Goal: Task Accomplishment & Management: Manage account settings

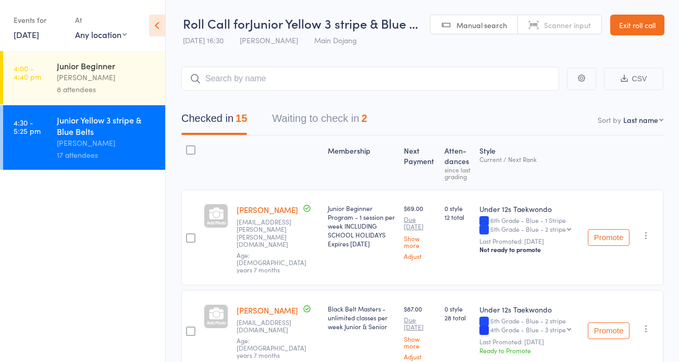
click at [636, 22] on link "Exit roll call" at bounding box center [637, 25] width 54 height 21
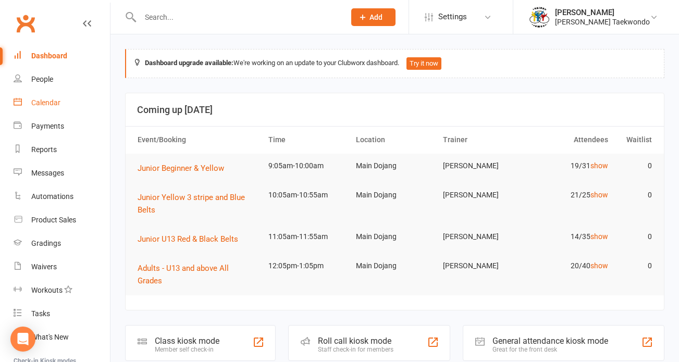
click at [47, 101] on div "Calendar" at bounding box center [45, 102] width 29 height 8
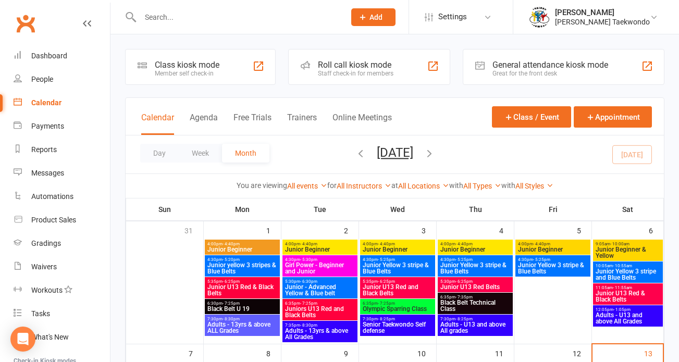
scroll to position [117, 0]
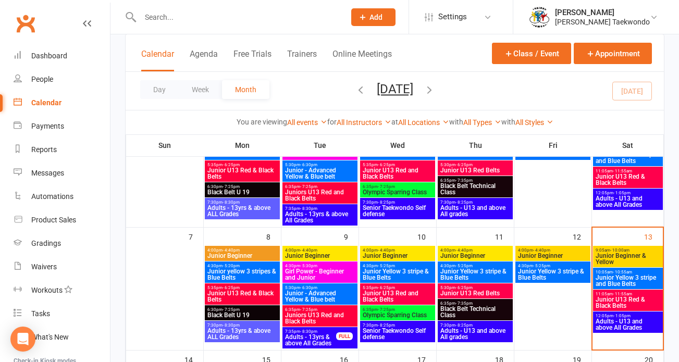
click at [626, 273] on span "- 10:55am" at bounding box center [621, 272] width 19 height 5
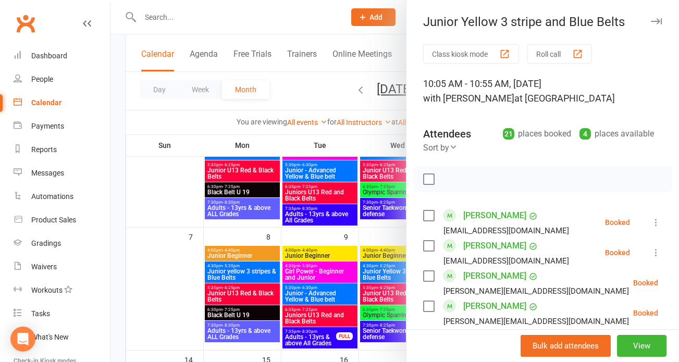
click at [545, 53] on button "Roll call" at bounding box center [559, 53] width 65 height 19
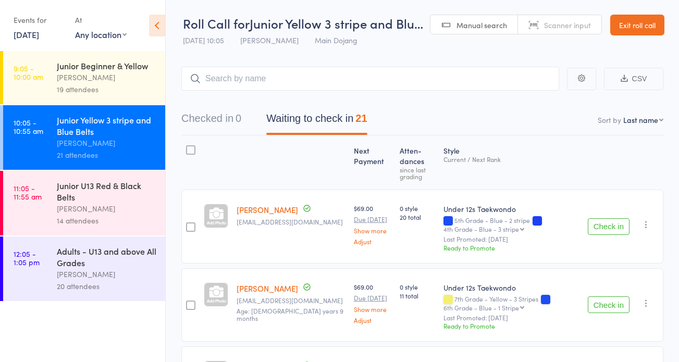
select select "10"
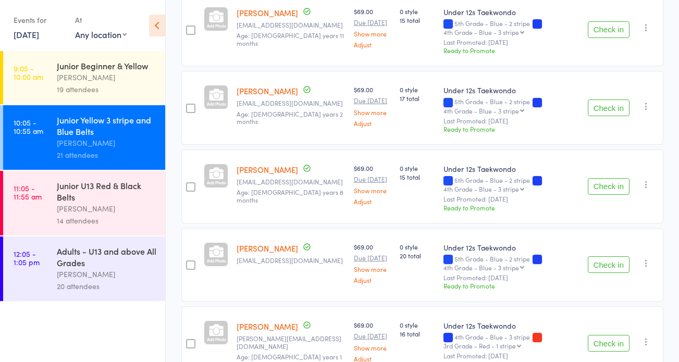
scroll to position [1035, 0]
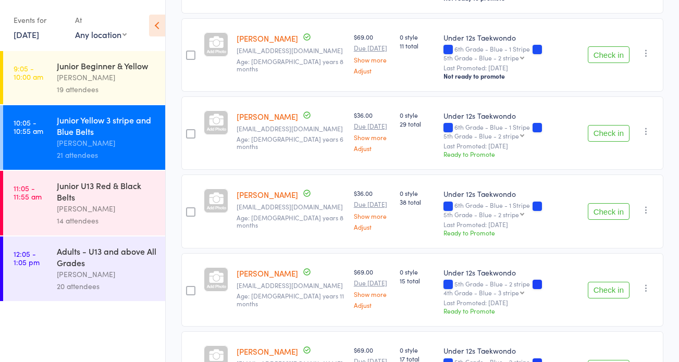
click at [104, 64] on div "Junior Beginner & Yellow" at bounding box center [106, 65] width 99 height 11
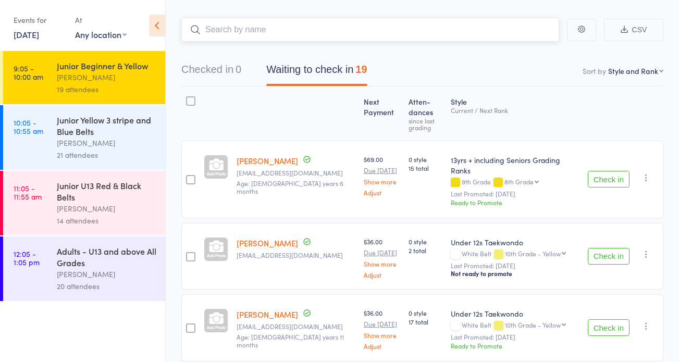
scroll to position [51, 0]
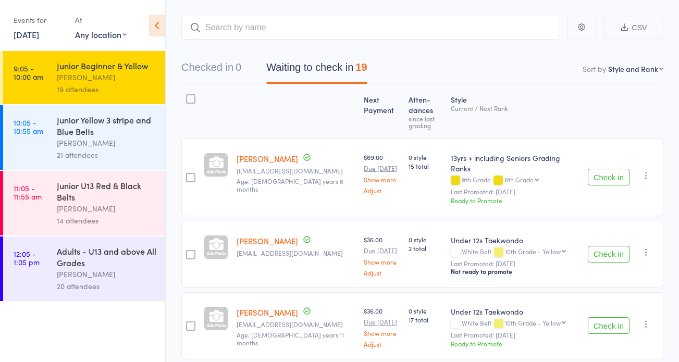
click at [607, 169] on button "Check in" at bounding box center [608, 177] width 42 height 17
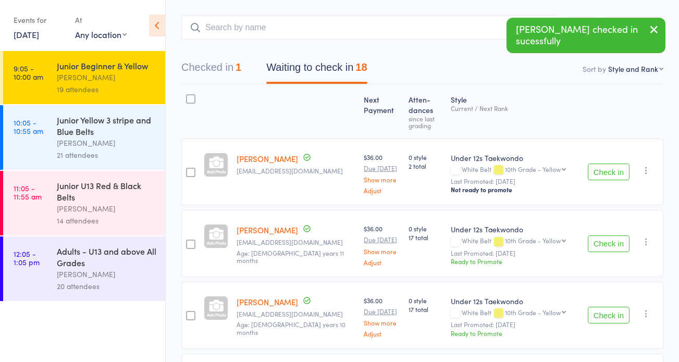
click at [608, 170] on button "Check in" at bounding box center [608, 172] width 42 height 17
click at [607, 169] on button "Check in" at bounding box center [608, 172] width 42 height 17
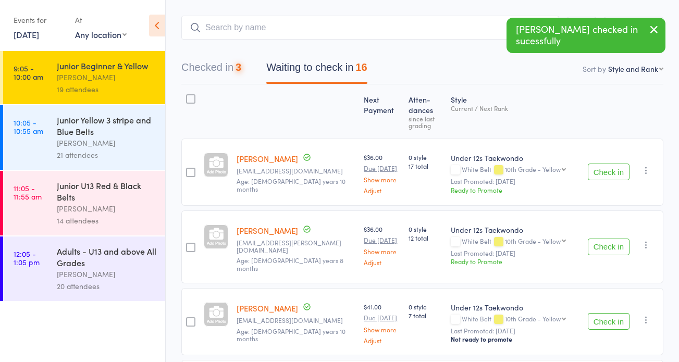
click at [608, 169] on button "Check in" at bounding box center [608, 172] width 42 height 17
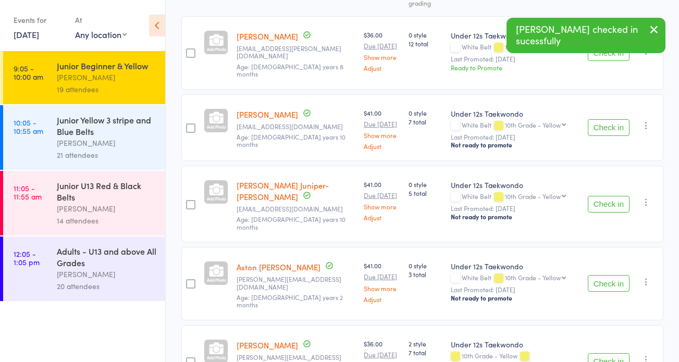
scroll to position [198, 0]
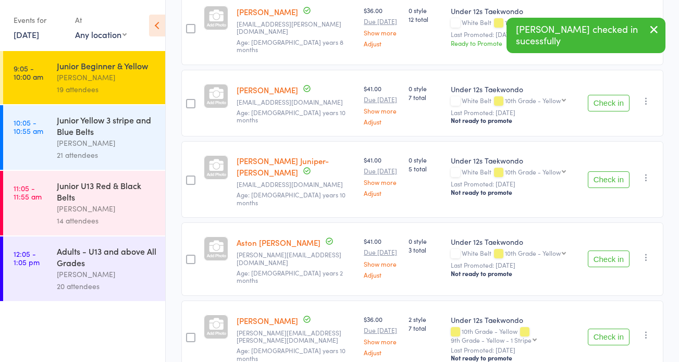
click at [603, 250] on button "Check in" at bounding box center [608, 258] width 42 height 17
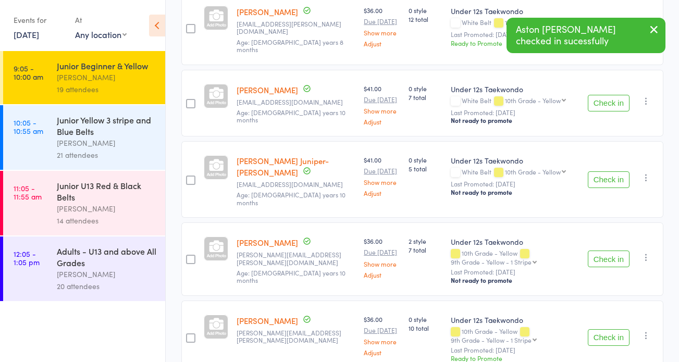
click at [604, 250] on button "Check in" at bounding box center [608, 258] width 42 height 17
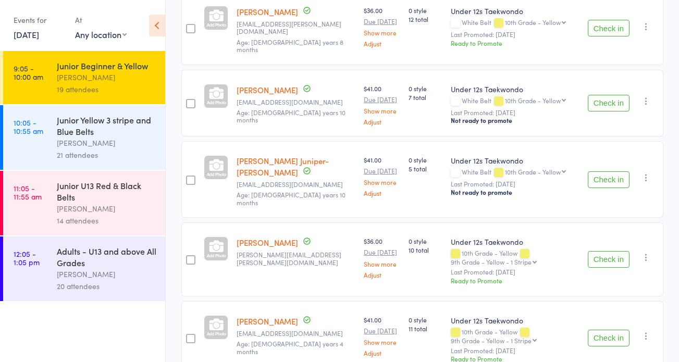
scroll to position [210, 0]
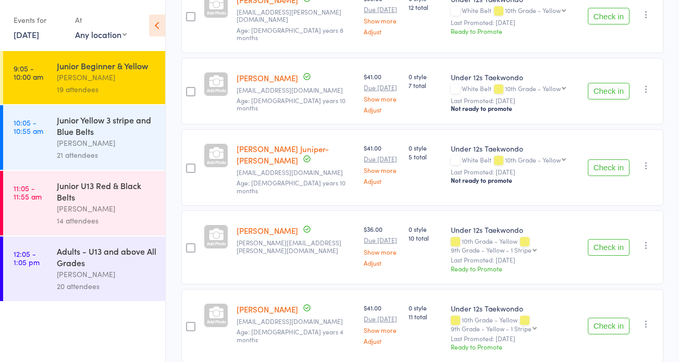
click at [608, 239] on button "Check in" at bounding box center [608, 247] width 42 height 17
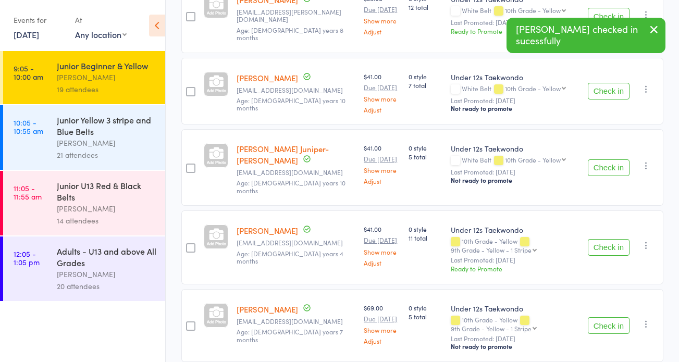
click at [607, 239] on button "Check in" at bounding box center [608, 247] width 42 height 17
click at [612, 239] on button "Check in" at bounding box center [608, 247] width 42 height 17
click at [607, 239] on button "Check in" at bounding box center [608, 247] width 42 height 17
click at [609, 239] on button "Check in" at bounding box center [608, 247] width 42 height 17
click at [603, 239] on button "Check in" at bounding box center [608, 247] width 42 height 17
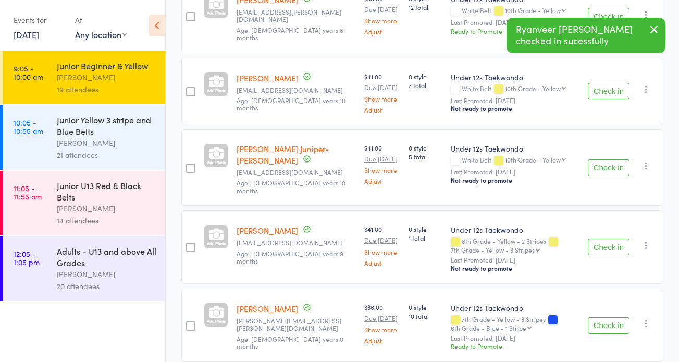
scroll to position [228, 0]
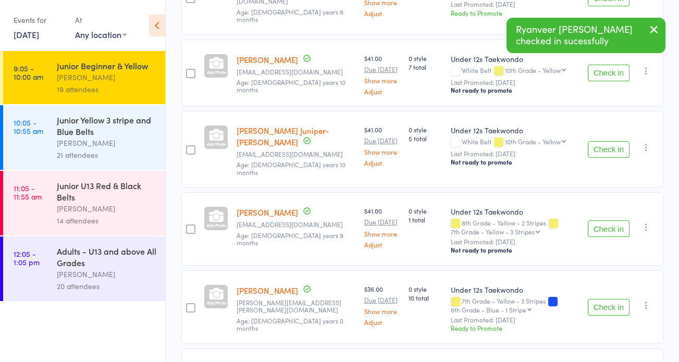
click at [608, 299] on button "Check in" at bounding box center [608, 307] width 42 height 17
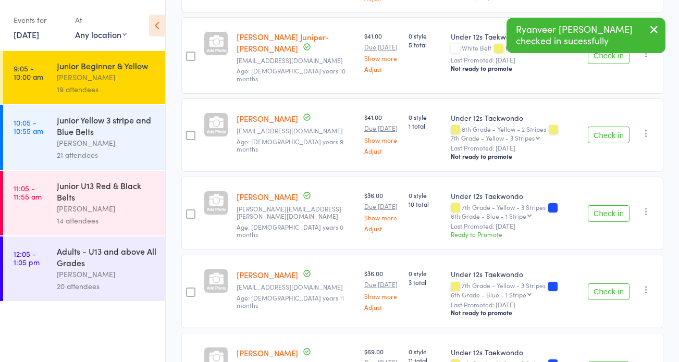
scroll to position [320, 0]
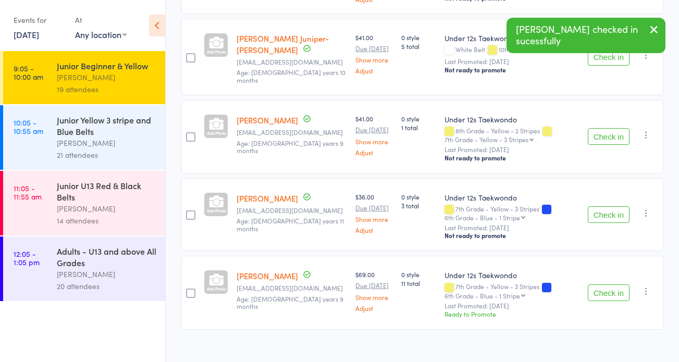
click at [606, 284] on button "Check in" at bounding box center [608, 292] width 42 height 17
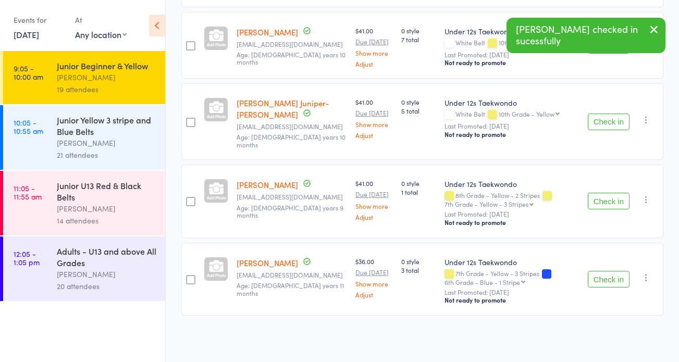
scroll to position [244, 0]
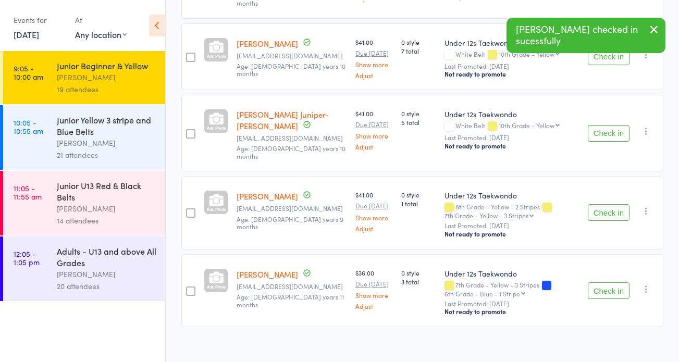
click at [604, 282] on button "Check in" at bounding box center [608, 290] width 42 height 17
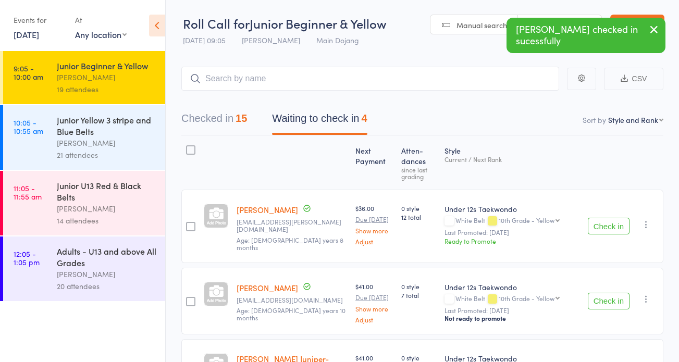
scroll to position [22, 0]
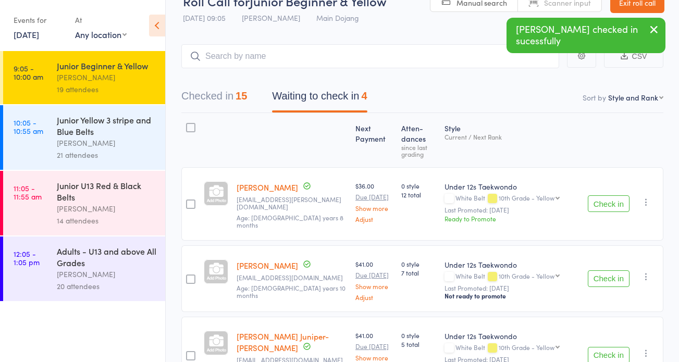
click at [204, 96] on button "Checked in 15" at bounding box center [214, 99] width 66 height 28
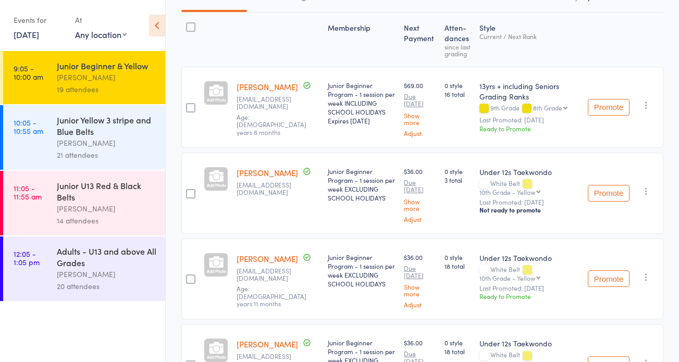
scroll to position [0, 0]
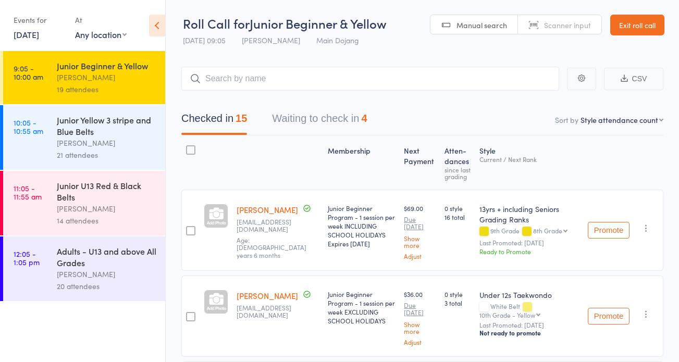
select select "10"
click at [196, 116] on button "Checked in 15" at bounding box center [214, 121] width 66 height 28
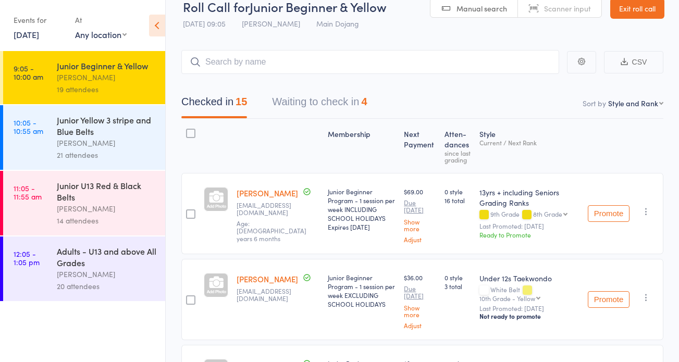
click at [103, 137] on div "[PERSON_NAME]" at bounding box center [106, 143] width 99 height 12
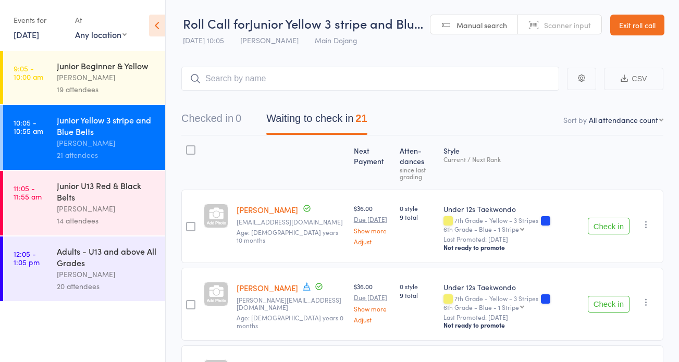
select select "10"
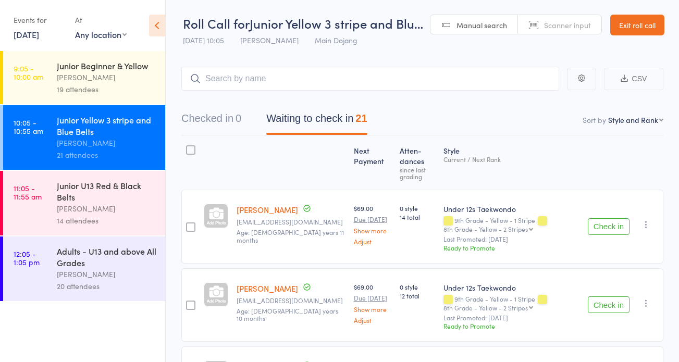
click at [609, 223] on button "Check in" at bounding box center [608, 226] width 42 height 17
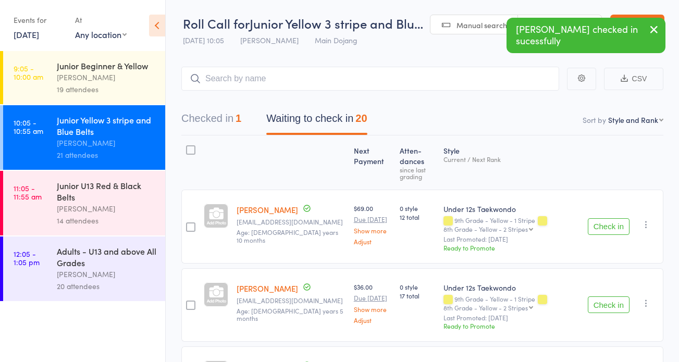
click at [598, 221] on button "Check in" at bounding box center [608, 226] width 42 height 17
click at [603, 224] on button "Check in" at bounding box center [608, 226] width 42 height 17
click at [608, 225] on button "Check in" at bounding box center [608, 226] width 42 height 17
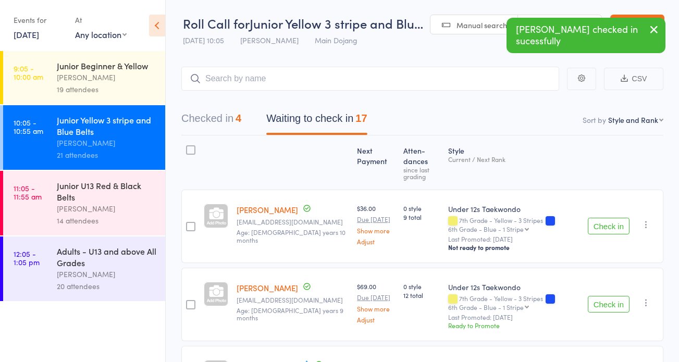
click at [606, 224] on button "Check in" at bounding box center [608, 226] width 42 height 17
click at [604, 223] on button "Check in" at bounding box center [608, 226] width 42 height 17
click at [604, 224] on button "Check in" at bounding box center [608, 226] width 42 height 17
click at [608, 223] on button "Check in" at bounding box center [608, 226] width 42 height 17
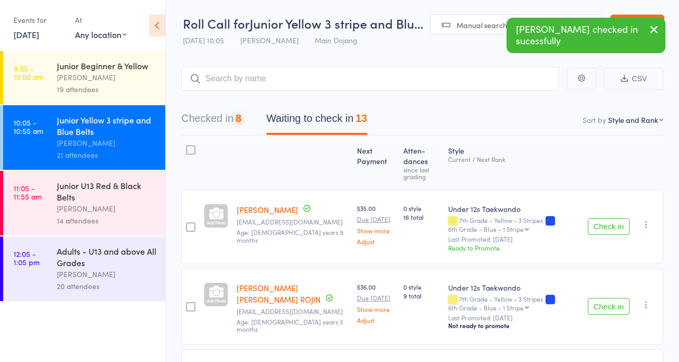
click at [608, 223] on button "Check in" at bounding box center [608, 226] width 42 height 17
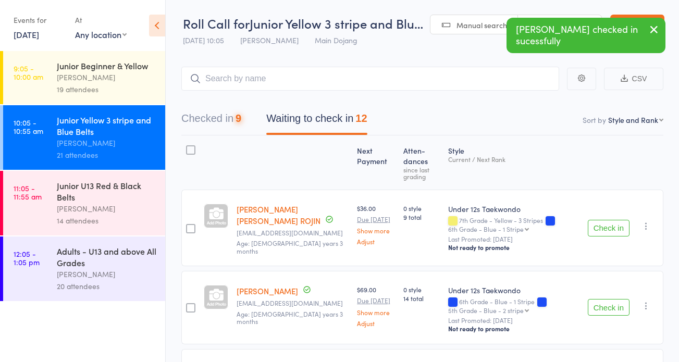
click at [607, 223] on button "Check in" at bounding box center [608, 228] width 42 height 17
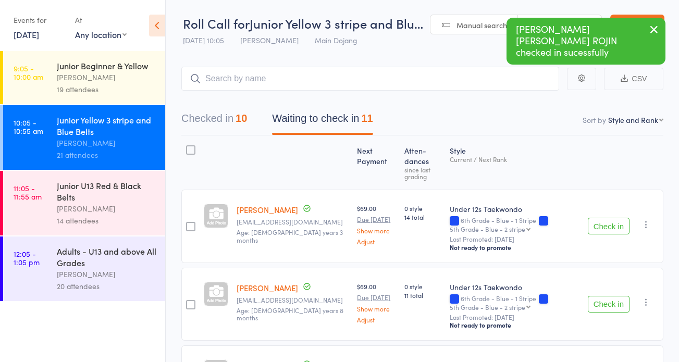
click at [604, 224] on button "Check in" at bounding box center [608, 226] width 42 height 17
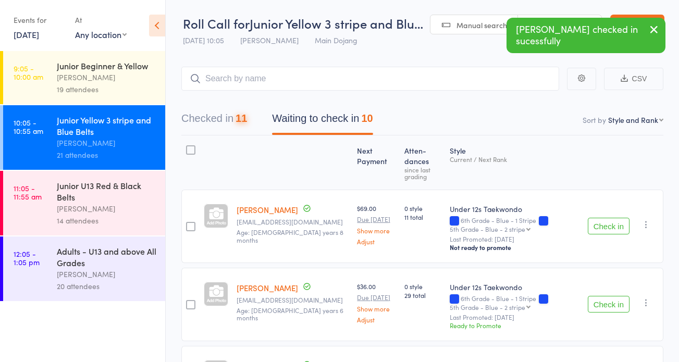
click at [604, 224] on button "Check in" at bounding box center [608, 226] width 42 height 17
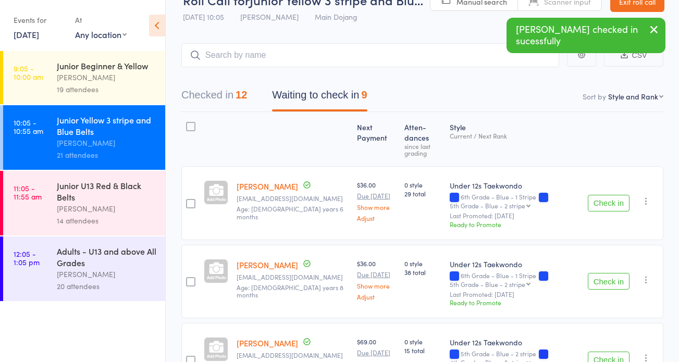
scroll to position [112, 0]
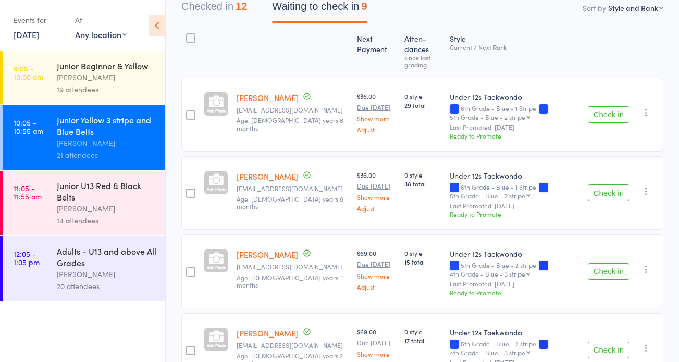
click at [603, 190] on button "Check in" at bounding box center [608, 192] width 42 height 17
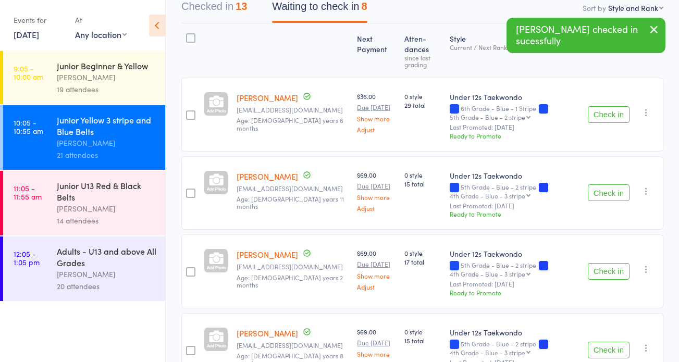
click at [602, 193] on button "Check in" at bounding box center [608, 192] width 42 height 17
click at [603, 190] on button "Check in" at bounding box center [608, 192] width 42 height 17
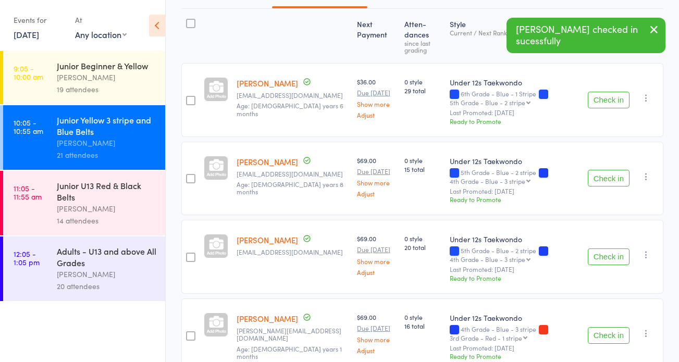
scroll to position [135, 0]
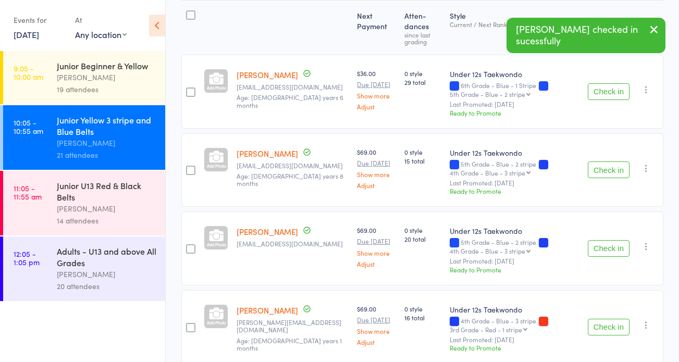
drag, startPoint x: 603, startPoint y: 245, endPoint x: 584, endPoint y: 237, distance: 20.3
click at [603, 245] on button "Check in" at bounding box center [608, 248] width 42 height 17
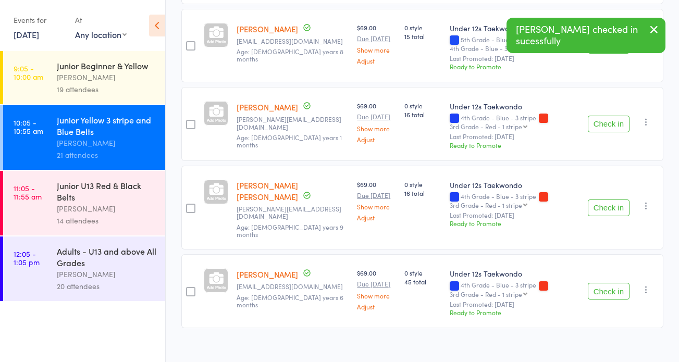
click at [611, 199] on button "Check in" at bounding box center [608, 207] width 42 height 17
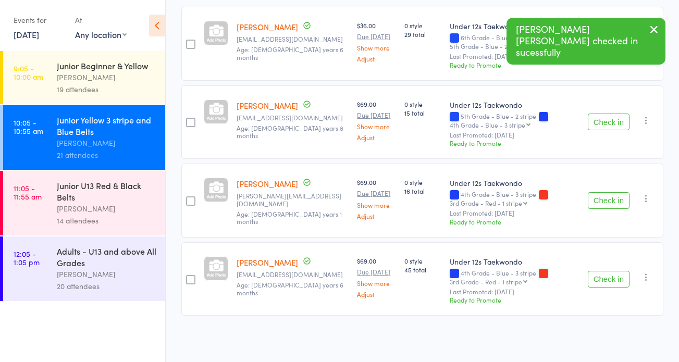
scroll to position [182, 0]
click at [610, 198] on button "Check in" at bounding box center [608, 201] width 42 height 17
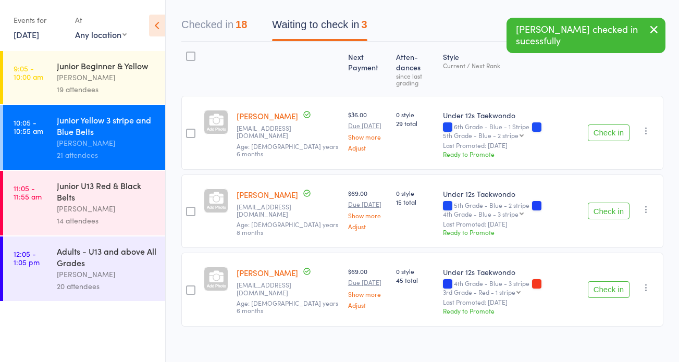
scroll to position [7, 0]
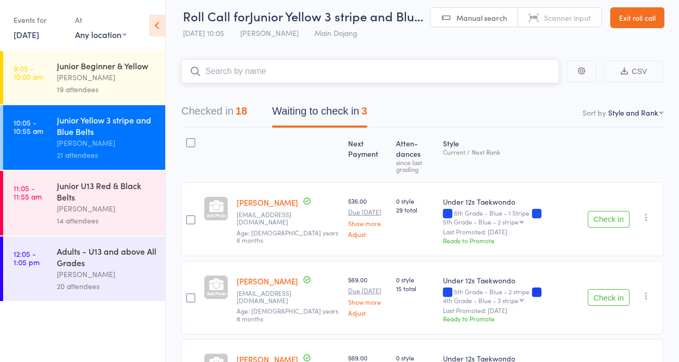
drag, startPoint x: 234, startPoint y: 72, endPoint x: 258, endPoint y: 78, distance: 24.5
click at [236, 72] on input "search" at bounding box center [370, 71] width 378 height 24
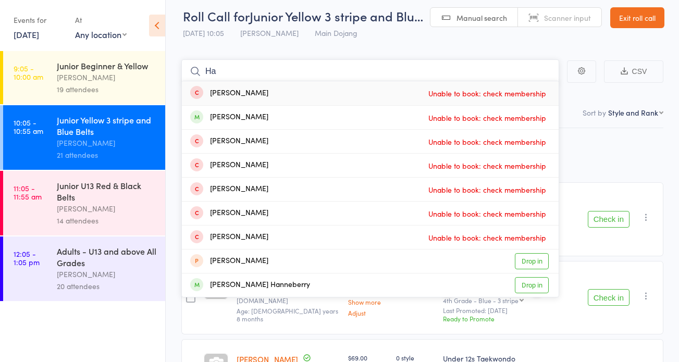
type input "H"
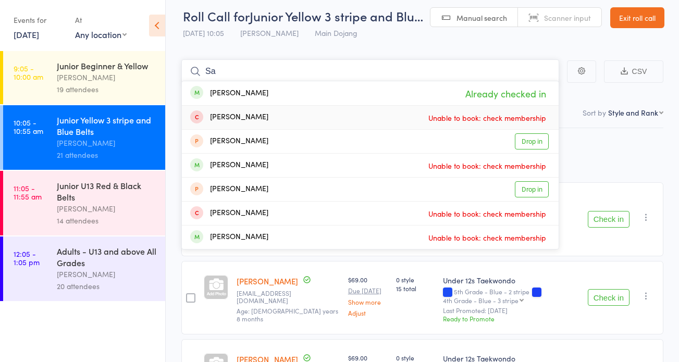
type input "S"
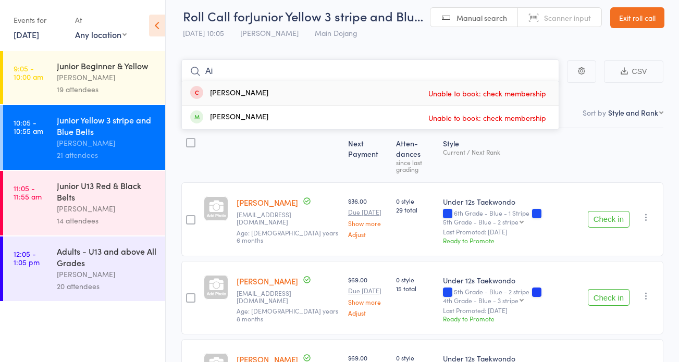
type input "A"
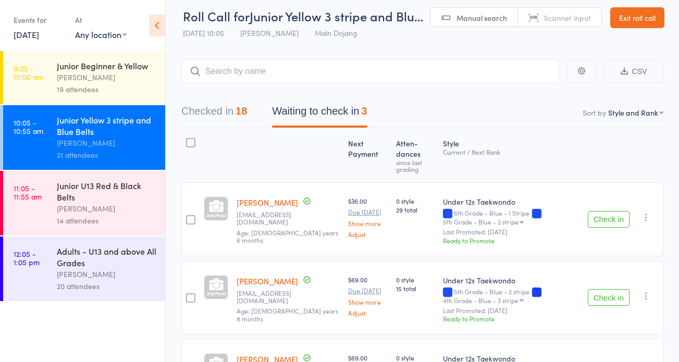
click at [625, 15] on link "Exit roll call" at bounding box center [637, 17] width 54 height 21
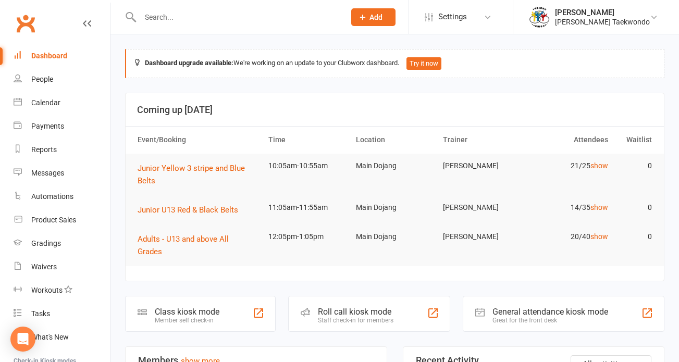
scroll to position [19, 0]
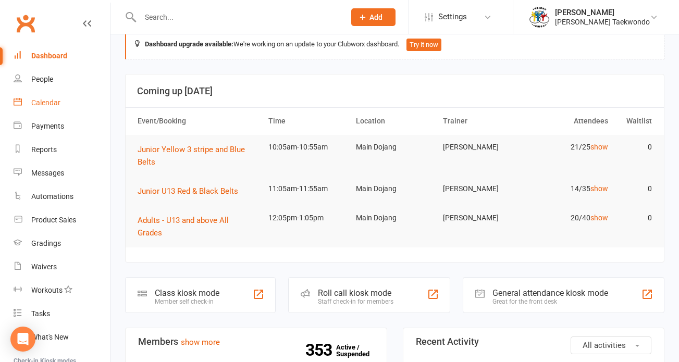
click at [45, 99] on div "Calendar" at bounding box center [45, 102] width 29 height 8
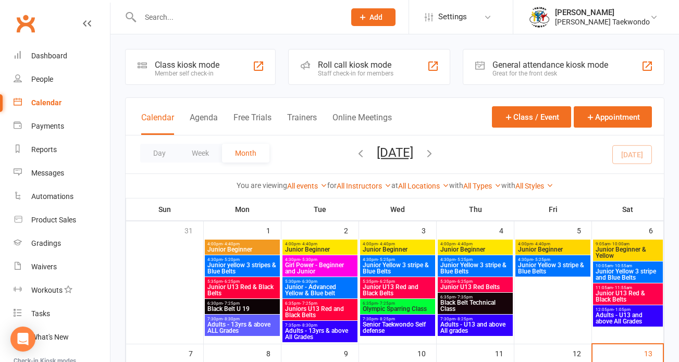
scroll to position [105, 0]
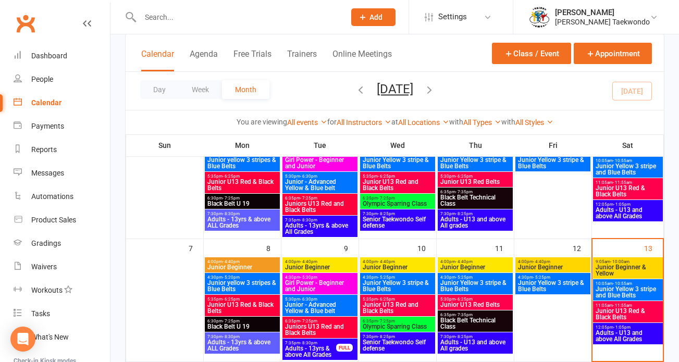
click at [614, 288] on span "Junior Yellow 3 stripe and Blue Belts" at bounding box center [628, 292] width 66 height 12
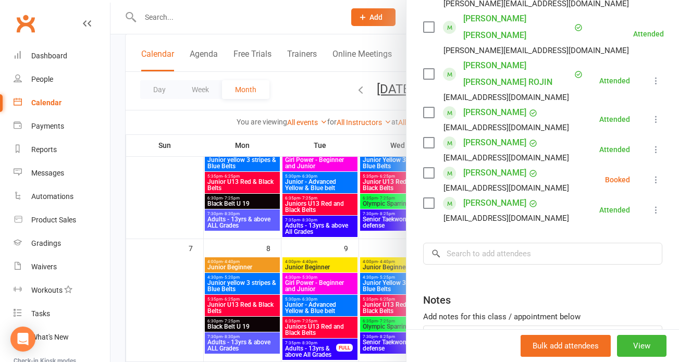
scroll to position [699, 0]
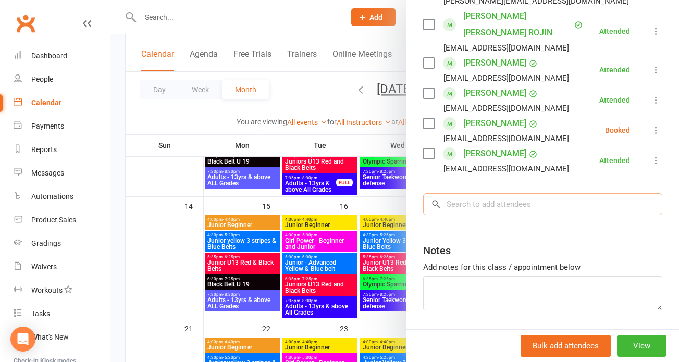
click at [472, 193] on input "search" at bounding box center [542, 204] width 239 height 22
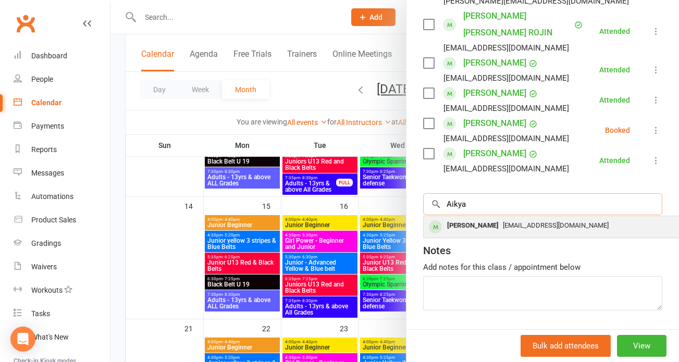
type input "Aikya"
click at [531, 221] on span "jeevithesh@hotmail.co.uk" at bounding box center [556, 225] width 106 height 8
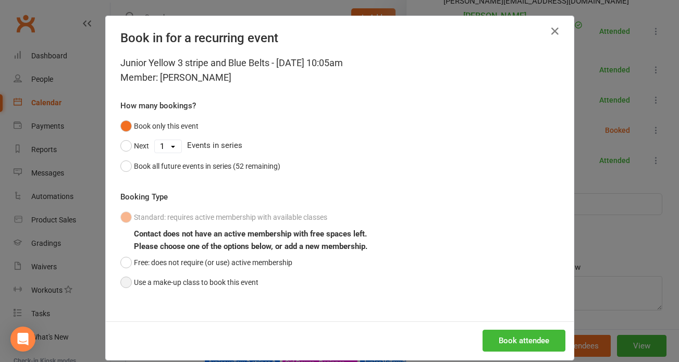
click at [120, 279] on button "Use a make-up class to book this event" at bounding box center [189, 282] width 138 height 20
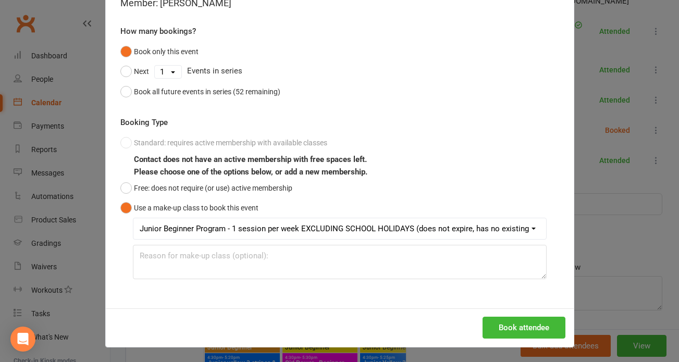
scroll to position [419, 0]
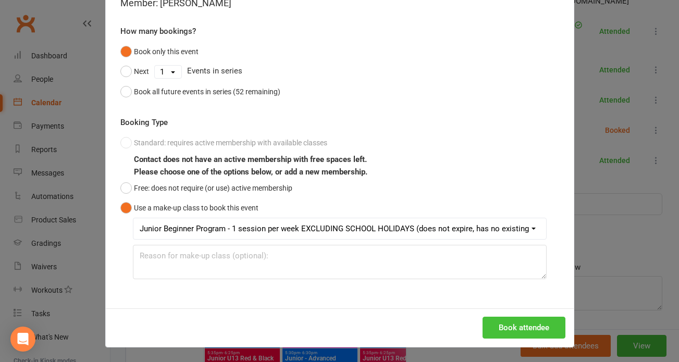
click at [522, 324] on button "Book attendee" at bounding box center [523, 328] width 83 height 22
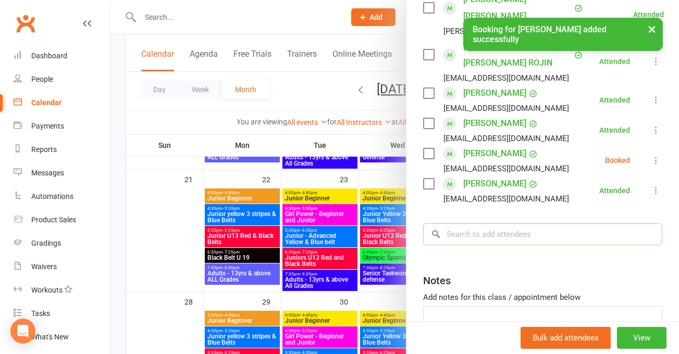
click at [475, 223] on input "search" at bounding box center [542, 234] width 239 height 22
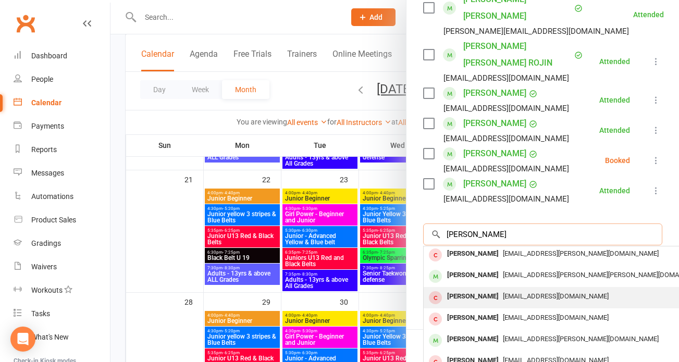
scroll to position [15, 0]
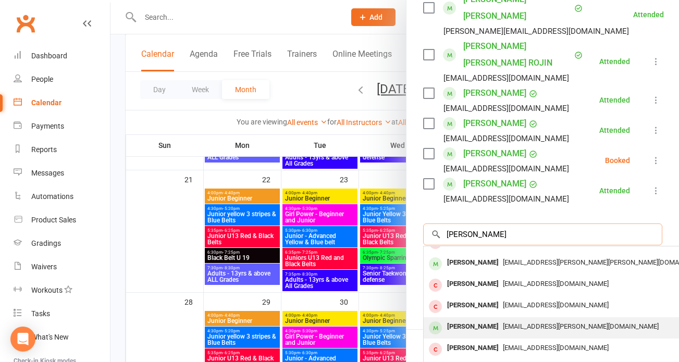
type input "Hannah"
click at [503, 322] on span "helenq.dana@gmail.com" at bounding box center [581, 326] width 156 height 8
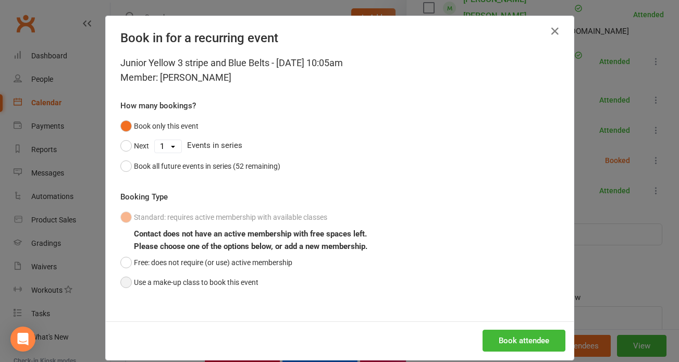
click at [120, 279] on button "Use a make-up class to book this event" at bounding box center [189, 282] width 138 height 20
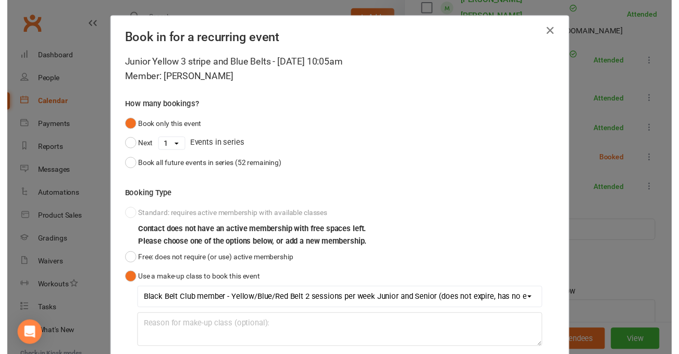
scroll to position [74, 0]
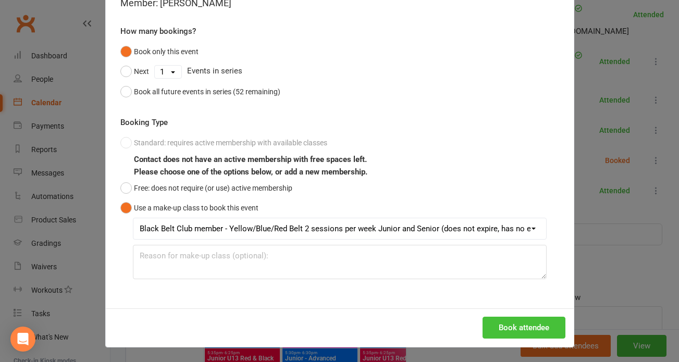
click at [527, 327] on button "Book attendee" at bounding box center [523, 328] width 83 height 22
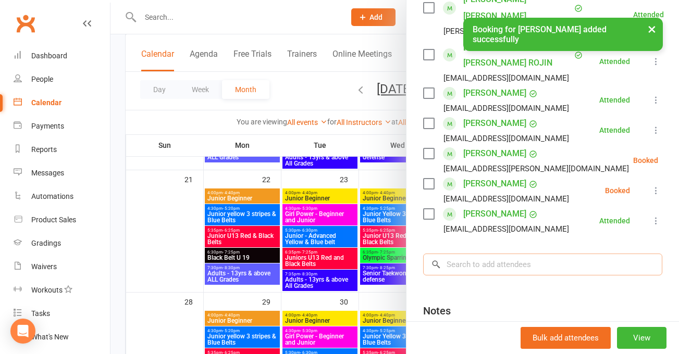
click at [480, 254] on input "search" at bounding box center [542, 265] width 239 height 22
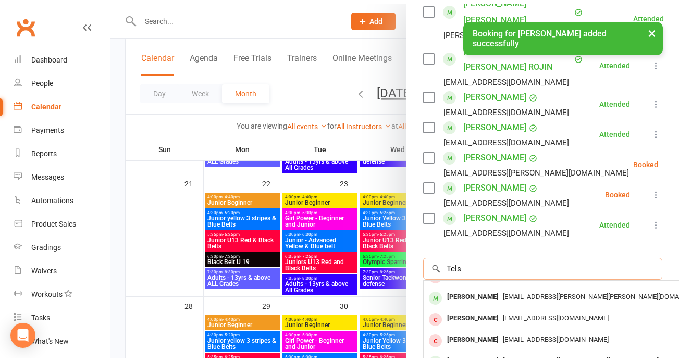
scroll to position [0, 0]
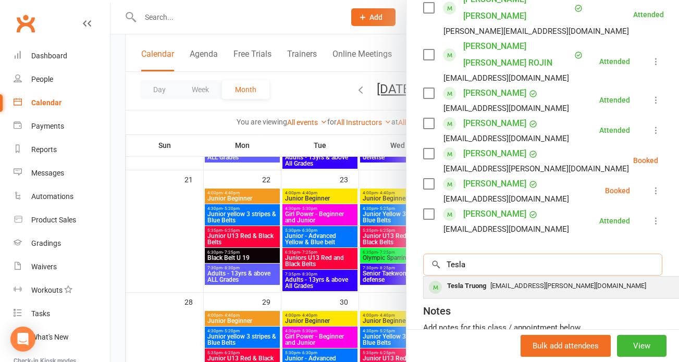
type input "Tesla"
click at [473, 279] on div "Tesla Truong" at bounding box center [466, 286] width 47 height 15
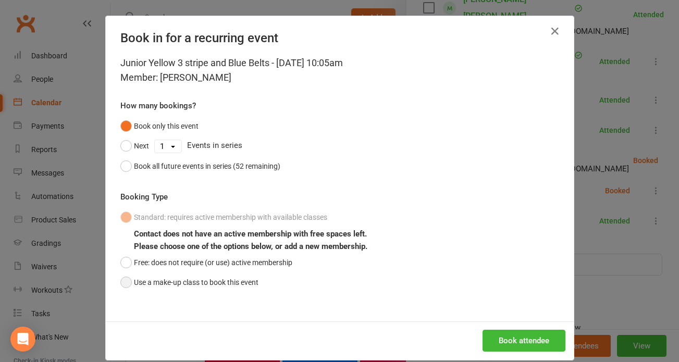
click at [123, 279] on button "Use a make-up class to book this event" at bounding box center [189, 282] width 138 height 20
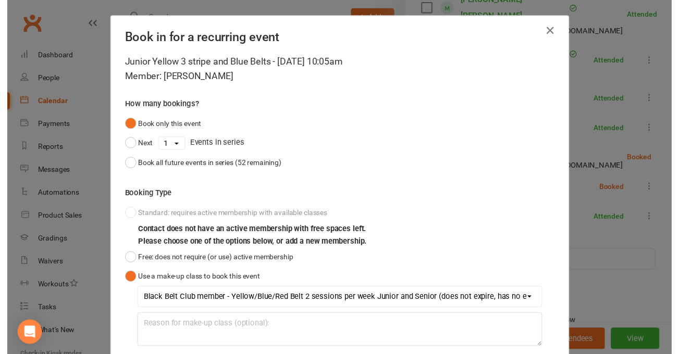
scroll to position [74, 0]
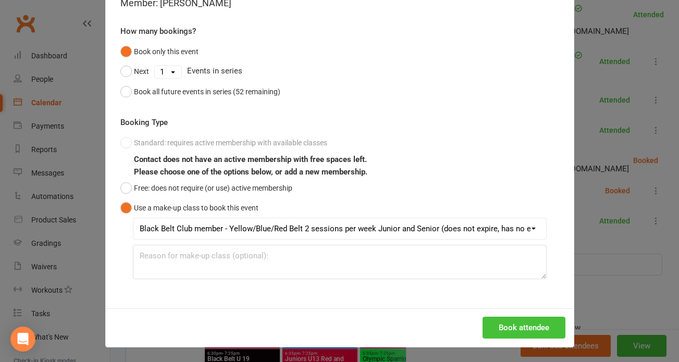
click at [508, 326] on button "Book attendee" at bounding box center [523, 328] width 83 height 22
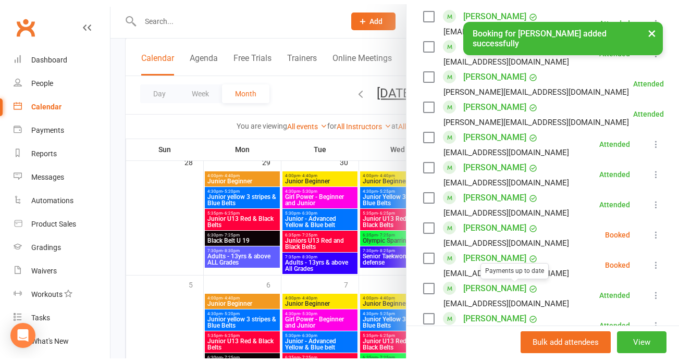
scroll to position [93, 0]
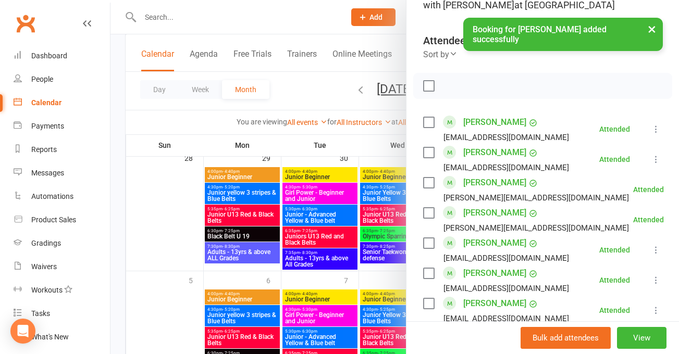
click at [649, 27] on button "×" at bounding box center [651, 29] width 19 height 22
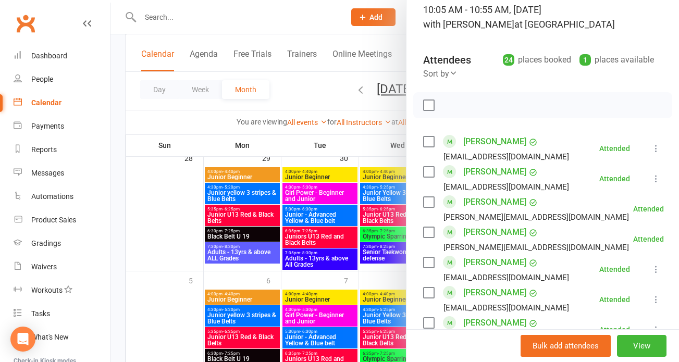
scroll to position [0, 0]
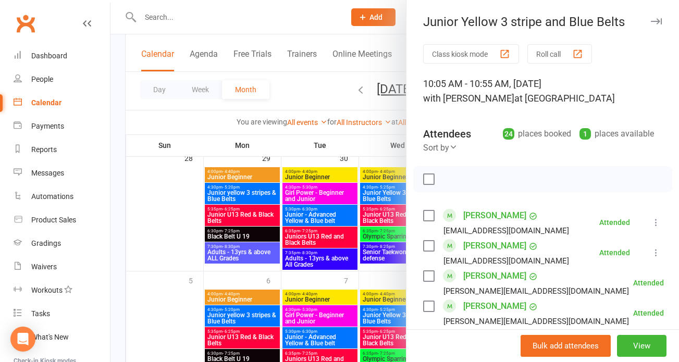
click at [547, 49] on button "Roll call" at bounding box center [559, 53] width 65 height 19
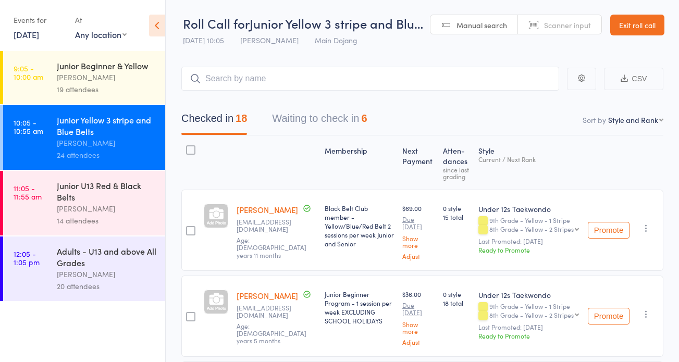
click at [242, 168] on div at bounding box center [276, 162] width 88 height 45
click at [86, 202] on div "Junior U13 Red & Black Belts" at bounding box center [106, 191] width 99 height 23
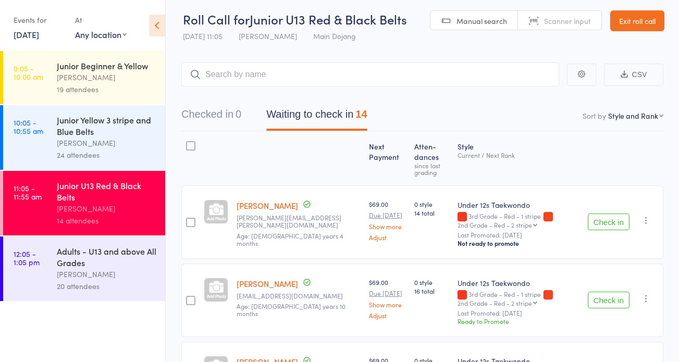
scroll to position [40, 0]
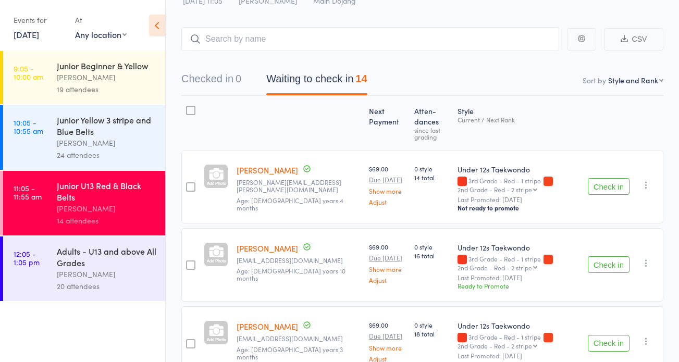
click at [605, 268] on button "Check in" at bounding box center [608, 264] width 42 height 17
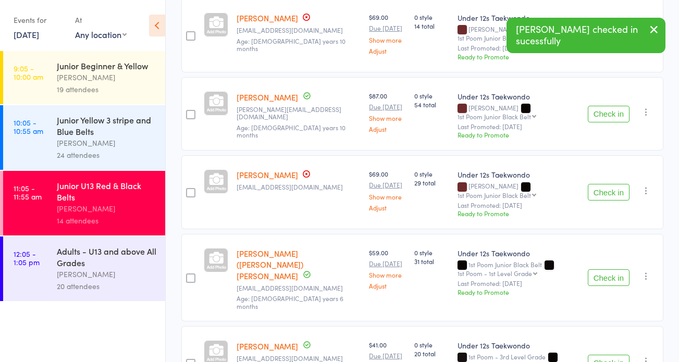
scroll to position [845, 0]
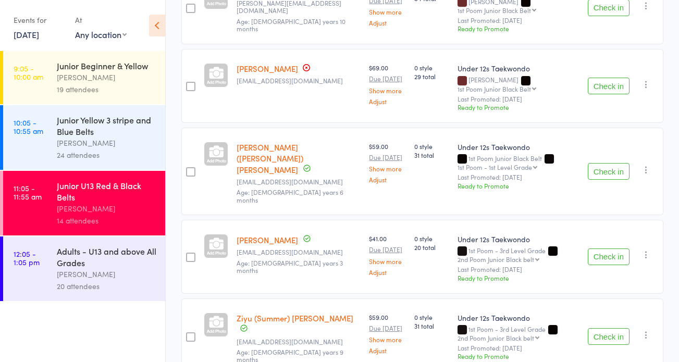
click at [608, 163] on button "Check in" at bounding box center [608, 171] width 42 height 17
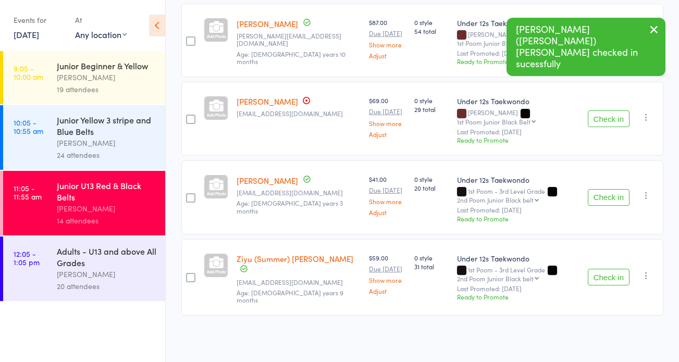
scroll to position [767, 0]
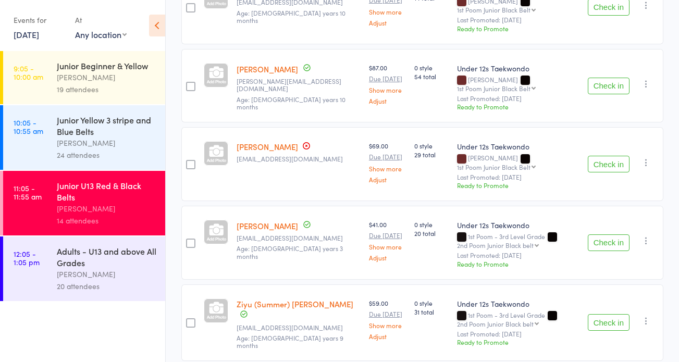
click at [620, 314] on button "Check in" at bounding box center [608, 322] width 42 height 17
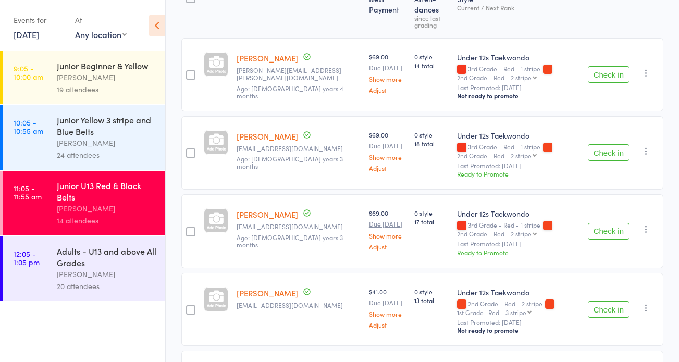
scroll to position [19, 0]
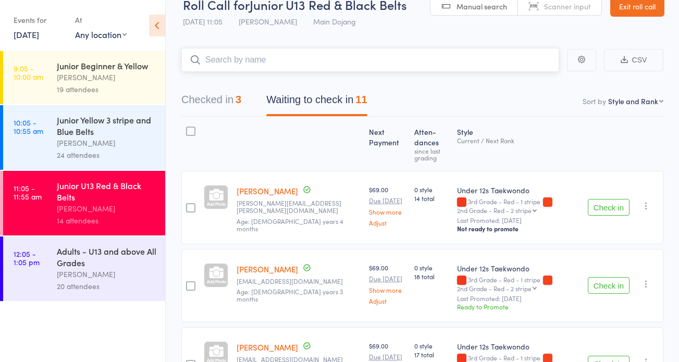
click at [291, 63] on input "search" at bounding box center [370, 60] width 378 height 24
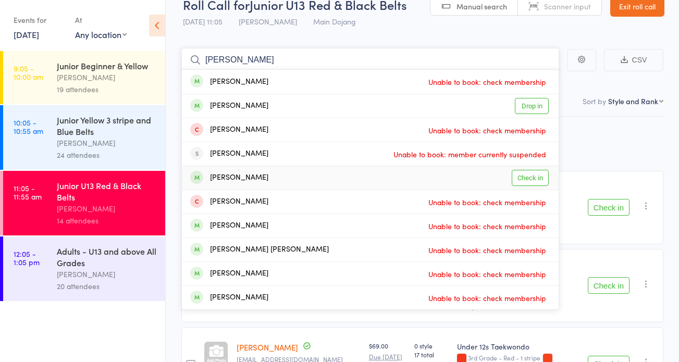
type input "danilo k"
click at [527, 179] on link "Check in" at bounding box center [529, 178] width 37 height 16
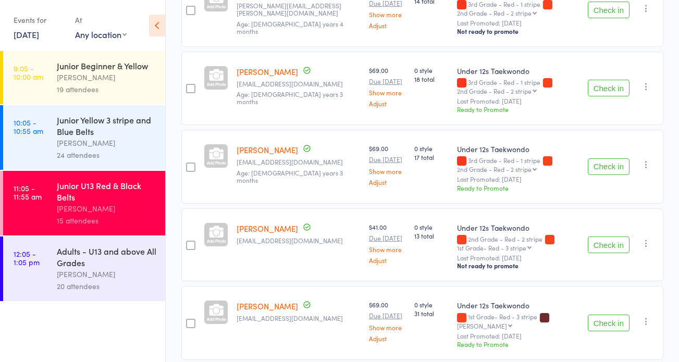
scroll to position [0, 0]
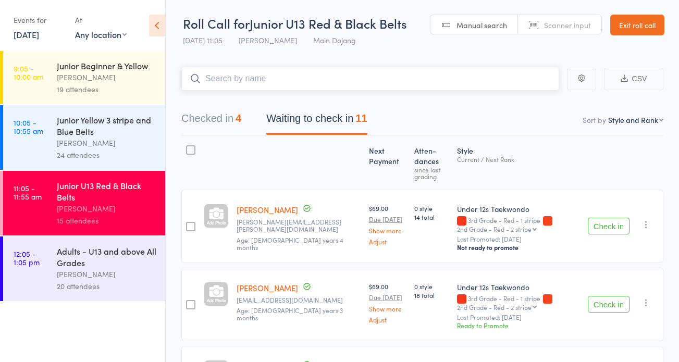
click at [218, 116] on button "Checked in 4" at bounding box center [211, 121] width 60 height 28
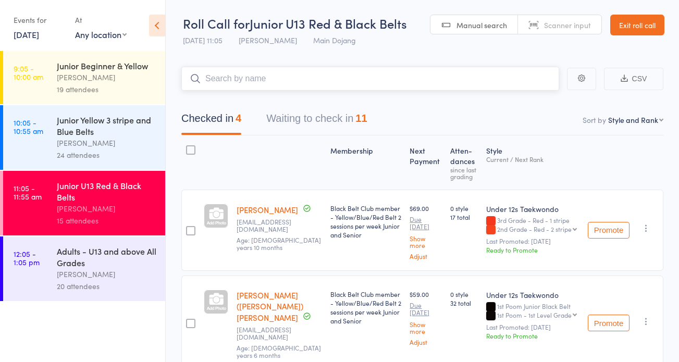
click at [312, 73] on input "search" at bounding box center [370, 79] width 378 height 24
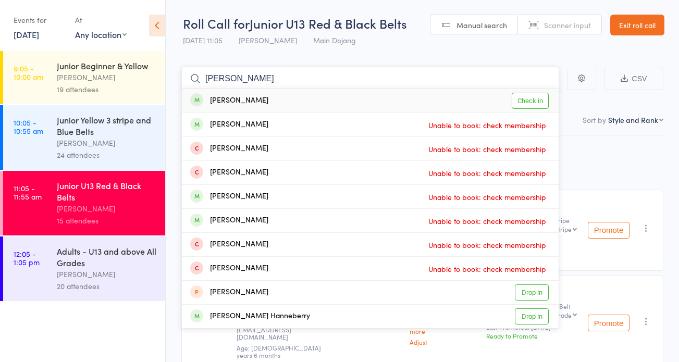
type input "harry a"
click at [538, 101] on link "Check in" at bounding box center [529, 101] width 37 height 16
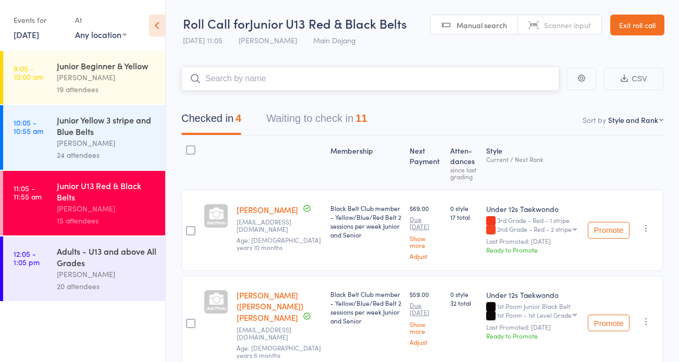
click at [344, 71] on input "search" at bounding box center [370, 79] width 378 height 24
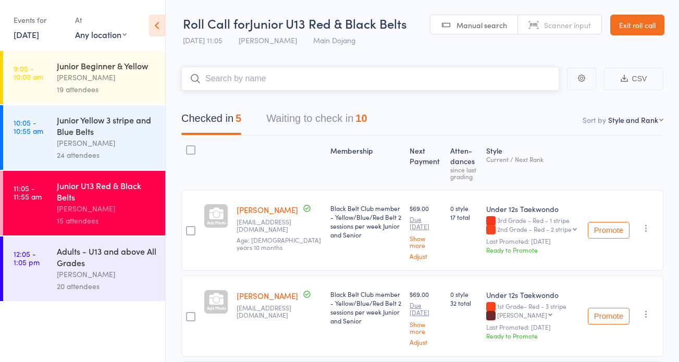
click at [340, 125] on button "Waiting to check in 10" at bounding box center [316, 121] width 101 height 28
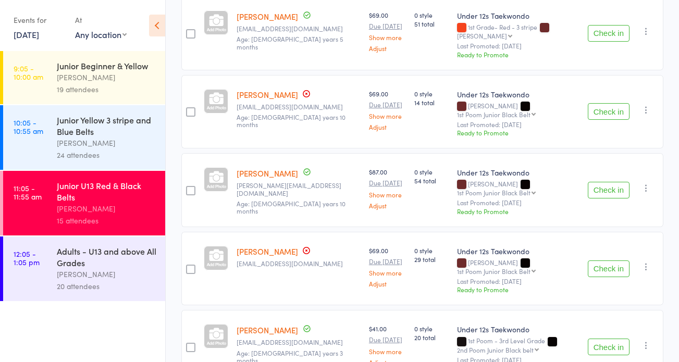
scroll to position [618, 0]
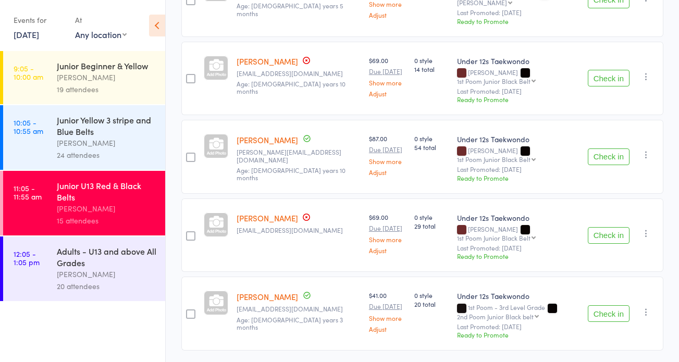
click at [610, 305] on button "Check in" at bounding box center [608, 313] width 42 height 17
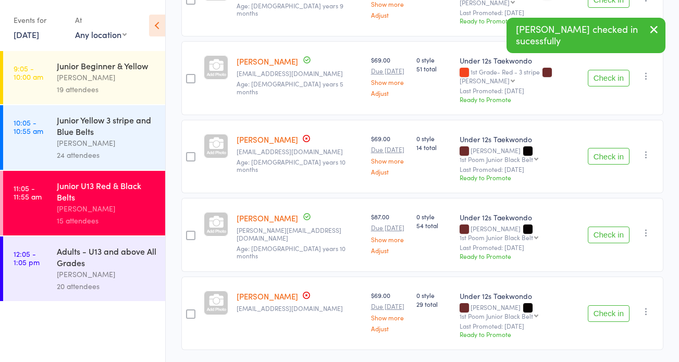
scroll to position [0, 0]
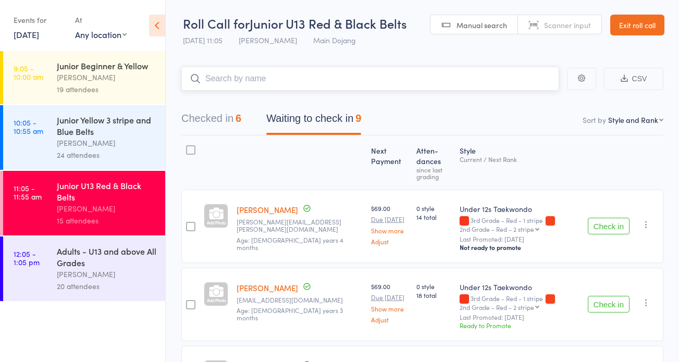
click at [266, 81] on input "search" at bounding box center [370, 79] width 378 height 24
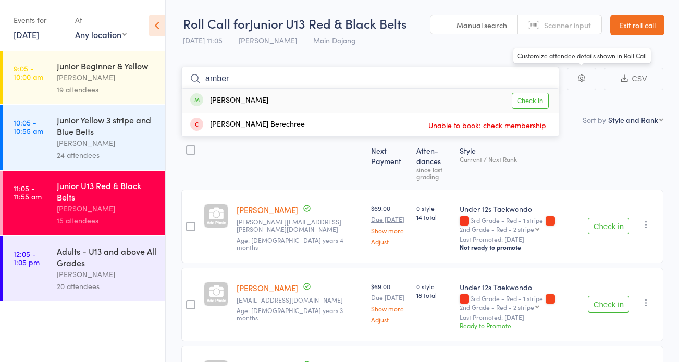
type input "amber"
click at [529, 104] on link "Check in" at bounding box center [529, 101] width 37 height 16
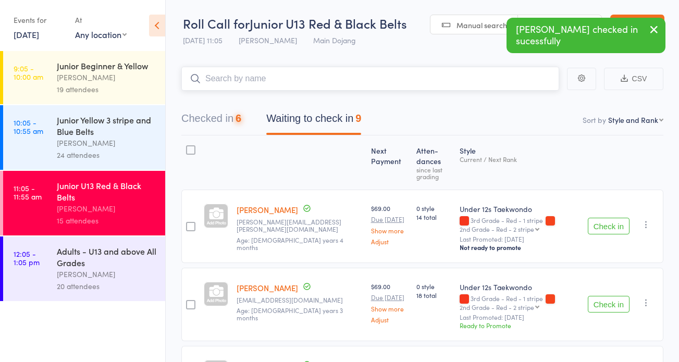
click at [296, 72] on input "search" at bounding box center [370, 79] width 378 height 24
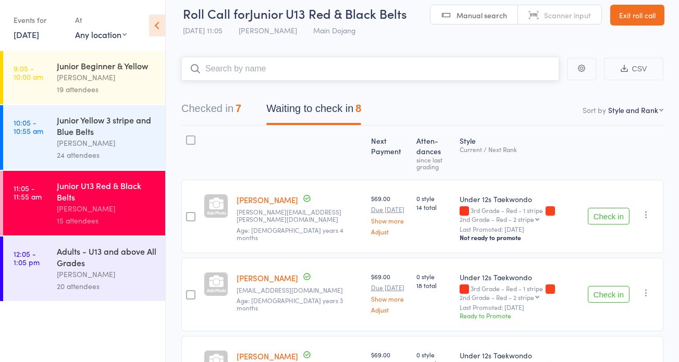
scroll to position [80, 0]
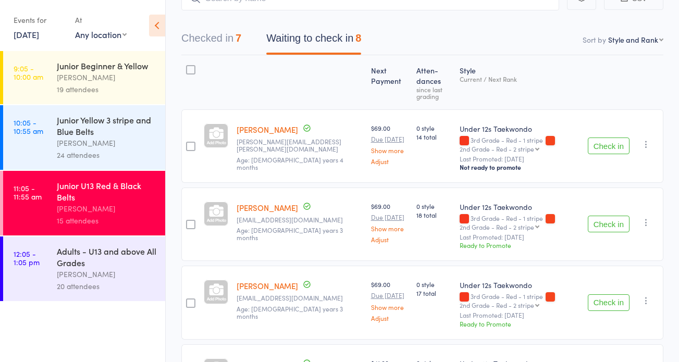
click at [608, 224] on button "Check in" at bounding box center [608, 224] width 42 height 17
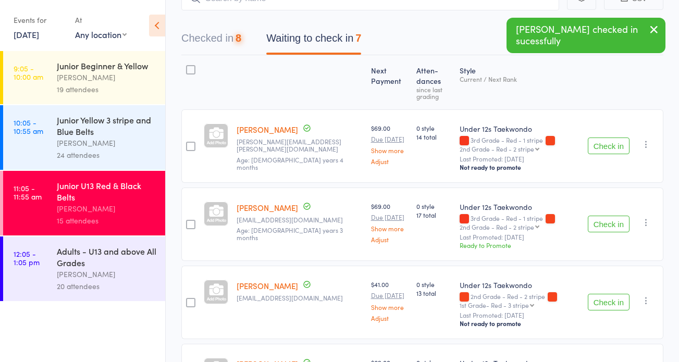
click at [608, 224] on button "Check in" at bounding box center [608, 224] width 42 height 17
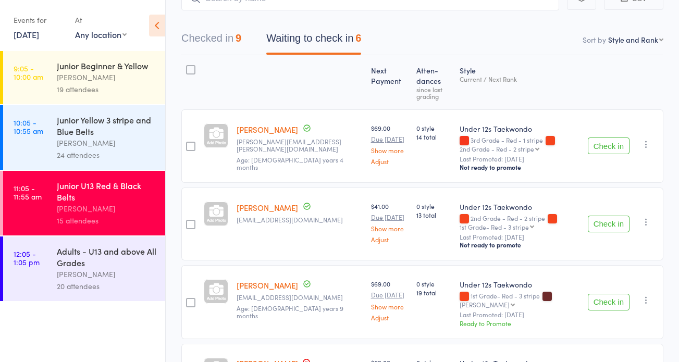
click at [97, 120] on div "Junior Yellow 3 stripe and Blue Belts" at bounding box center [106, 125] width 99 height 23
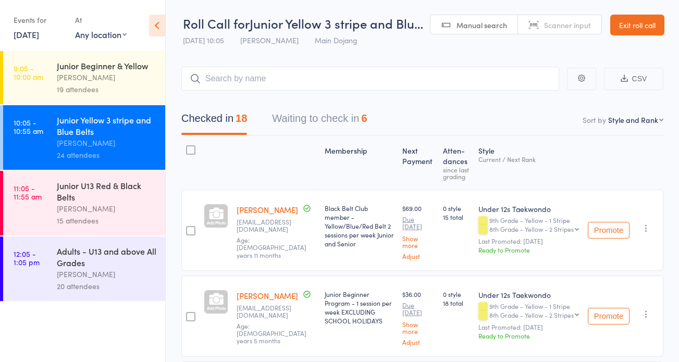
click at [627, 23] on link "Exit roll call" at bounding box center [637, 25] width 54 height 21
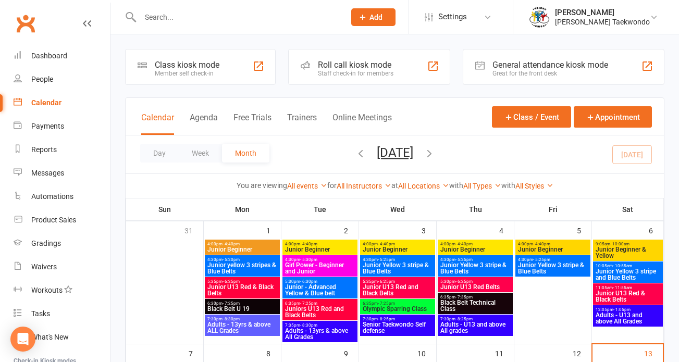
scroll to position [144, 0]
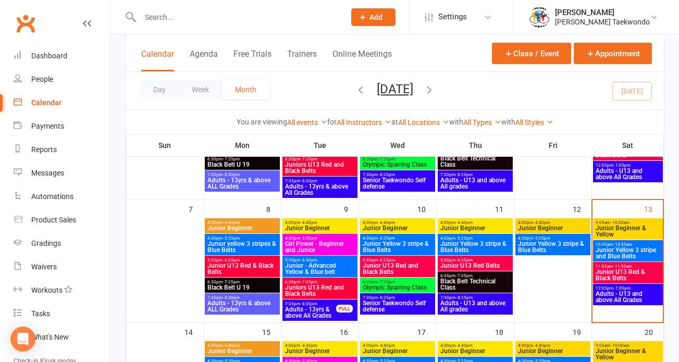
click at [636, 272] on span "Junior U13 Red & Black Belts" at bounding box center [628, 275] width 66 height 12
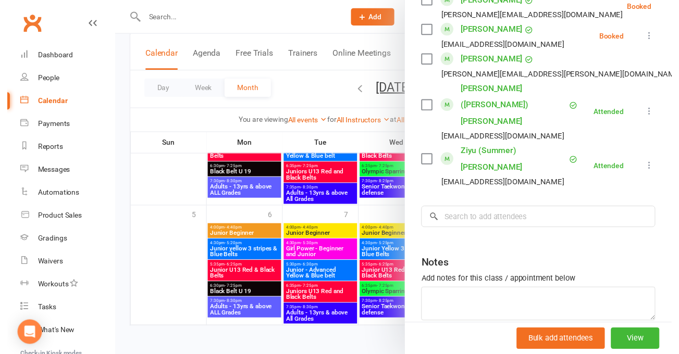
scroll to position [625, 0]
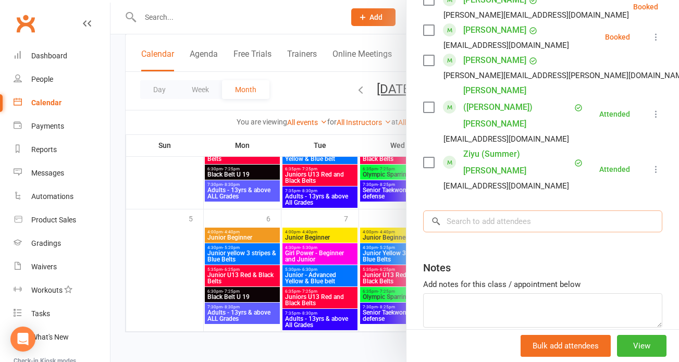
drag, startPoint x: 504, startPoint y: 171, endPoint x: 504, endPoint y: 177, distance: 5.7
click at [504, 210] on input "search" at bounding box center [542, 221] width 239 height 22
type input "[PERSON_NAME]"
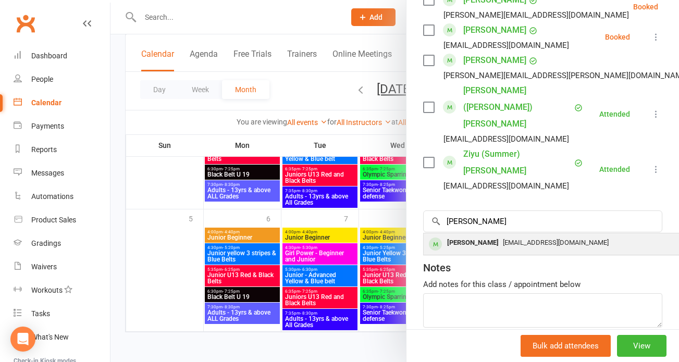
drag, startPoint x: 504, startPoint y: 177, endPoint x: 533, endPoint y: 192, distance: 32.4
click at [533, 239] on span "[EMAIL_ADDRESS][DOMAIN_NAME]" at bounding box center [556, 243] width 106 height 8
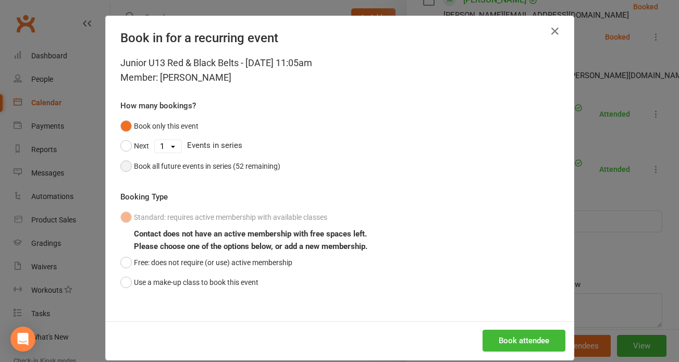
click at [218, 174] on button "Book all future events in series (52 remaining)" at bounding box center [200, 166] width 160 height 20
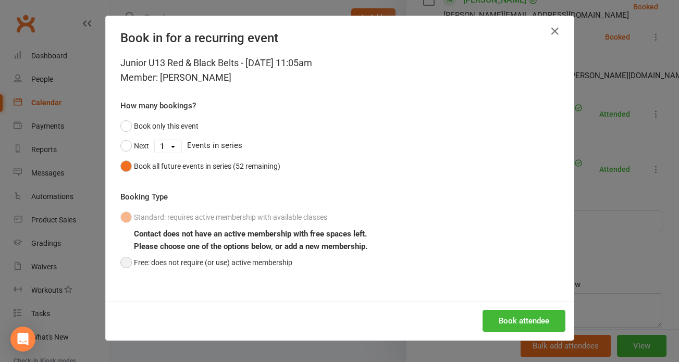
click at [260, 254] on button "Free: does not require (or use) active membership" at bounding box center [206, 263] width 172 height 20
click at [526, 321] on button "Book attendee" at bounding box center [523, 321] width 83 height 22
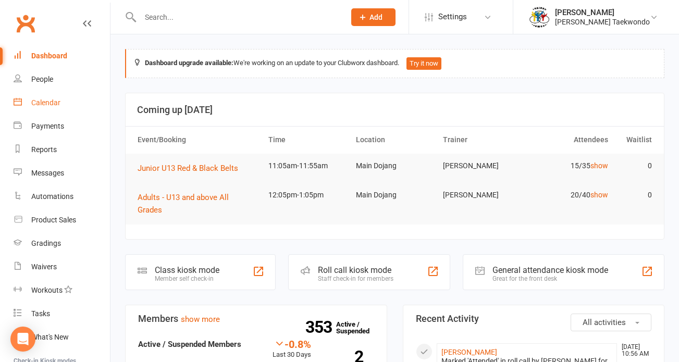
click at [48, 98] on link "Calendar" at bounding box center [62, 102] width 96 height 23
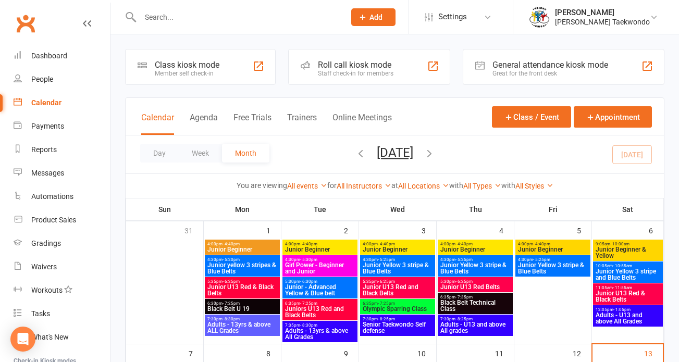
scroll to position [103, 0]
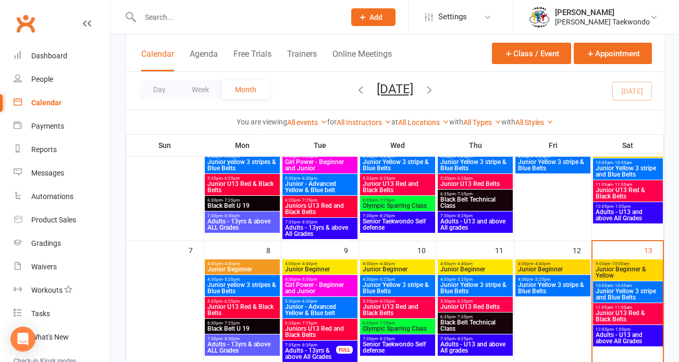
click at [630, 288] on span "Junior Yellow 3 stripe and Blue Belts" at bounding box center [628, 294] width 66 height 12
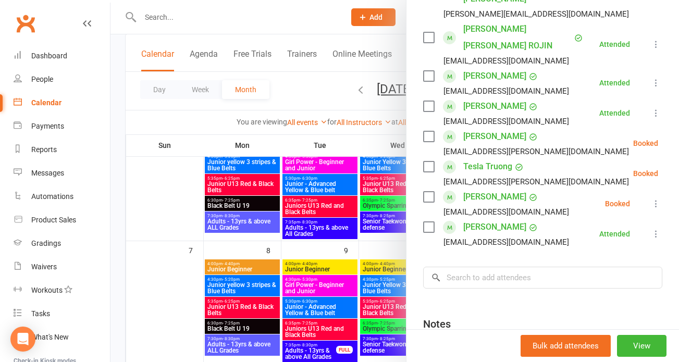
scroll to position [719, 0]
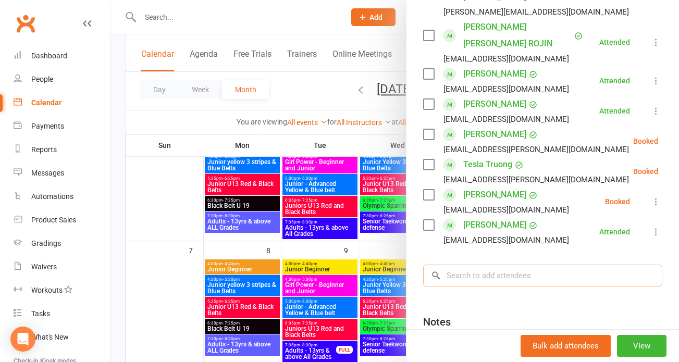
click at [493, 265] on input "search" at bounding box center [542, 276] width 239 height 22
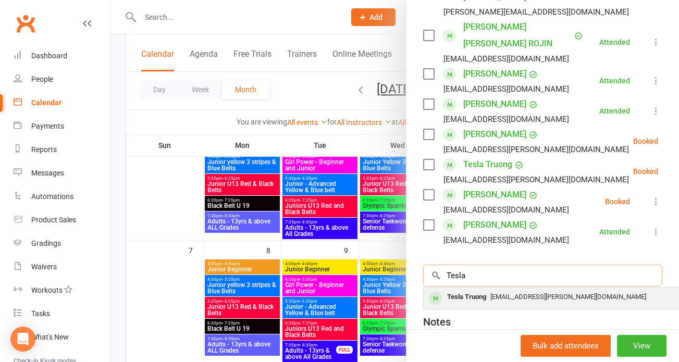
type input "Tesla"
click at [490, 293] on span "helenq.dana@gmail.com" at bounding box center [568, 297] width 156 height 8
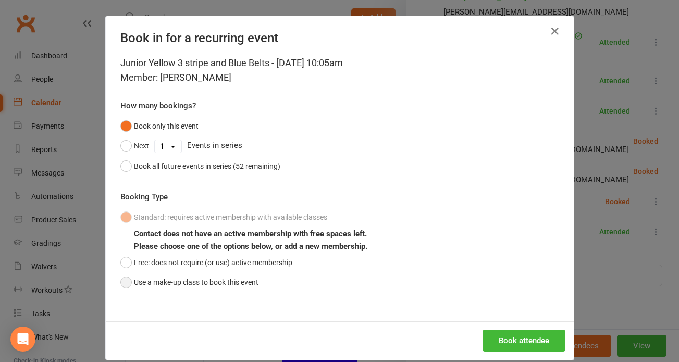
click at [121, 279] on button "Use a make-up class to book this event" at bounding box center [189, 282] width 138 height 20
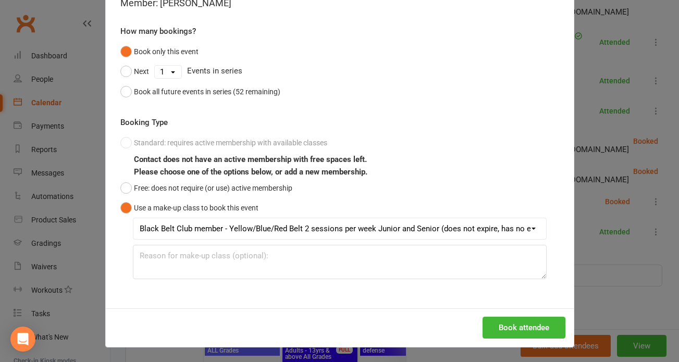
scroll to position [423, 0]
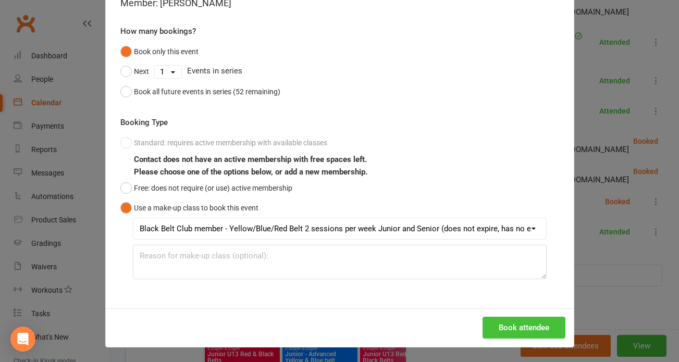
click at [509, 327] on button "Book attendee" at bounding box center [523, 328] width 83 height 22
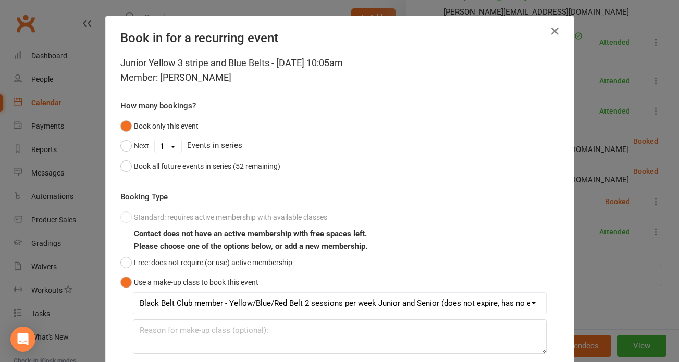
scroll to position [266, 0]
drag, startPoint x: 548, startPoint y: 29, endPoint x: 539, endPoint y: 22, distance: 10.7
click at [548, 29] on icon "button" at bounding box center [554, 31] width 12 height 12
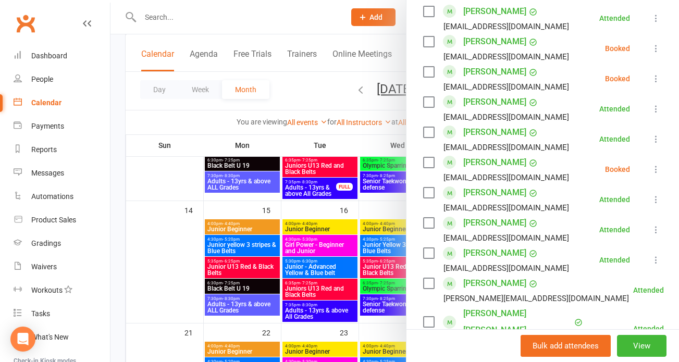
scroll to position [0, 0]
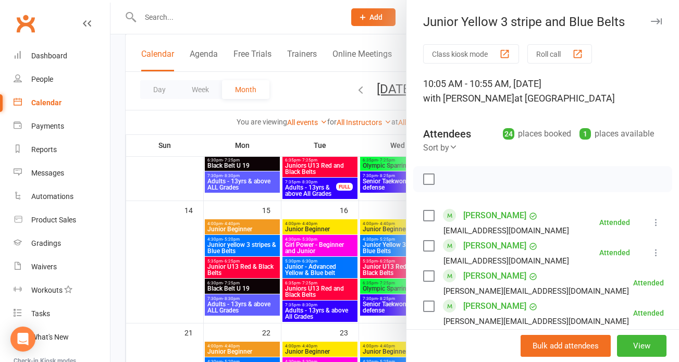
click at [550, 51] on button "Roll call" at bounding box center [559, 53] width 65 height 19
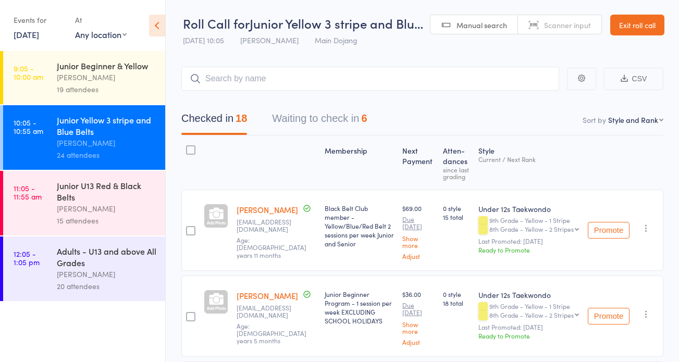
click at [624, 21] on link "Exit roll call" at bounding box center [637, 25] width 54 height 21
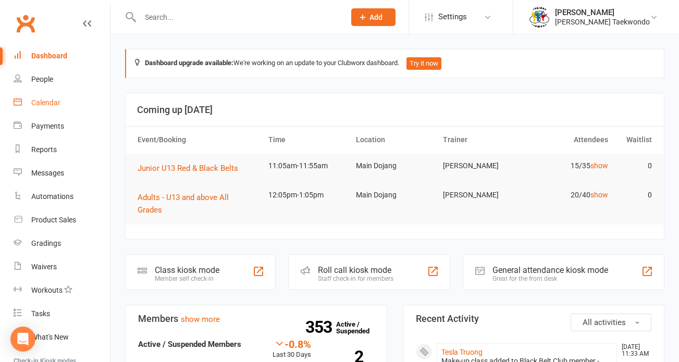
click at [42, 98] on link "Calendar" at bounding box center [62, 102] width 96 height 23
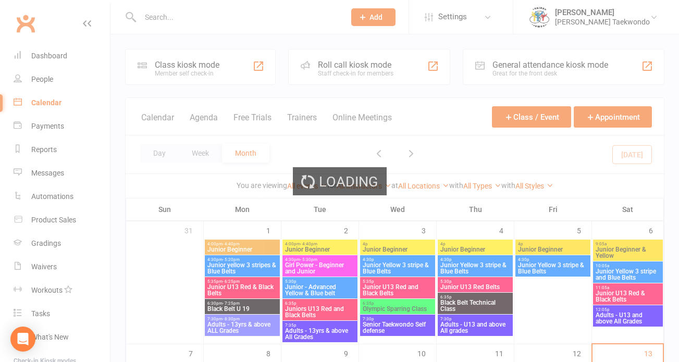
click at [45, 101] on div "Loading" at bounding box center [339, 181] width 679 height 362
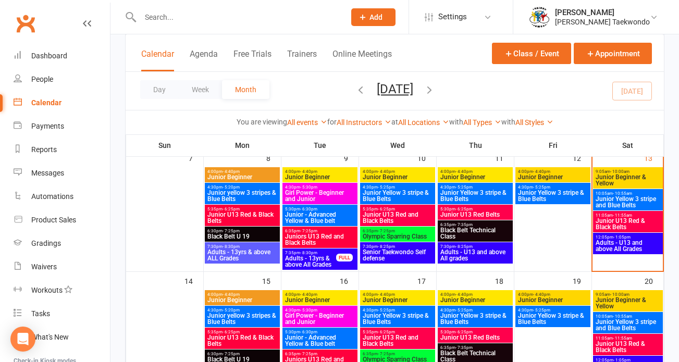
scroll to position [181, 0]
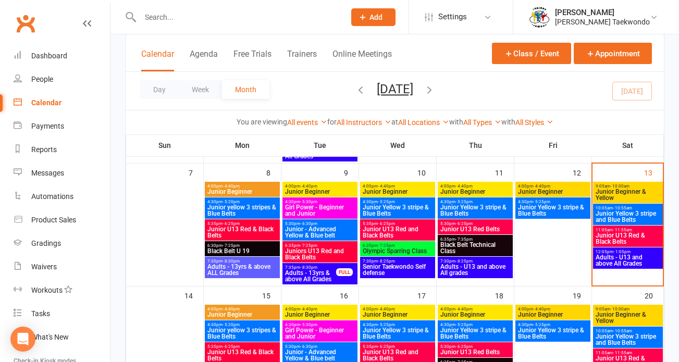
click at [387, 183] on div "4:00pm - 4:40pm Junior Beginner" at bounding box center [397, 189] width 75 height 15
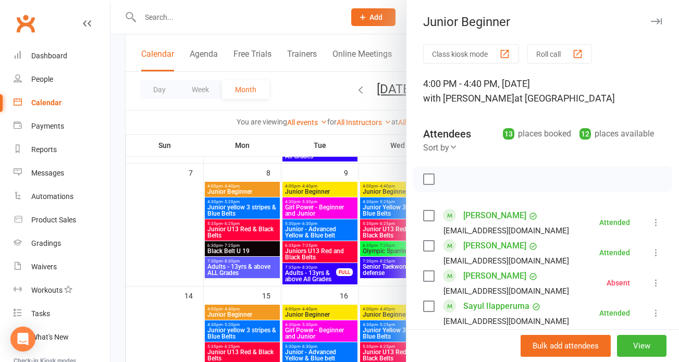
click at [546, 49] on button "Roll call" at bounding box center [559, 53] width 65 height 19
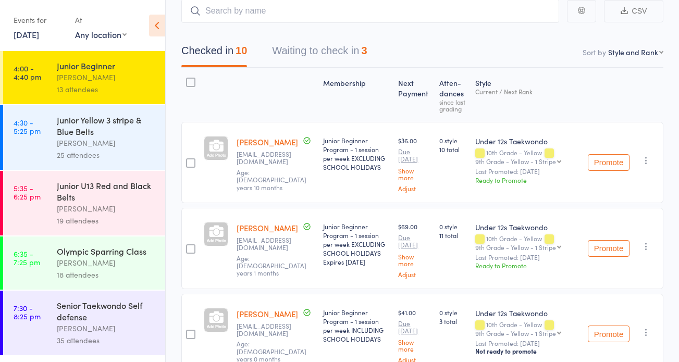
scroll to position [70, 0]
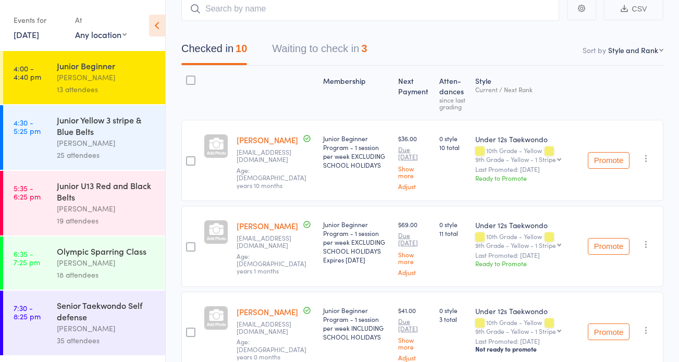
click at [80, 118] on div "Junior Yellow 3 stripe & Blue Belts" at bounding box center [106, 125] width 99 height 23
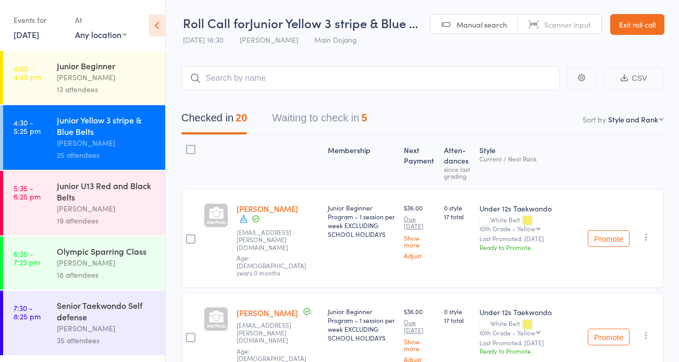
click at [85, 207] on div "[PERSON_NAME]" at bounding box center [106, 209] width 99 height 12
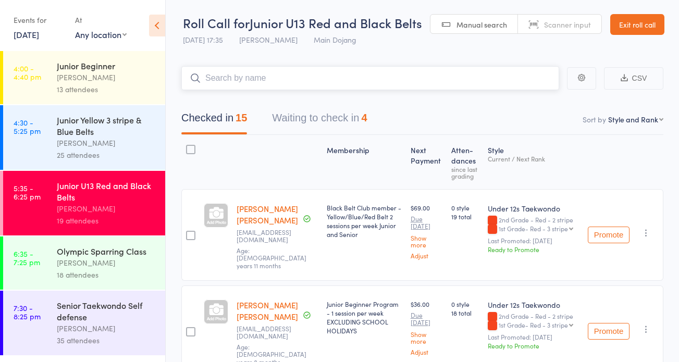
scroll to position [3, 0]
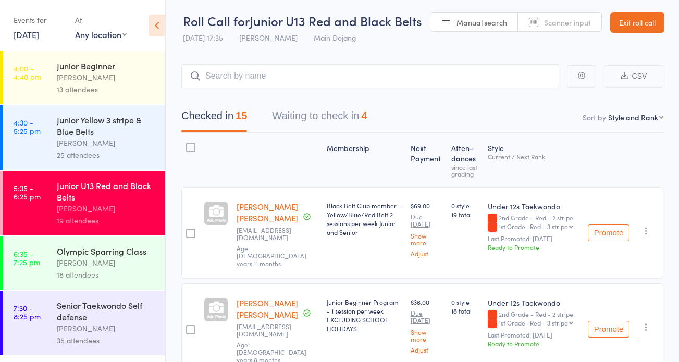
click at [653, 18] on link "Exit roll call" at bounding box center [637, 22] width 54 height 21
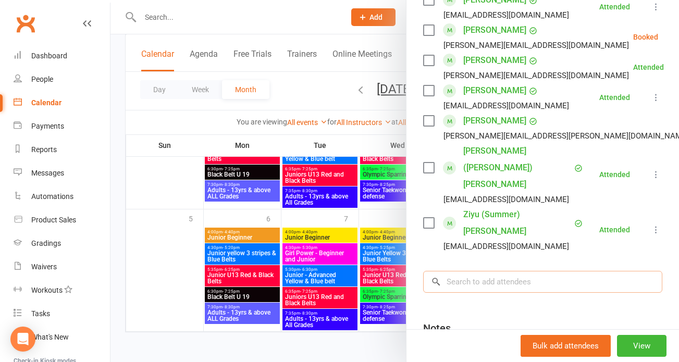
click at [509, 271] on input "search" at bounding box center [542, 282] width 239 height 22
click at [375, 196] on div at bounding box center [394, 181] width 568 height 362
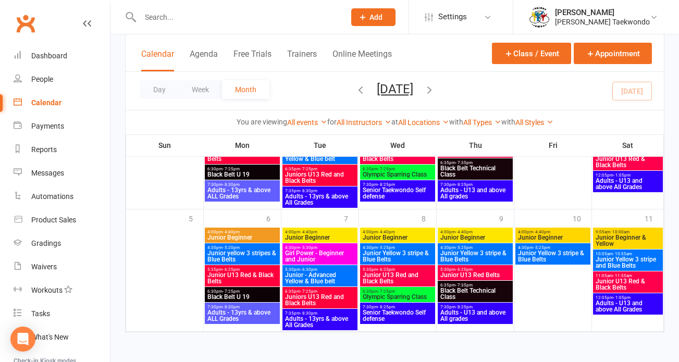
scroll to position [145, 0]
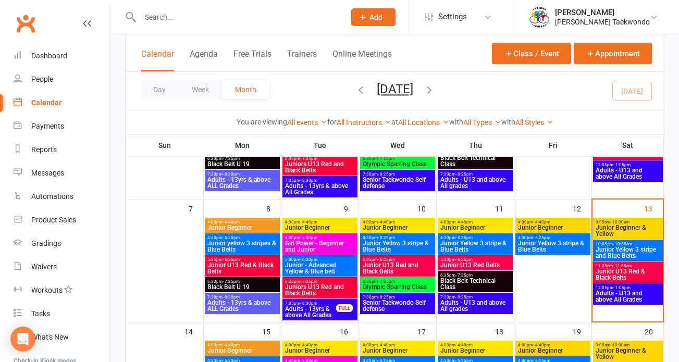
click at [625, 293] on span "Adults - U13 and above All Grades" at bounding box center [628, 296] width 66 height 12
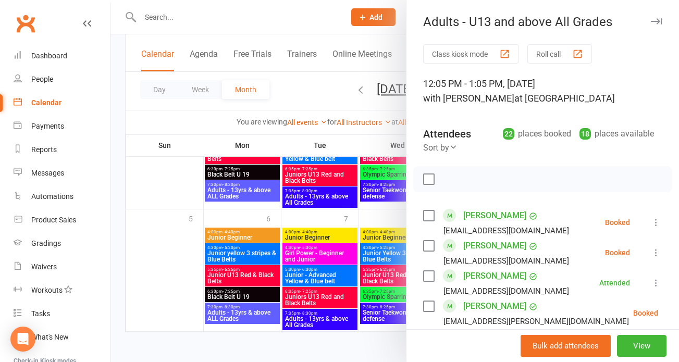
scroll to position [730, 0]
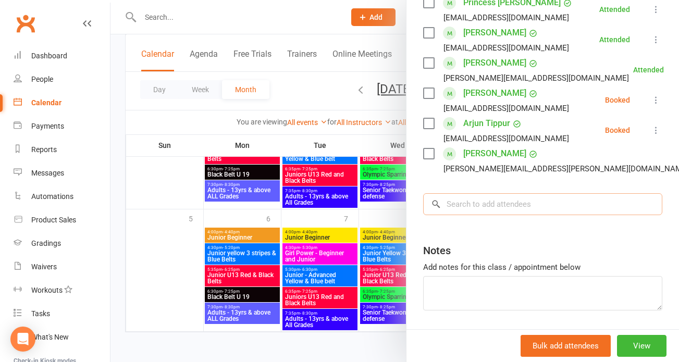
click at [480, 193] on input "search" at bounding box center [542, 204] width 239 height 22
type input "kapok"
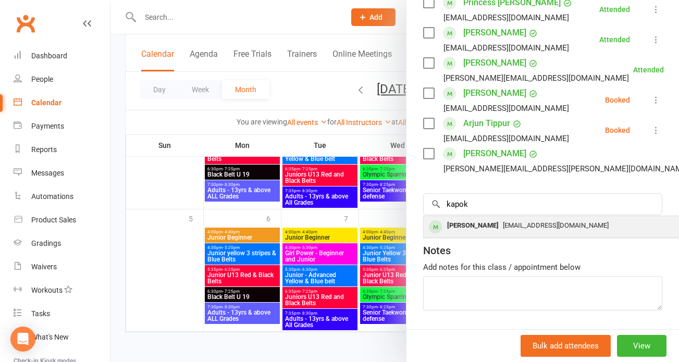
drag, startPoint x: 480, startPoint y: 164, endPoint x: 489, endPoint y: 194, distance: 32.1
click at [489, 218] on div "[PERSON_NAME]" at bounding box center [473, 225] width 60 height 15
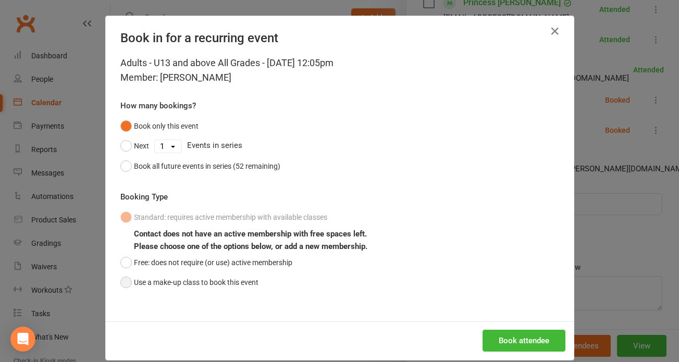
click at [195, 284] on button "Use a make-up class to book this event" at bounding box center [189, 282] width 138 height 20
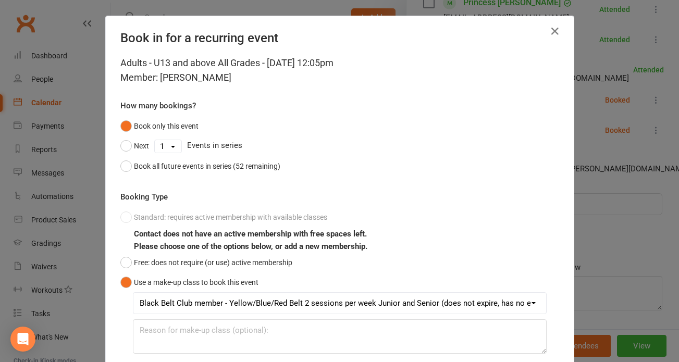
scroll to position [74, 0]
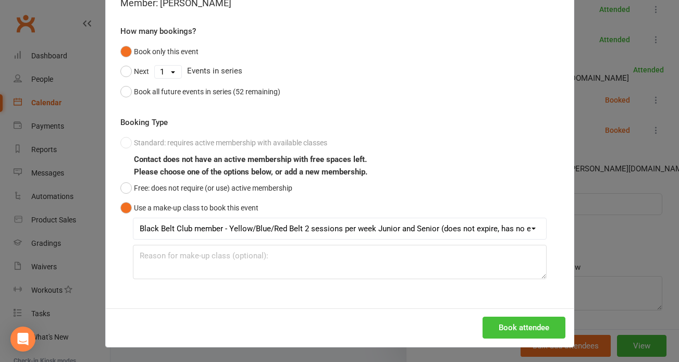
click at [519, 329] on button "Book attendee" at bounding box center [523, 328] width 83 height 22
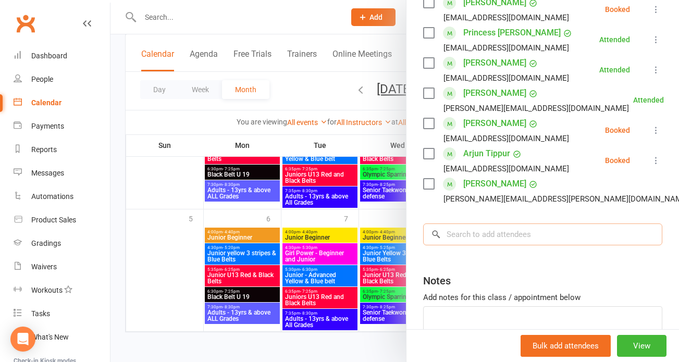
click at [499, 223] on input "search" at bounding box center [542, 234] width 239 height 22
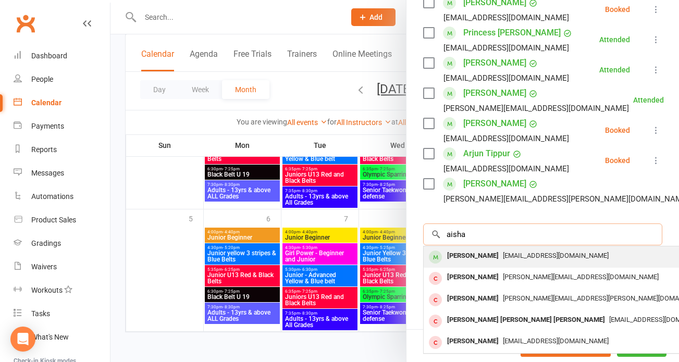
type input "aisha"
click at [484, 248] on div "Aisha Hendriks" at bounding box center [473, 255] width 60 height 15
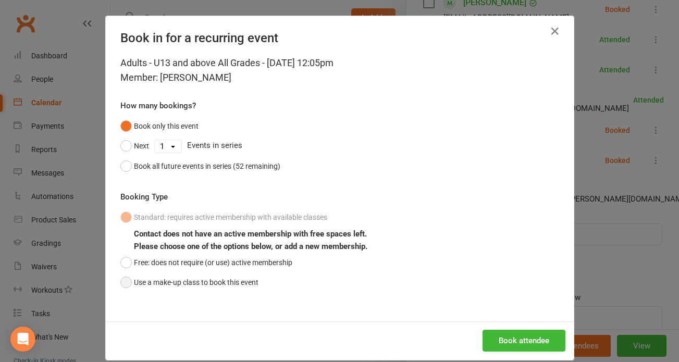
click at [182, 276] on button "Use a make-up class to book this event" at bounding box center [189, 282] width 138 height 20
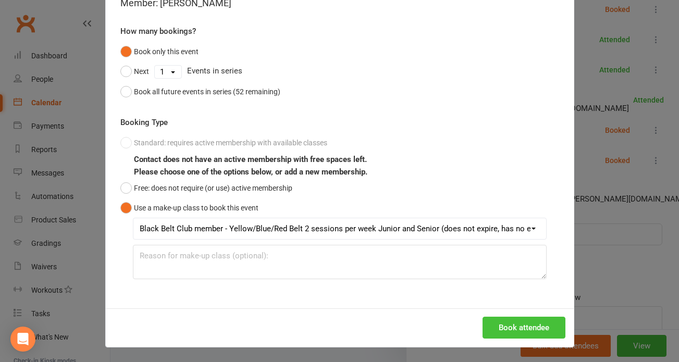
click at [533, 327] on button "Book attendee" at bounding box center [523, 328] width 83 height 22
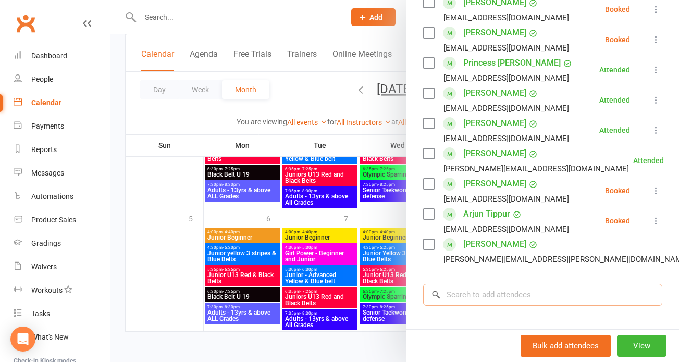
click at [505, 284] on input "search" at bounding box center [542, 295] width 239 height 22
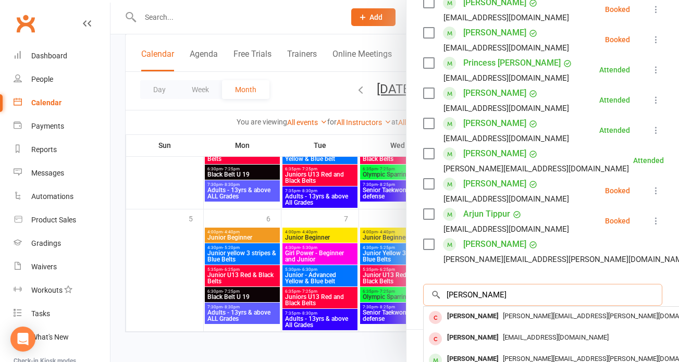
type input "Gabriel"
drag, startPoint x: 505, startPoint y: 263, endPoint x: 502, endPoint y: 328, distance: 64.1
click at [502, 352] on div "[PERSON_NAME]" at bounding box center [473, 359] width 60 height 15
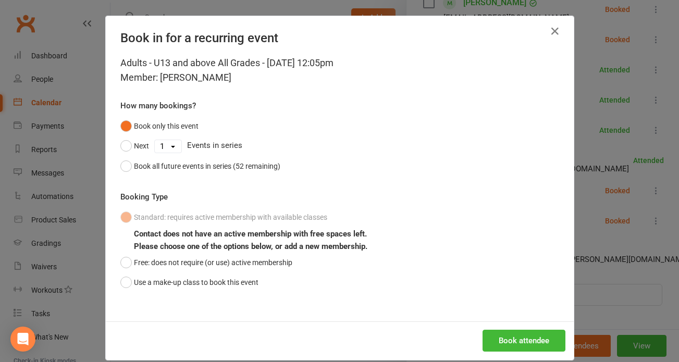
drag, startPoint x: 217, startPoint y: 288, endPoint x: 309, endPoint y: 291, distance: 91.7
click at [218, 288] on button "Use a make-up class to book this event" at bounding box center [189, 282] width 138 height 20
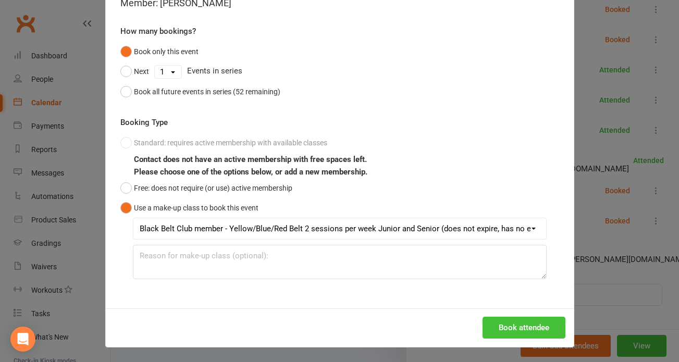
click at [533, 331] on button "Book attendee" at bounding box center [523, 328] width 83 height 22
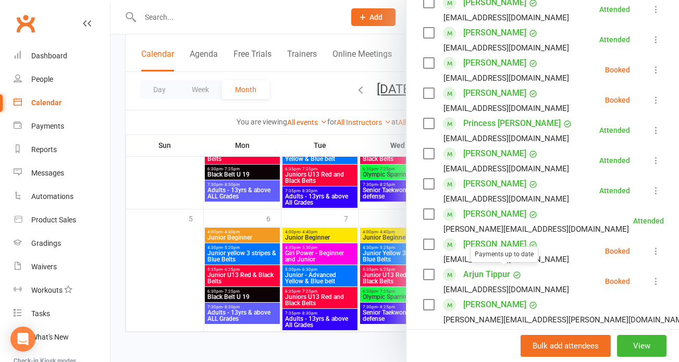
scroll to position [732, 0]
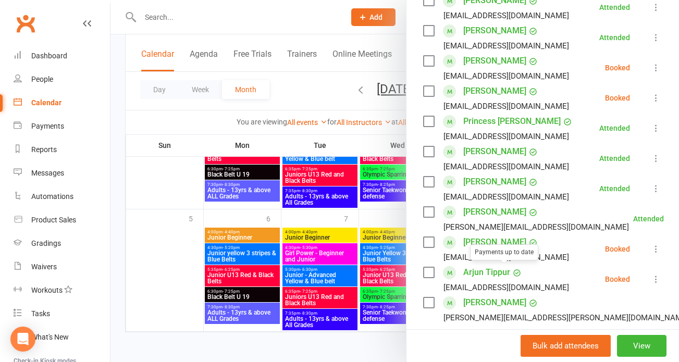
click at [519, 342] on input "search" at bounding box center [542, 353] width 239 height 22
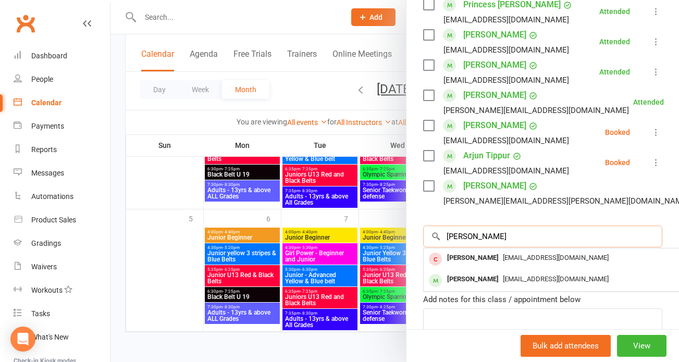
scroll to position [888, 0]
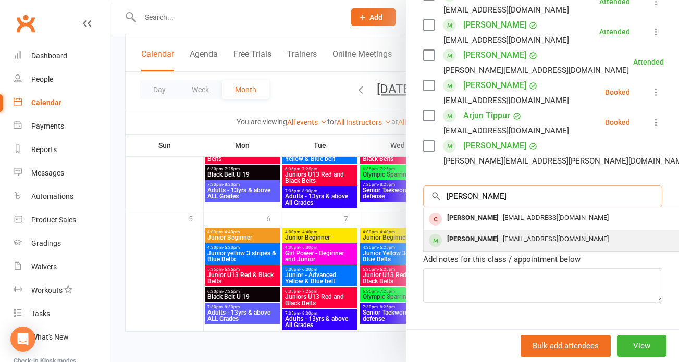
type input "alecia"
click at [492, 232] on div "[PERSON_NAME]" at bounding box center [473, 239] width 60 height 15
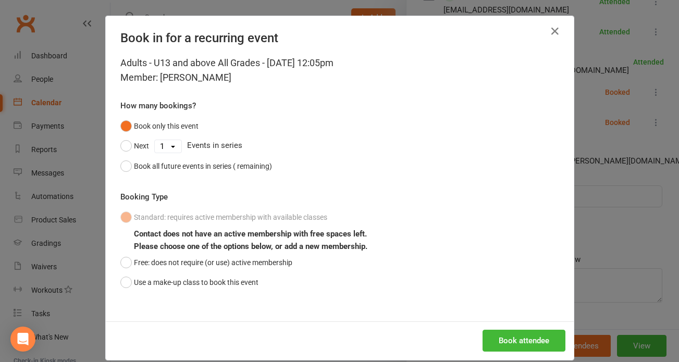
scroll to position [881, 0]
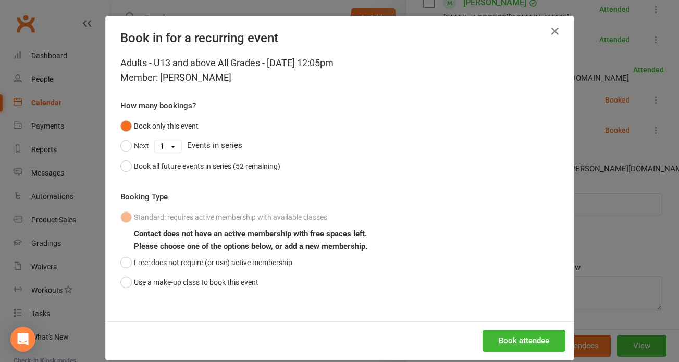
drag, startPoint x: 229, startPoint y: 282, endPoint x: 372, endPoint y: 282, distance: 143.2
click at [229, 281] on button "Use a make-up class to book this event" at bounding box center [189, 282] width 138 height 20
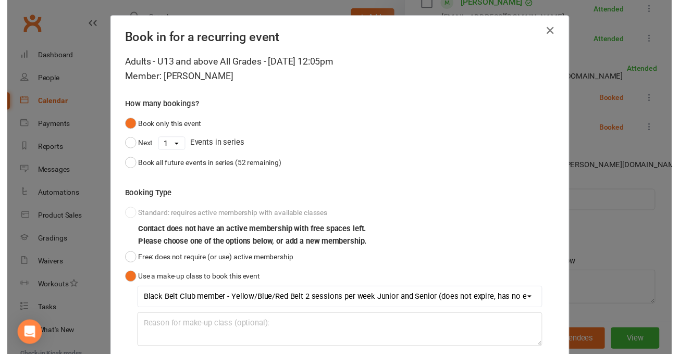
scroll to position [74, 0]
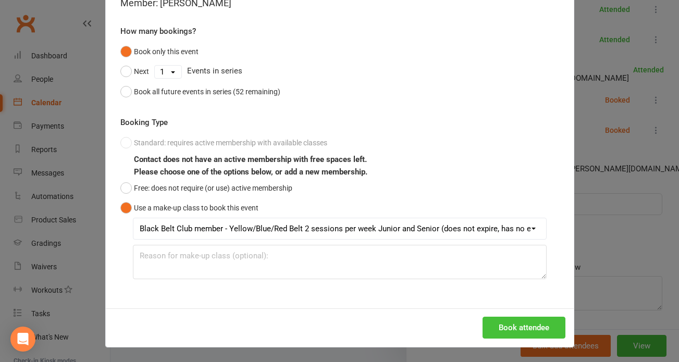
click at [513, 324] on button "Book attendee" at bounding box center [523, 328] width 83 height 22
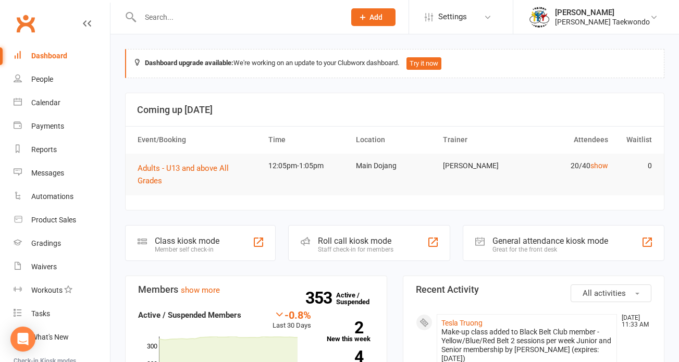
click at [394, 228] on div "Roll call kiosk mode Staff check-in for members" at bounding box center [368, 243] width 161 height 36
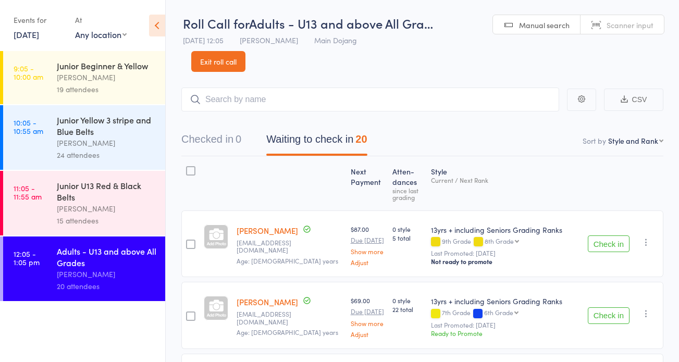
click at [57, 214] on div "[PERSON_NAME]" at bounding box center [106, 209] width 99 height 12
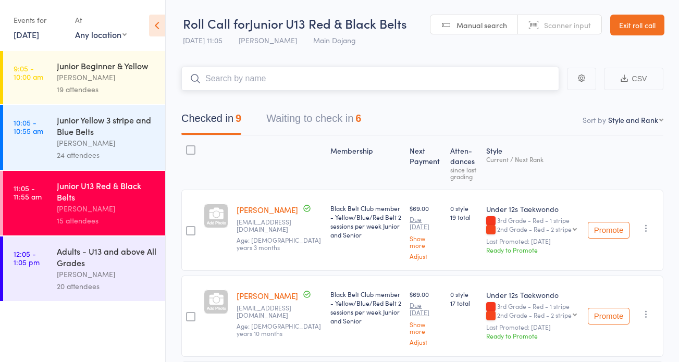
click at [320, 116] on button "Waiting to check in 6" at bounding box center [313, 121] width 95 height 28
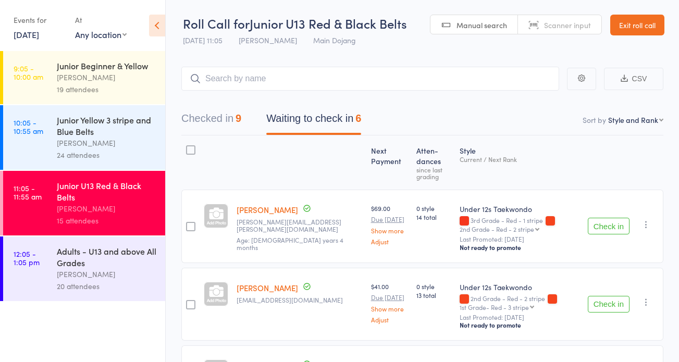
drag, startPoint x: 608, startPoint y: 230, endPoint x: 406, endPoint y: 256, distance: 204.2
click at [606, 232] on button "Check in" at bounding box center [608, 226] width 42 height 17
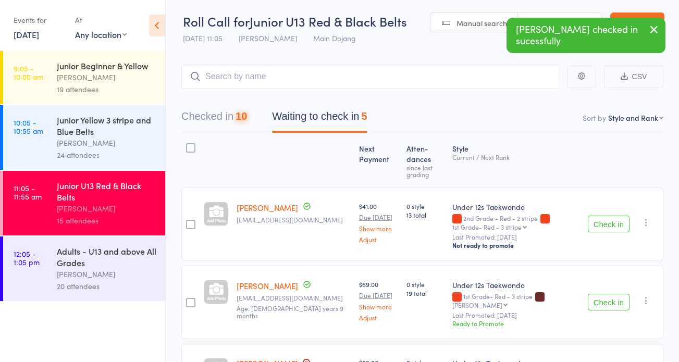
scroll to position [4, 0]
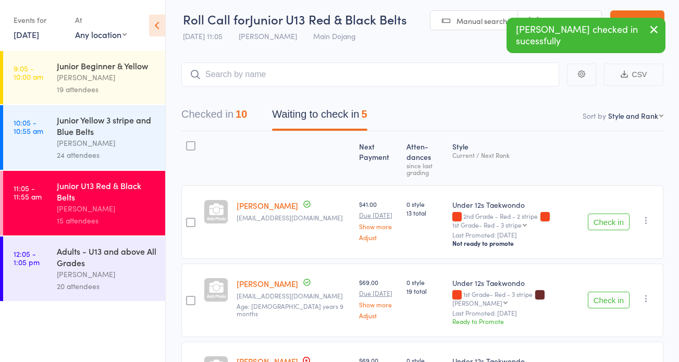
click at [613, 224] on button "Check in" at bounding box center [608, 222] width 42 height 17
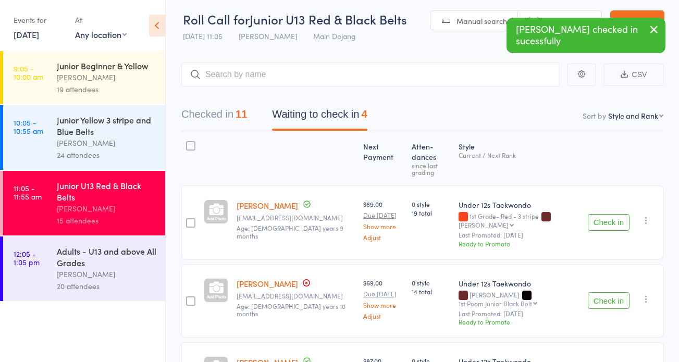
click at [604, 214] on button "Check in" at bounding box center [608, 222] width 42 height 17
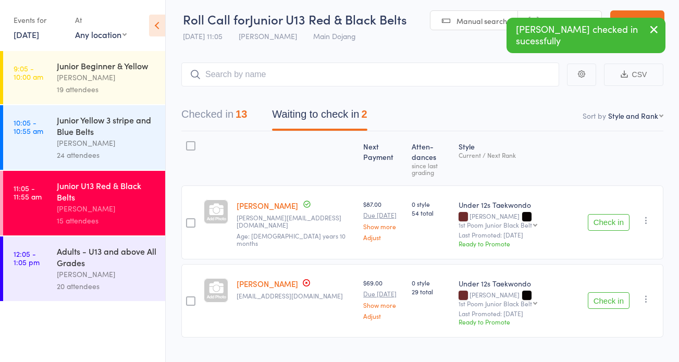
click at [225, 113] on button "Checked in 13" at bounding box center [214, 117] width 66 height 28
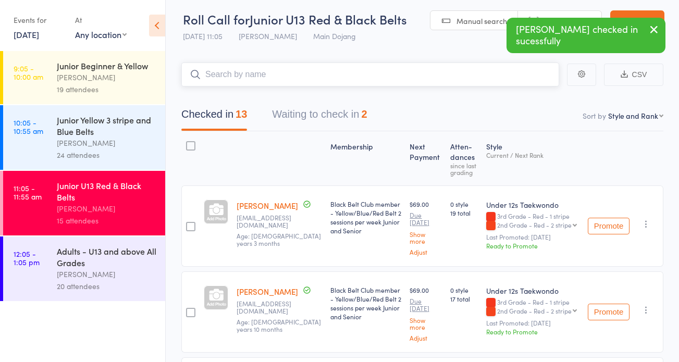
click at [300, 72] on input "search" at bounding box center [370, 74] width 378 height 24
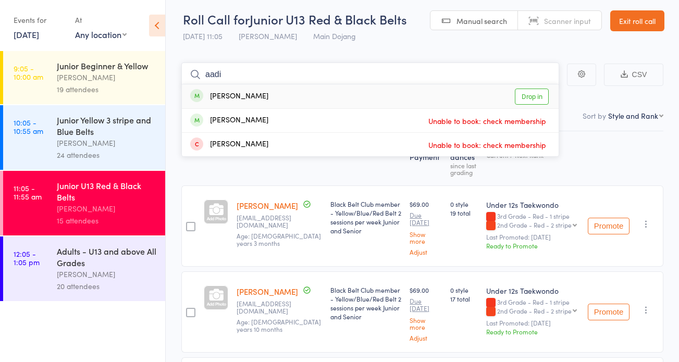
type input "aadi"
click at [537, 96] on link "Drop in" at bounding box center [531, 97] width 34 height 16
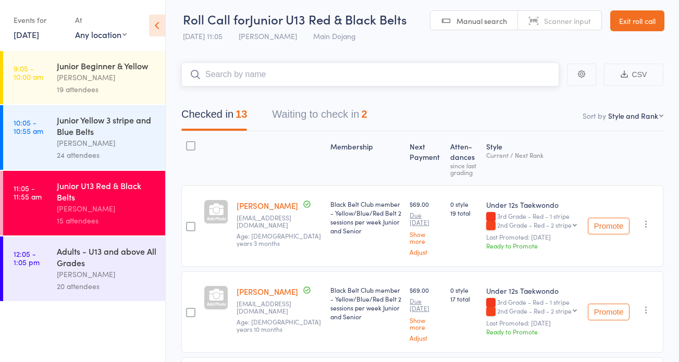
click at [398, 83] on input "search" at bounding box center [370, 74] width 378 height 24
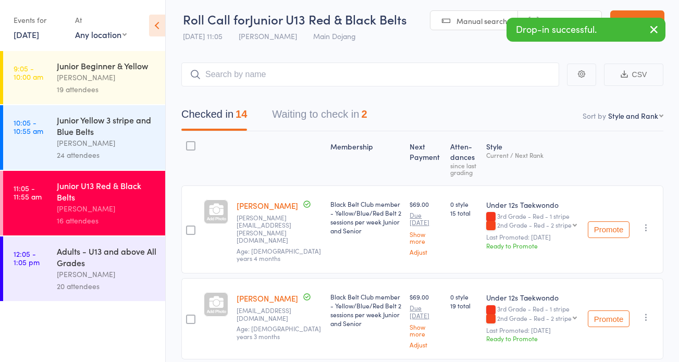
click at [109, 269] on div "[PERSON_NAME]" at bounding box center [106, 274] width 99 height 12
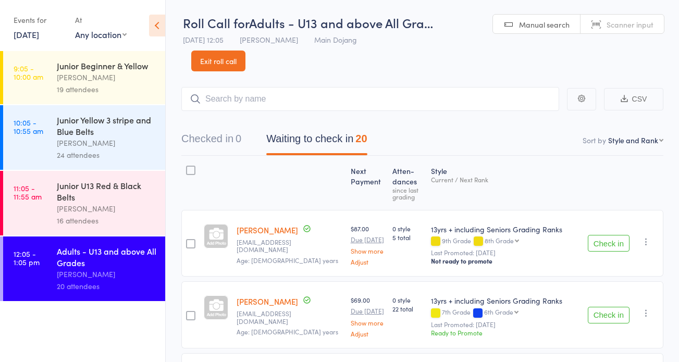
click at [604, 242] on button "Check in" at bounding box center [608, 243] width 42 height 17
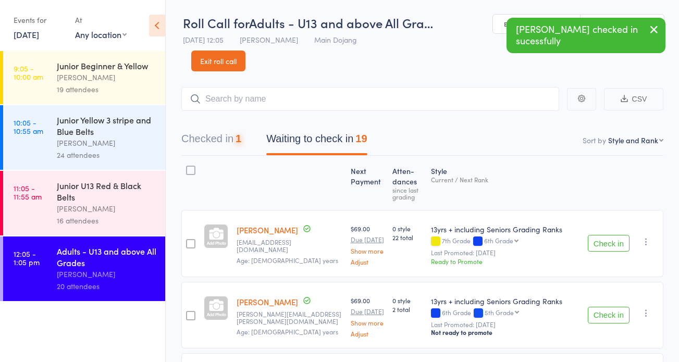
scroll to position [24, 0]
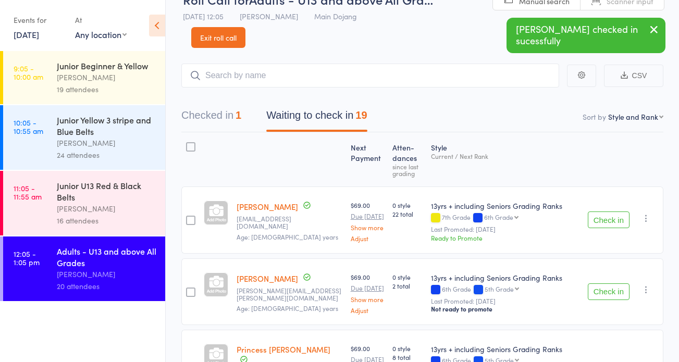
click at [610, 224] on button "Check in" at bounding box center [608, 219] width 42 height 17
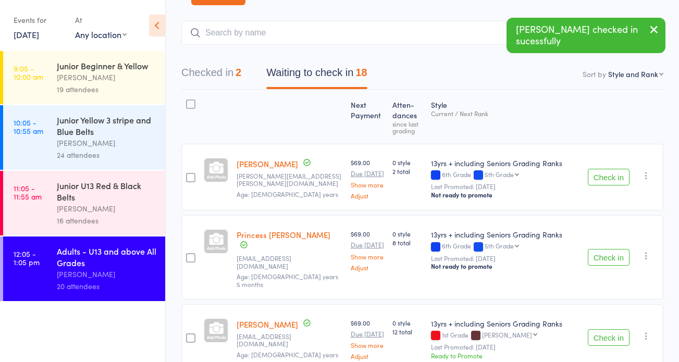
scroll to position [109, 0]
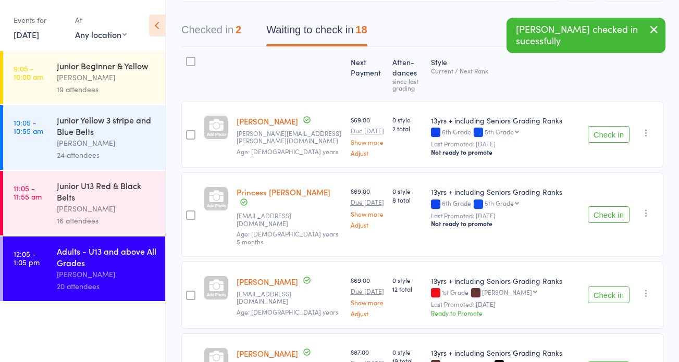
click at [606, 206] on button "Check in" at bounding box center [608, 214] width 42 height 17
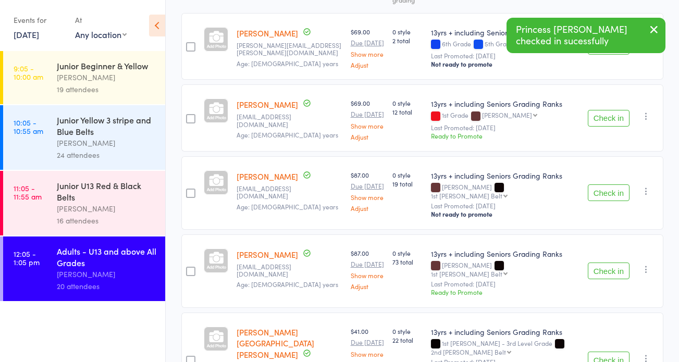
scroll to position [231, 0]
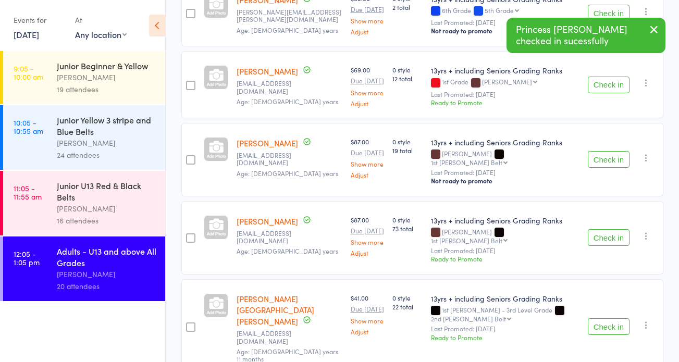
click at [610, 229] on button "Check in" at bounding box center [608, 237] width 42 height 17
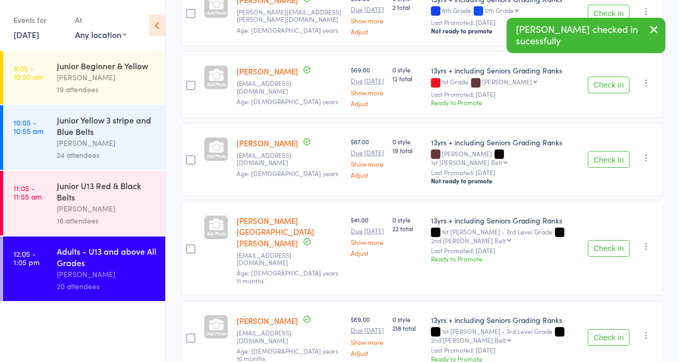
click at [609, 240] on button "Check in" at bounding box center [608, 248] width 42 height 17
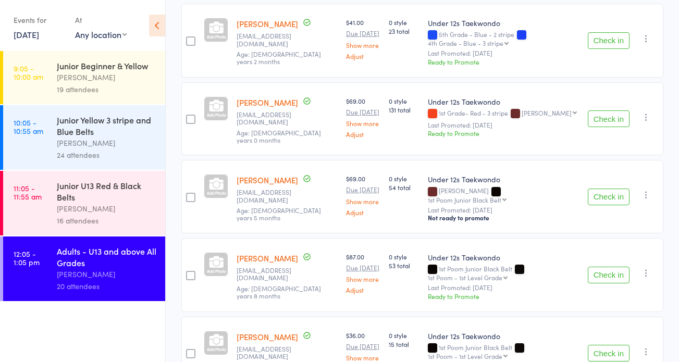
scroll to position [1016, 0]
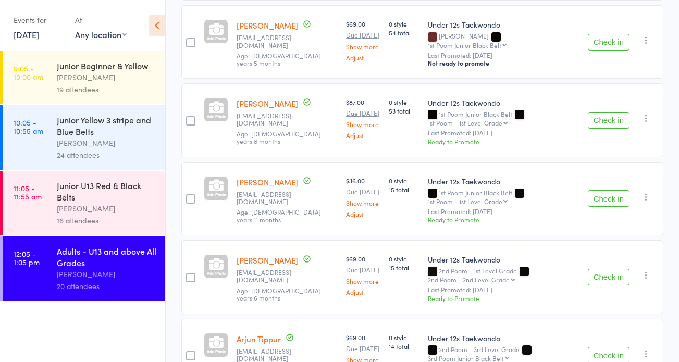
click at [606, 112] on button "Check in" at bounding box center [608, 120] width 42 height 17
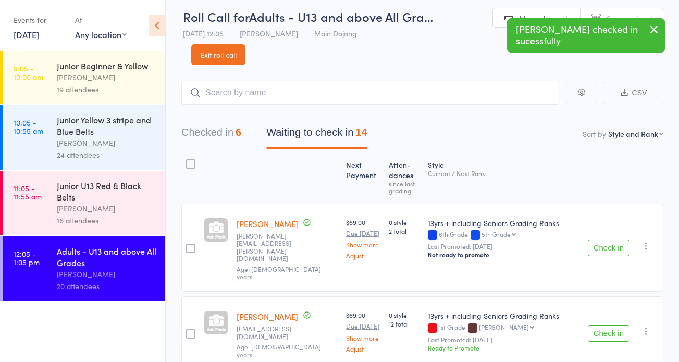
scroll to position [0, 0]
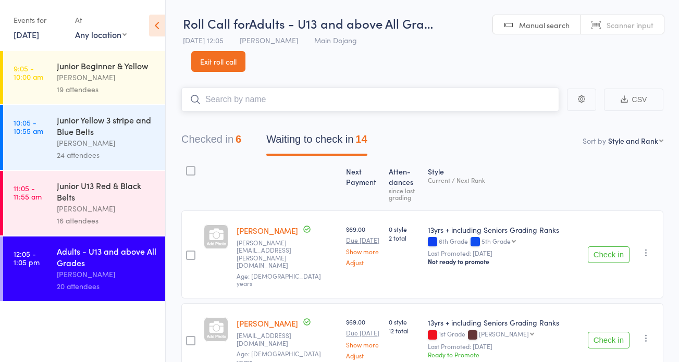
click at [358, 99] on input "search" at bounding box center [370, 99] width 378 height 24
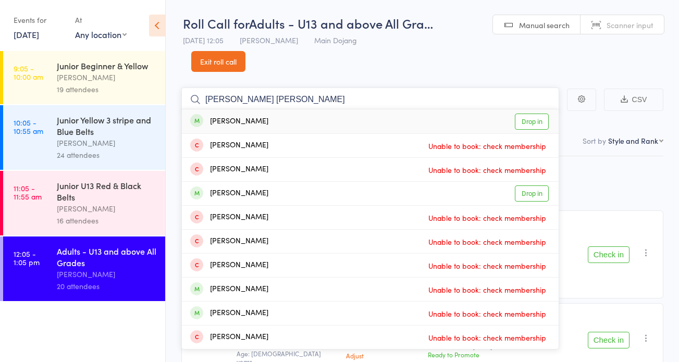
type input "tom steve"
drag, startPoint x: 524, startPoint y: 121, endPoint x: 421, endPoint y: 100, distance: 105.8
click at [524, 121] on link "Drop in" at bounding box center [531, 122] width 34 height 16
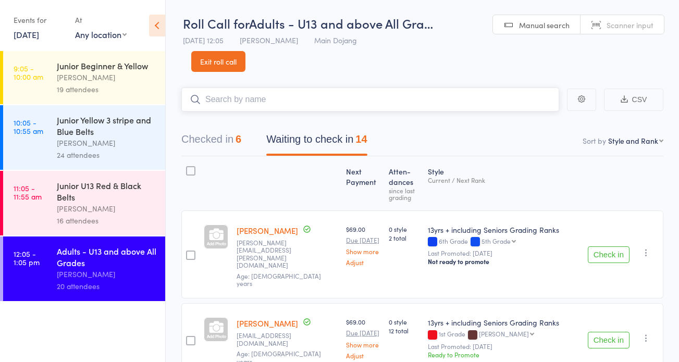
click at [397, 96] on input "search" at bounding box center [370, 99] width 378 height 24
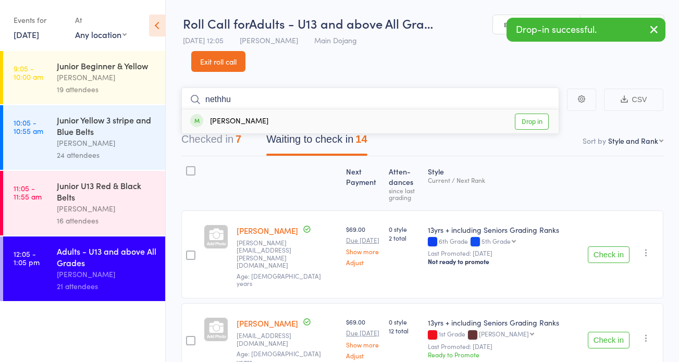
type input "nether"
drag, startPoint x: 397, startPoint y: 96, endPoint x: 533, endPoint y: 123, distance: 139.1
click at [533, 123] on link "Drop in" at bounding box center [531, 122] width 34 height 16
click at [344, 98] on input "search" at bounding box center [370, 99] width 378 height 24
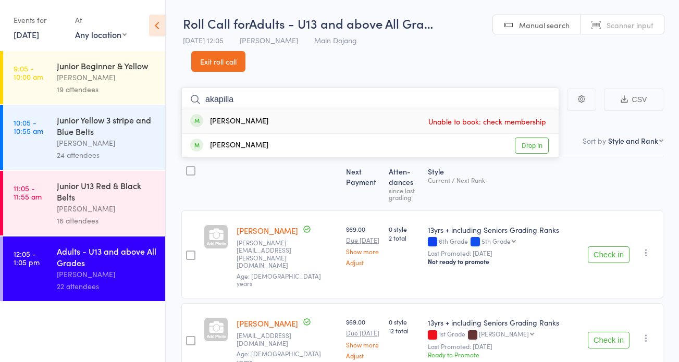
click at [211, 99] on input "akapilla" at bounding box center [370, 99] width 378 height 24
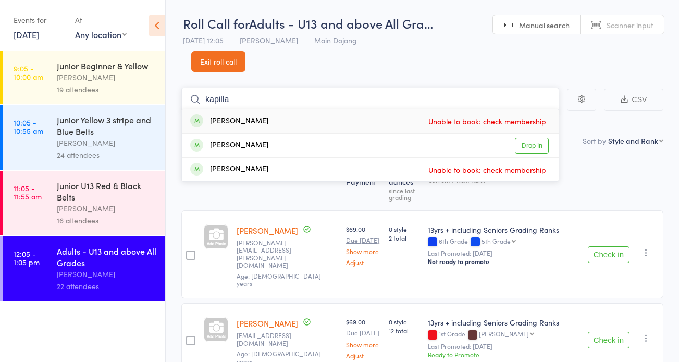
click at [308, 102] on input "kapilla" at bounding box center [370, 99] width 378 height 24
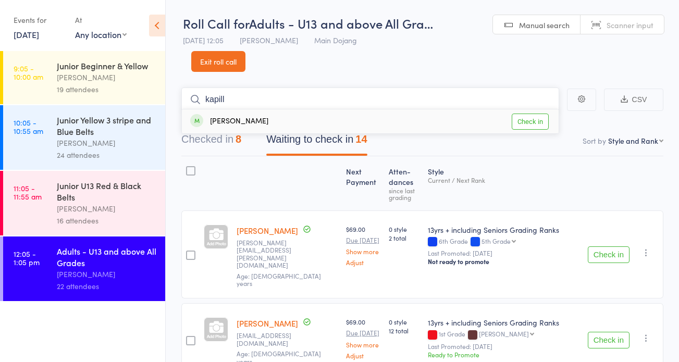
type input "kapill"
click at [532, 118] on link "Check in" at bounding box center [529, 122] width 37 height 16
click at [431, 105] on input "search" at bounding box center [370, 99] width 378 height 24
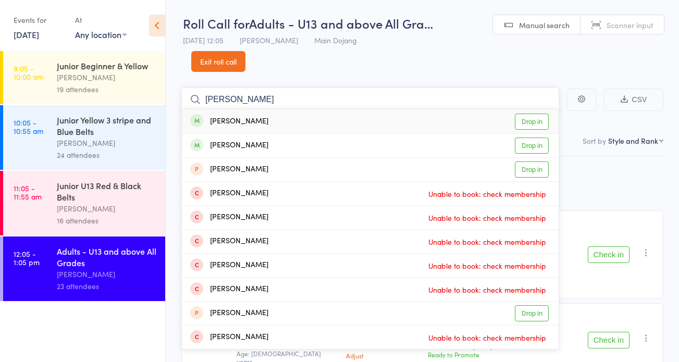
type input "bevan"
click at [524, 123] on link "Drop in" at bounding box center [531, 122] width 34 height 16
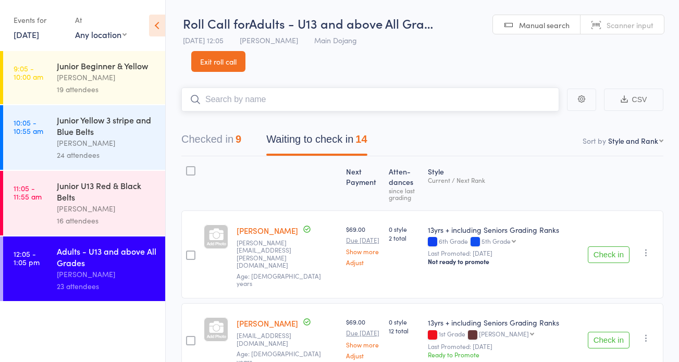
click at [327, 101] on input "search" at bounding box center [370, 99] width 378 height 24
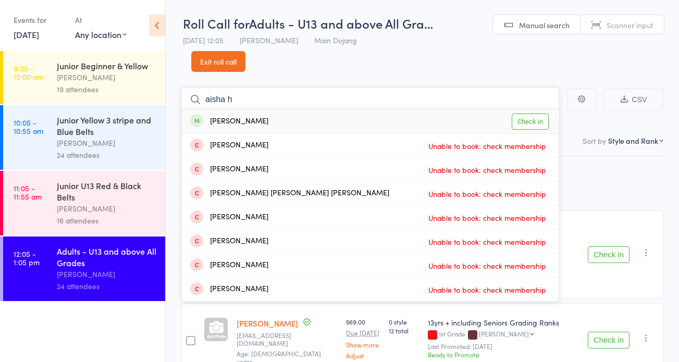
type input "aisha h"
drag, startPoint x: 536, startPoint y: 122, endPoint x: 528, endPoint y: 122, distance: 8.9
click at [536, 122] on link "Check in" at bounding box center [529, 122] width 37 height 16
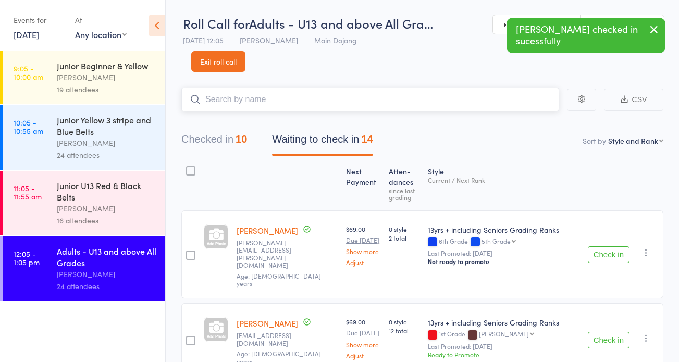
click at [250, 102] on input "search" at bounding box center [370, 99] width 378 height 24
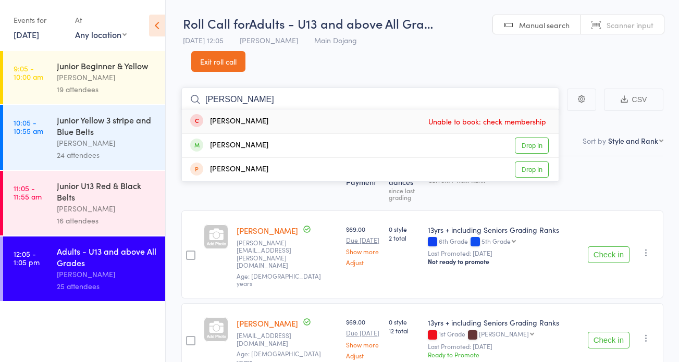
type input "Kimberly"
drag, startPoint x: 250, startPoint y: 102, endPoint x: 531, endPoint y: 145, distance: 284.0
click at [531, 145] on link "Drop in" at bounding box center [531, 145] width 34 height 16
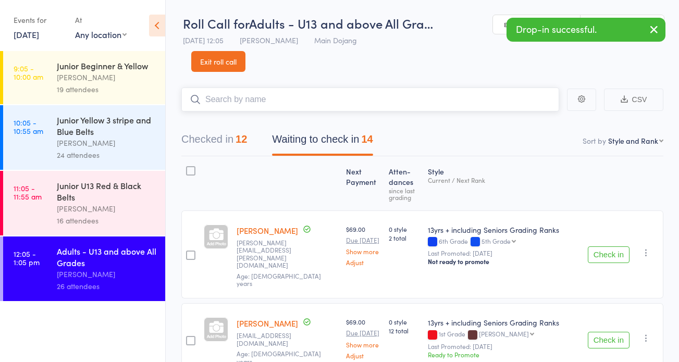
click at [374, 97] on input "search" at bounding box center [370, 99] width 378 height 24
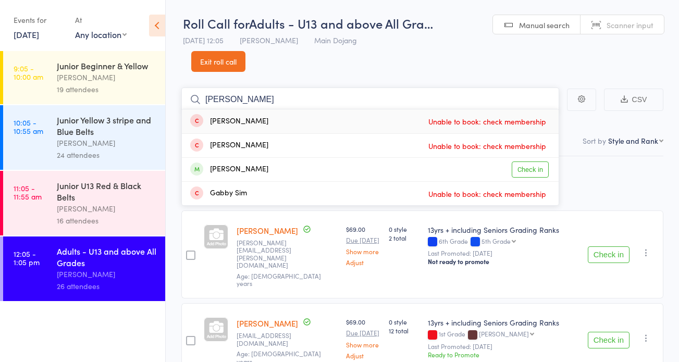
type input "Gabriel"
drag, startPoint x: 321, startPoint y: 98, endPoint x: 533, endPoint y: 173, distance: 224.2
click at [533, 173] on link "Check in" at bounding box center [529, 169] width 37 height 16
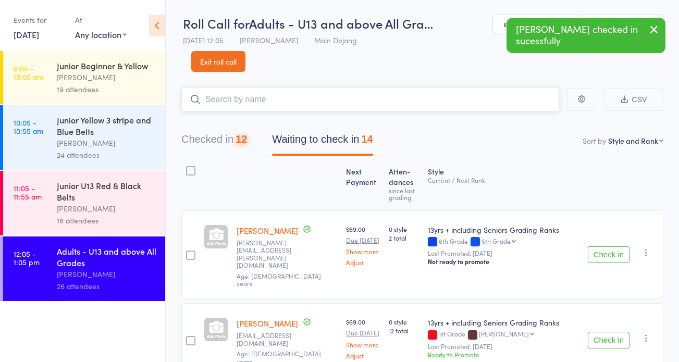
click at [292, 104] on input "search" at bounding box center [370, 99] width 378 height 24
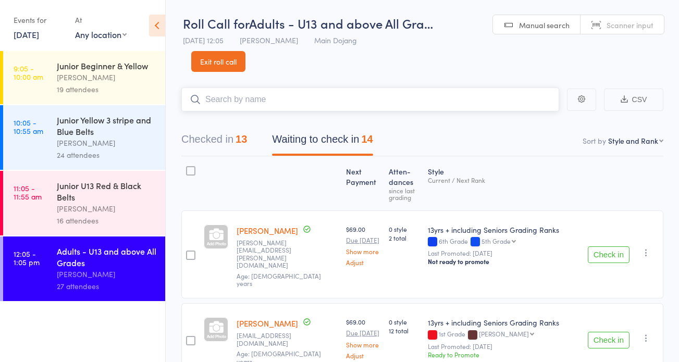
click at [274, 98] on input "search" at bounding box center [370, 99] width 378 height 24
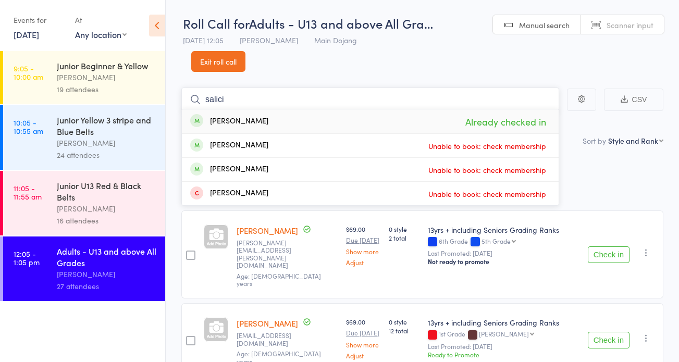
type input "salicia"
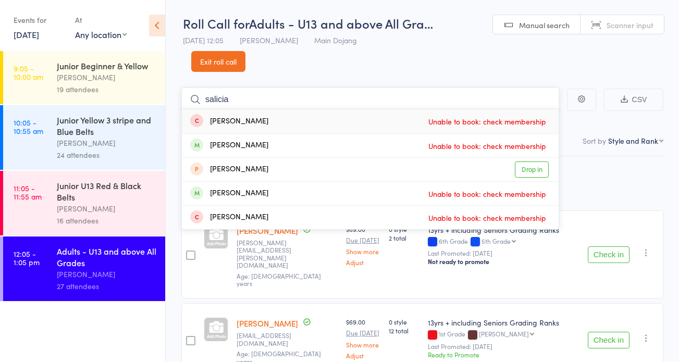
drag, startPoint x: 241, startPoint y: 100, endPoint x: 146, endPoint y: 93, distance: 94.5
click at [146, 93] on div "Roll Call for Adults - U13 and above All Gra… 13 Sep 12:05 Janine Trainor Main …" at bounding box center [339, 181] width 679 height 362
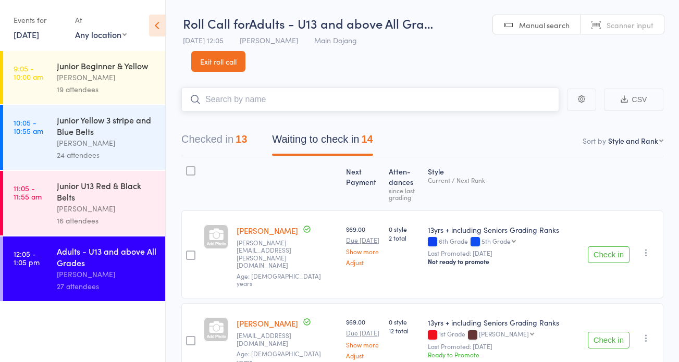
click at [284, 89] on input "search" at bounding box center [370, 99] width 378 height 24
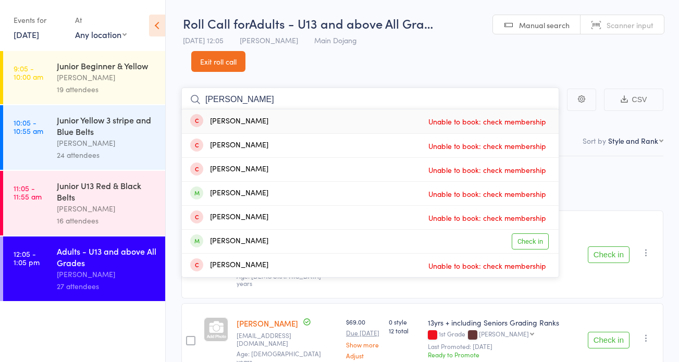
type input "Alice"
drag, startPoint x: 284, startPoint y: 89, endPoint x: 524, endPoint y: 243, distance: 285.6
click at [524, 243] on link "Check in" at bounding box center [529, 241] width 37 height 16
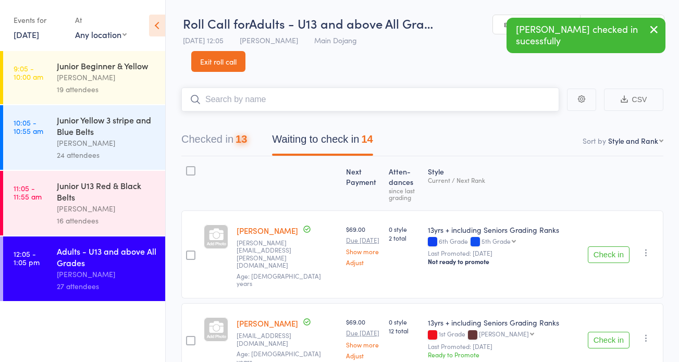
click at [315, 99] on input "search" at bounding box center [370, 99] width 378 height 24
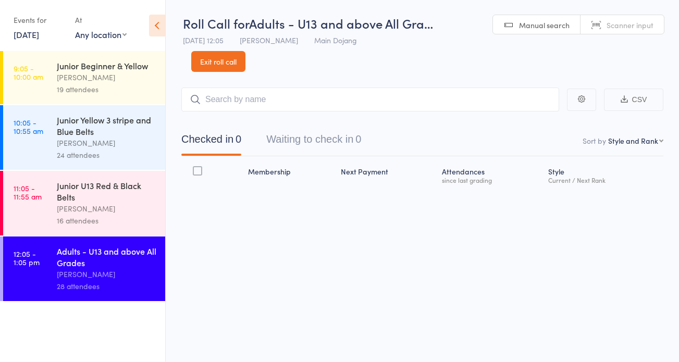
click at [297, 98] on input "search" at bounding box center [370, 99] width 378 height 24
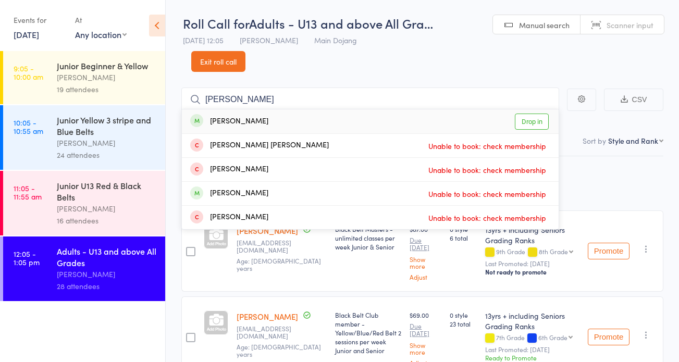
type input "[PERSON_NAME]"
click at [534, 125] on link "Drop in" at bounding box center [531, 122] width 34 height 16
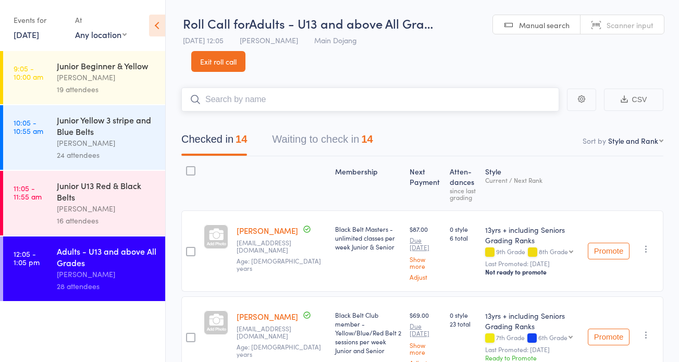
click at [350, 104] on input "search" at bounding box center [370, 99] width 378 height 24
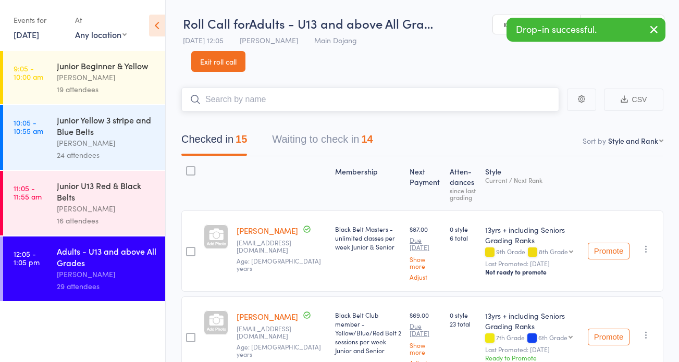
click at [310, 142] on button "Waiting to check in 14" at bounding box center [322, 142] width 101 height 28
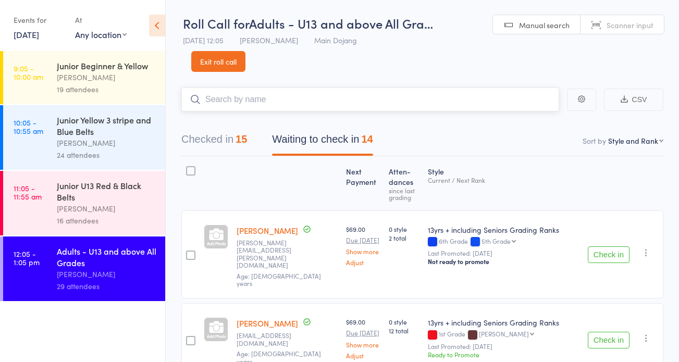
click at [225, 145] on button "Checked in 15" at bounding box center [214, 142] width 66 height 28
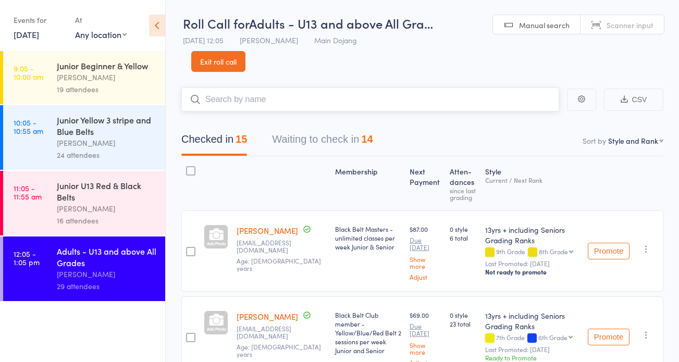
click at [304, 142] on button "Waiting to check in 14" at bounding box center [322, 142] width 101 height 28
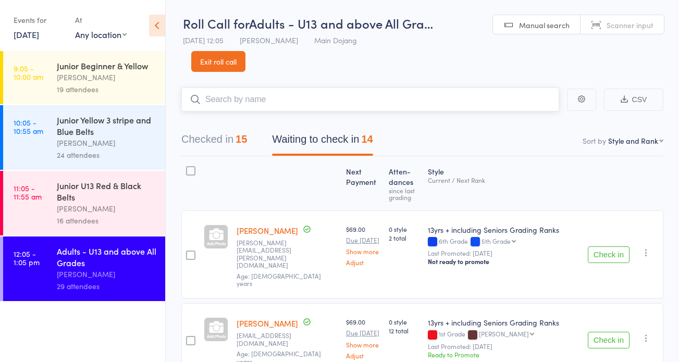
click at [292, 90] on input "search" at bounding box center [370, 99] width 378 height 24
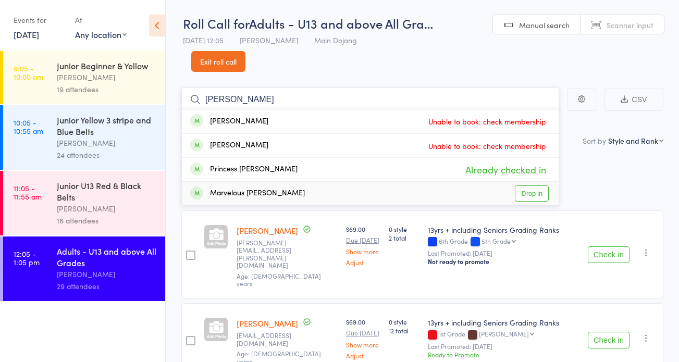
type input "[PERSON_NAME]"
click at [522, 190] on link "Drop in" at bounding box center [531, 193] width 34 height 16
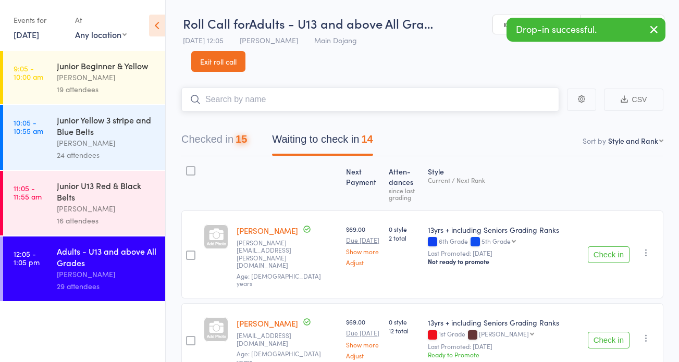
click at [245, 104] on input "search" at bounding box center [370, 99] width 378 height 24
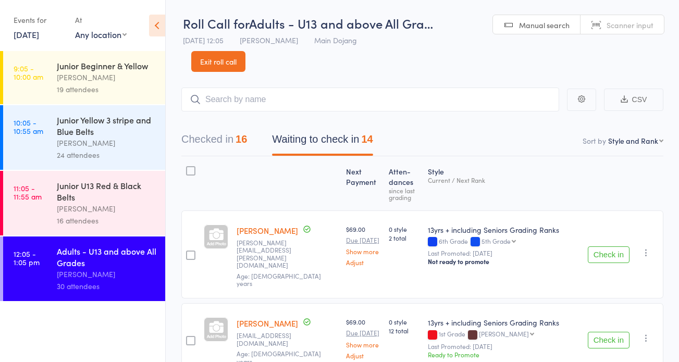
drag, startPoint x: 123, startPoint y: 137, endPoint x: 132, endPoint y: 133, distance: 10.3
click at [124, 137] on div "[PERSON_NAME]" at bounding box center [106, 143] width 99 height 12
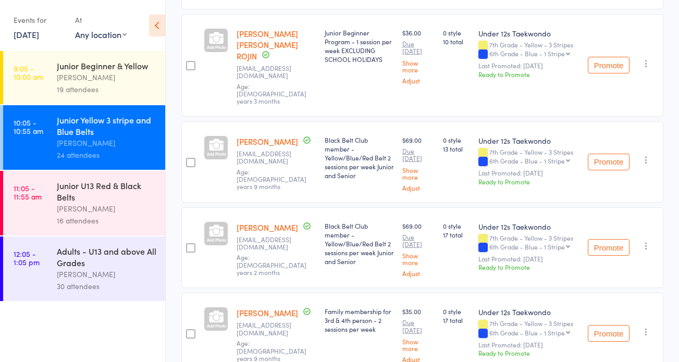
scroll to position [719, 0]
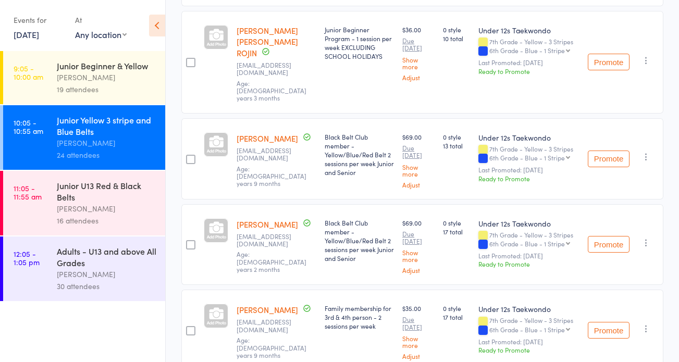
drag, startPoint x: 97, startPoint y: 81, endPoint x: 110, endPoint y: 80, distance: 13.1
click at [98, 81] on div "[PERSON_NAME]" at bounding box center [106, 77] width 99 height 12
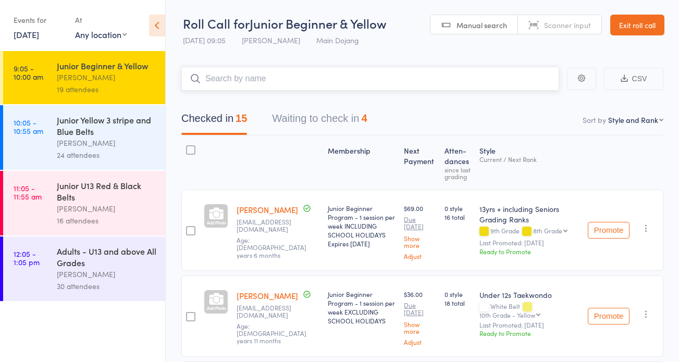
click at [233, 75] on input "search" at bounding box center [370, 79] width 378 height 24
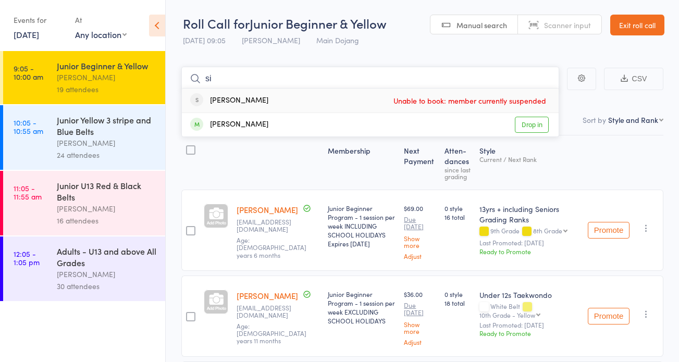
type input "s"
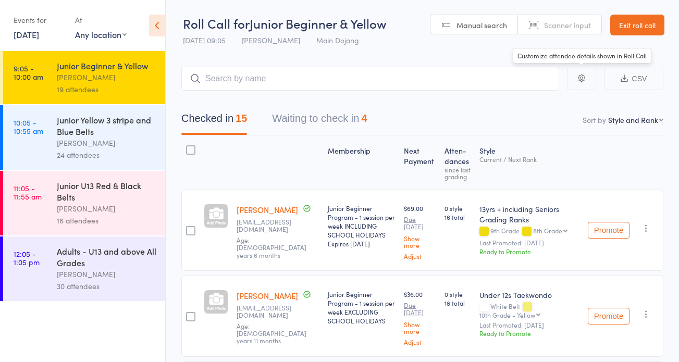
click at [627, 29] on link "Exit roll call" at bounding box center [637, 25] width 54 height 21
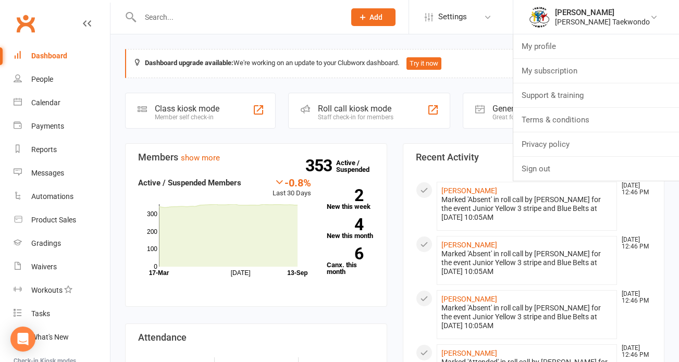
click at [43, 104] on div "Calendar" at bounding box center [45, 102] width 29 height 8
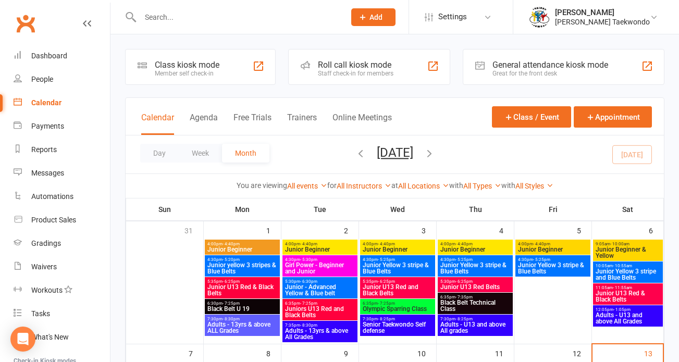
click at [480, 249] on span "Junior Beginner" at bounding box center [475, 249] width 71 height 6
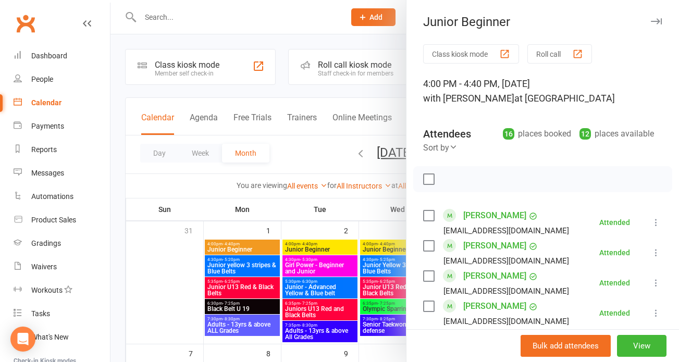
click at [331, 246] on div at bounding box center [394, 181] width 568 height 362
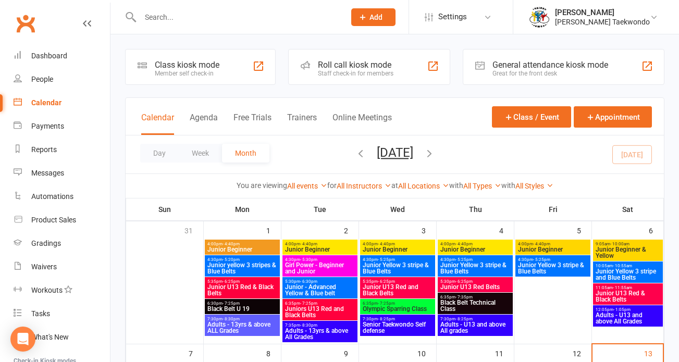
click at [331, 247] on span "Junior Beginner" at bounding box center [319, 249] width 71 height 6
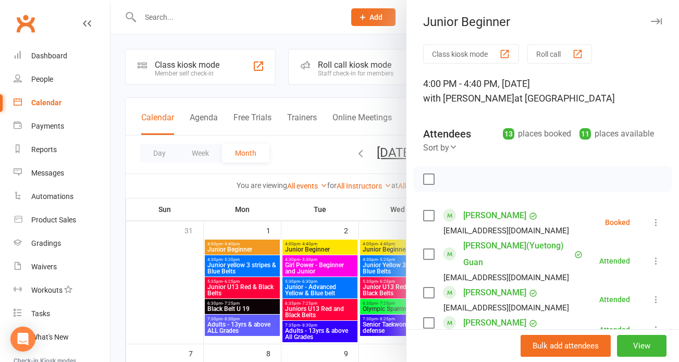
drag, startPoint x: 56, startPoint y: 127, endPoint x: 159, endPoint y: 47, distance: 130.7
click at [58, 124] on div "Payments" at bounding box center [47, 126] width 33 height 8
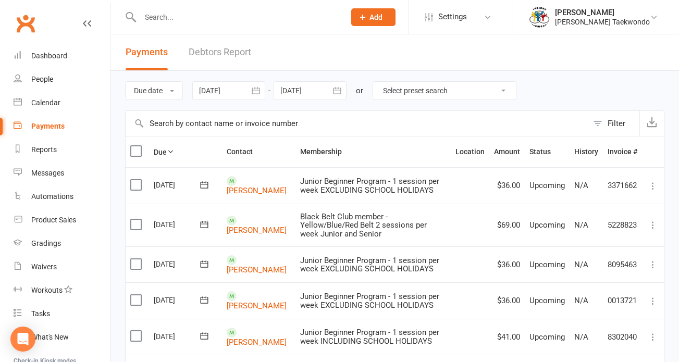
click at [217, 53] on link "Debtors Report" at bounding box center [220, 52] width 62 height 36
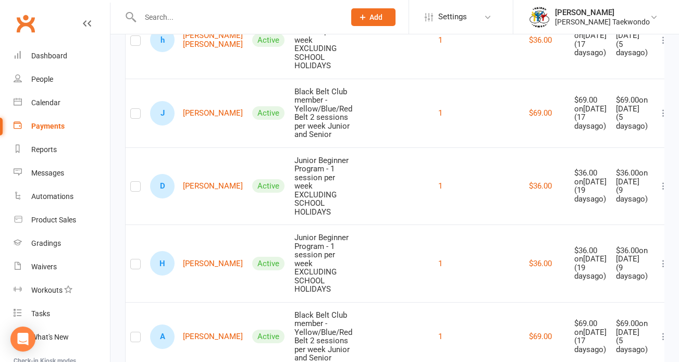
scroll to position [367, 0]
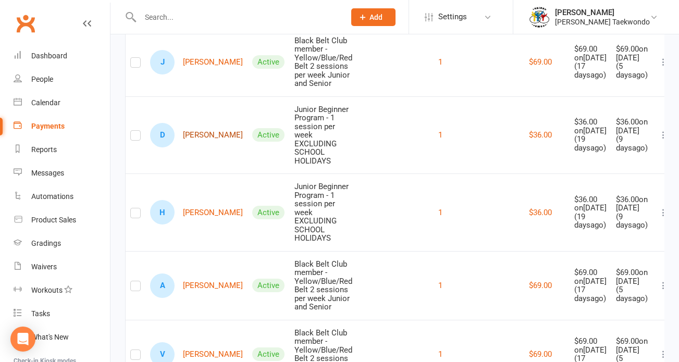
click at [215, 147] on link "D Danush Parthasarathi" at bounding box center [196, 135] width 93 height 24
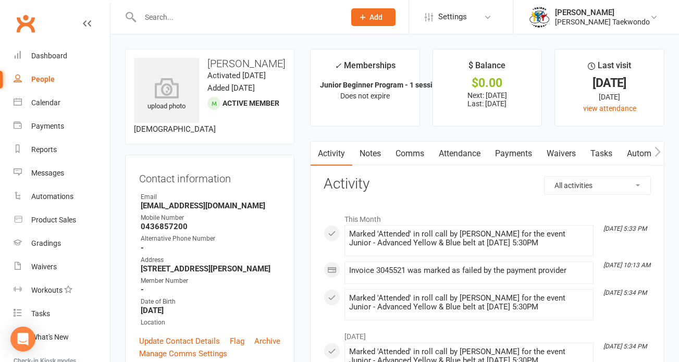
click at [527, 153] on link "Payments" at bounding box center [513, 154] width 52 height 24
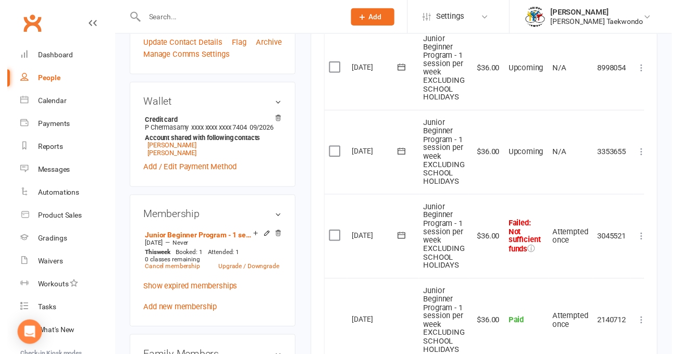
scroll to position [307, 0]
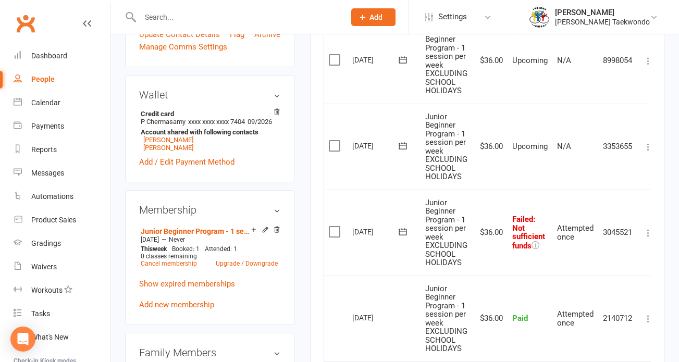
drag, startPoint x: 336, startPoint y: 226, endPoint x: 442, endPoint y: 231, distance: 105.8
click at [336, 227] on label at bounding box center [336, 232] width 14 height 10
click at [335, 227] on input "checkbox" at bounding box center [332, 227] width 7 height 0
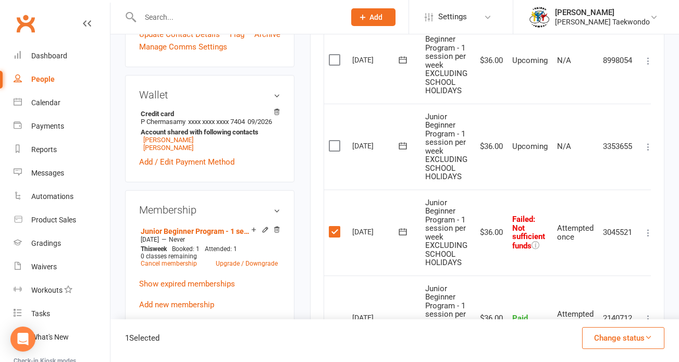
click at [646, 335] on icon "button" at bounding box center [648, 337] width 8 height 8
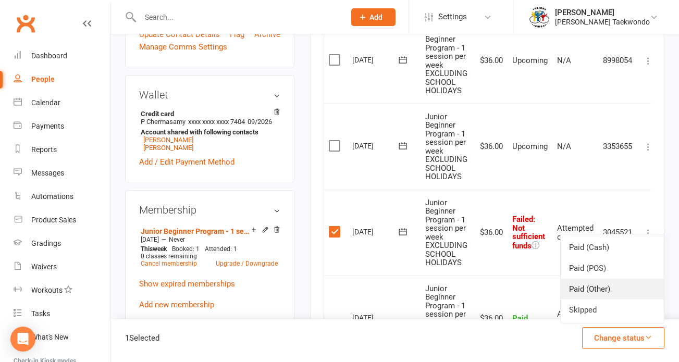
click at [599, 288] on link "Paid (Other)" at bounding box center [611, 289] width 103 height 21
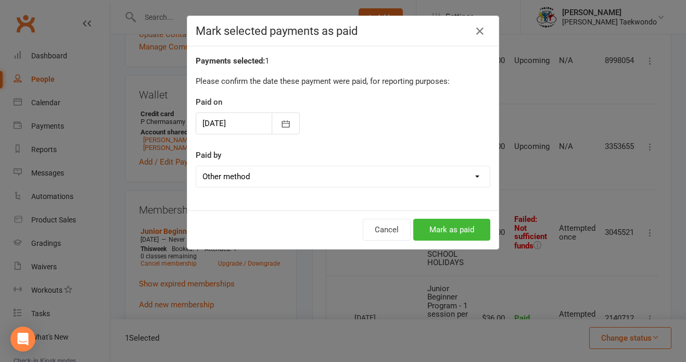
click at [436, 219] on button "Mark as paid" at bounding box center [451, 230] width 77 height 22
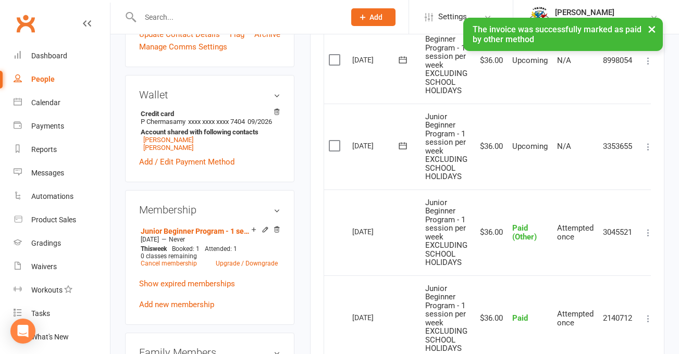
drag, startPoint x: 192, startPoint y: 181, endPoint x: 440, endPoint y: 165, distance: 248.4
click at [193, 152] on link "Hansini Parthasarathi" at bounding box center [168, 148] width 50 height 8
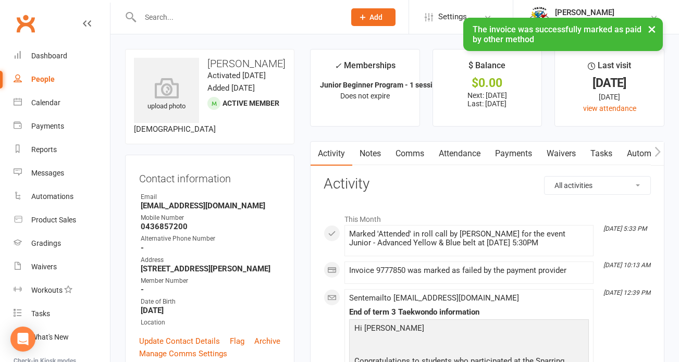
click at [516, 153] on link "Payments" at bounding box center [513, 154] width 52 height 24
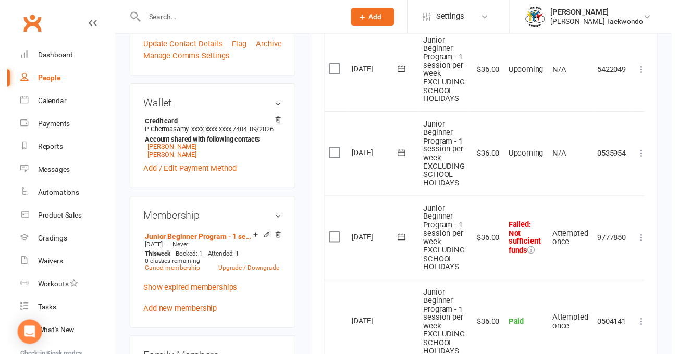
scroll to position [298, 0]
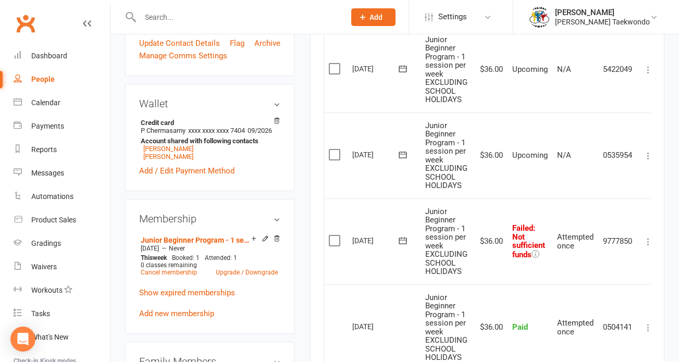
drag, startPoint x: 336, startPoint y: 232, endPoint x: 466, endPoint y: 249, distance: 130.7
click at [338, 235] on label at bounding box center [336, 240] width 14 height 10
click at [335, 235] on input "checkbox" at bounding box center [332, 235] width 7 height 0
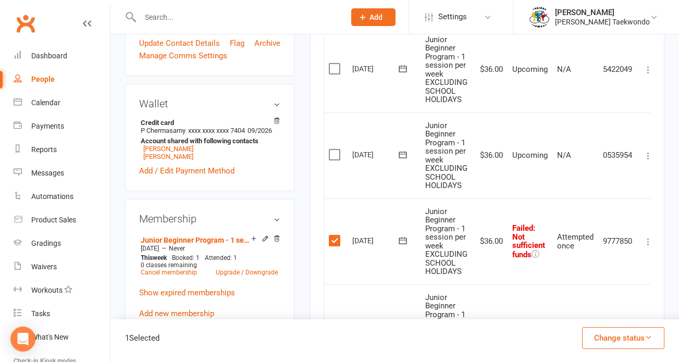
click at [649, 335] on icon "button" at bounding box center [648, 337] width 8 height 8
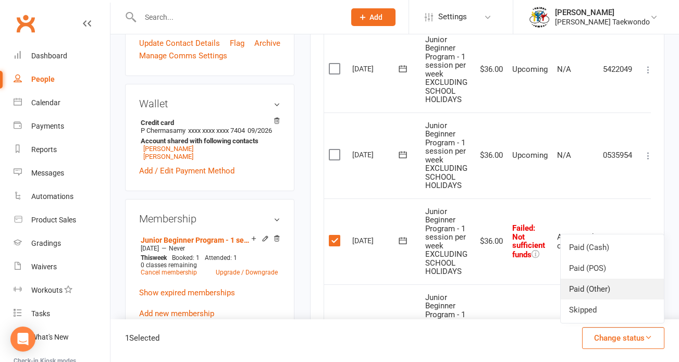
click at [608, 290] on link "Paid (Other)" at bounding box center [611, 289] width 103 height 21
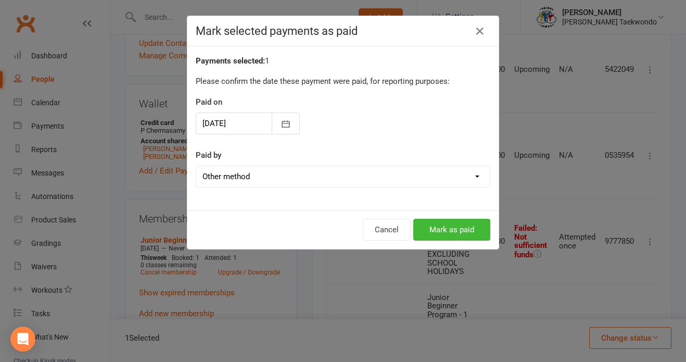
click at [448, 229] on button "Mark as paid" at bounding box center [451, 230] width 77 height 22
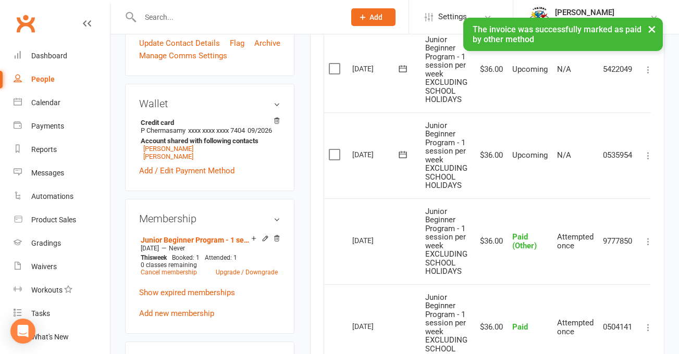
drag, startPoint x: 50, startPoint y: 128, endPoint x: 62, endPoint y: 121, distance: 13.8
click at [53, 125] on div "Payments" at bounding box center [47, 126] width 33 height 8
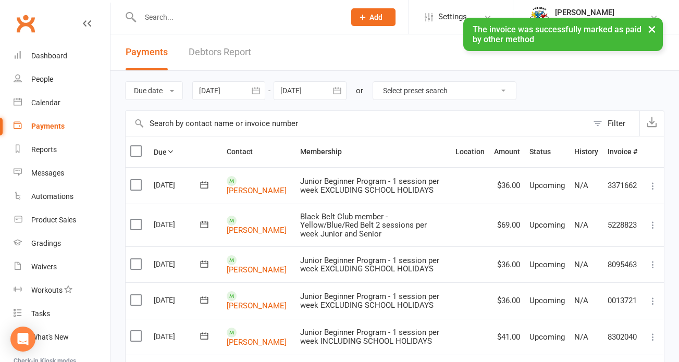
click at [242, 18] on div "× The invoice was successfully marked as paid by other method" at bounding box center [332, 18] width 665 height 0
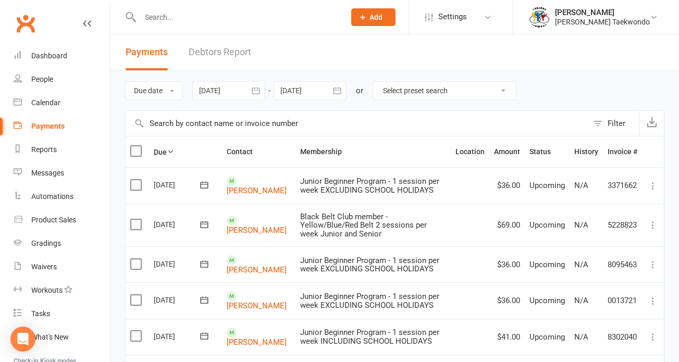
click at [244, 53] on link "Debtors Report" at bounding box center [220, 52] width 62 height 36
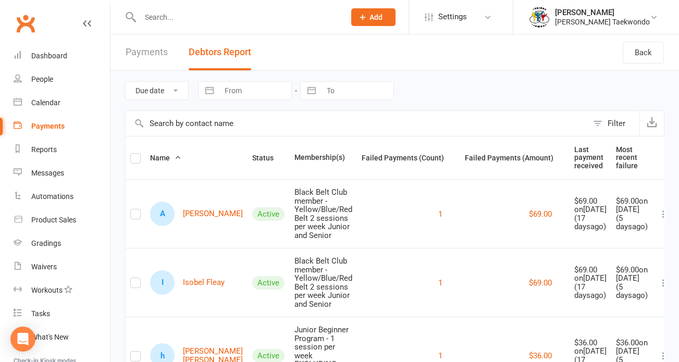
drag, startPoint x: 46, startPoint y: 55, endPoint x: 389, endPoint y: 49, distance: 342.7
click at [48, 55] on div "Dashboard" at bounding box center [49, 56] width 36 height 8
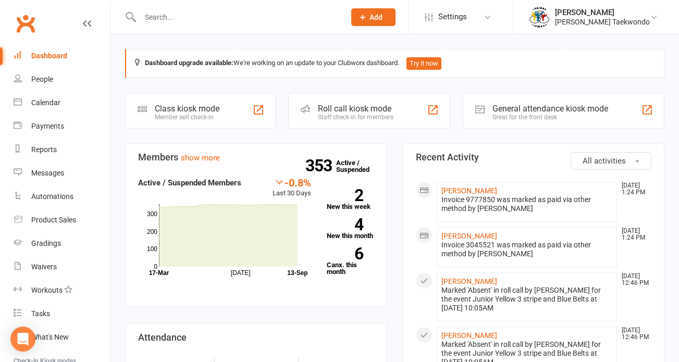
drag, startPoint x: 352, startPoint y: 114, endPoint x: 369, endPoint y: 112, distance: 17.8
click at [352, 114] on div "Staff check-in for members" at bounding box center [356, 117] width 76 height 7
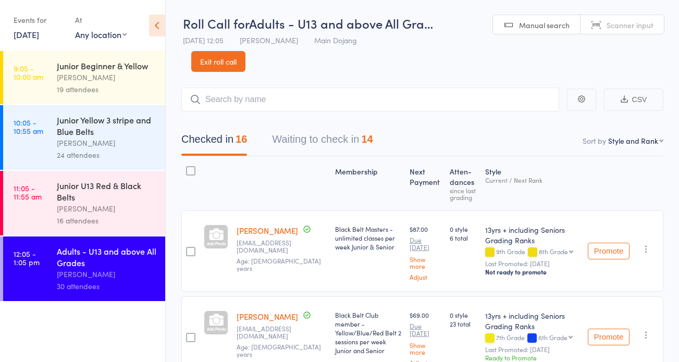
click at [338, 142] on button "Waiting to check in 14" at bounding box center [322, 142] width 101 height 28
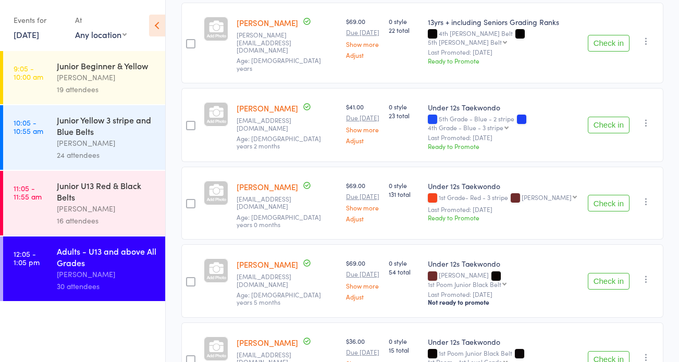
scroll to position [775, 0]
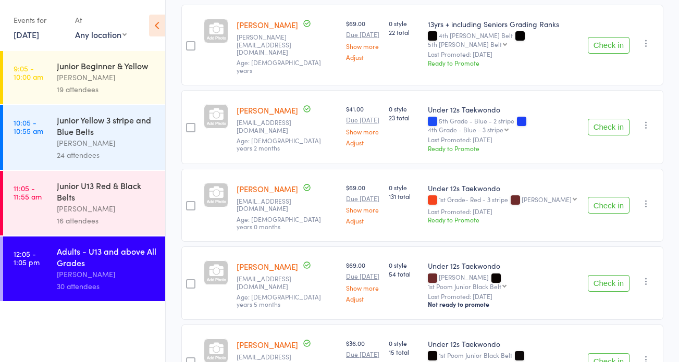
click at [609, 119] on button "Check in" at bounding box center [608, 127] width 42 height 17
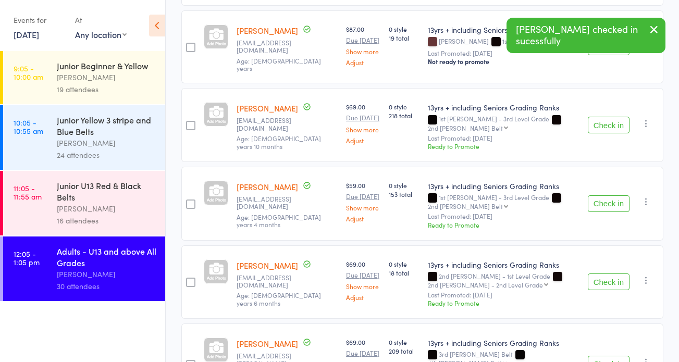
scroll to position [0, 0]
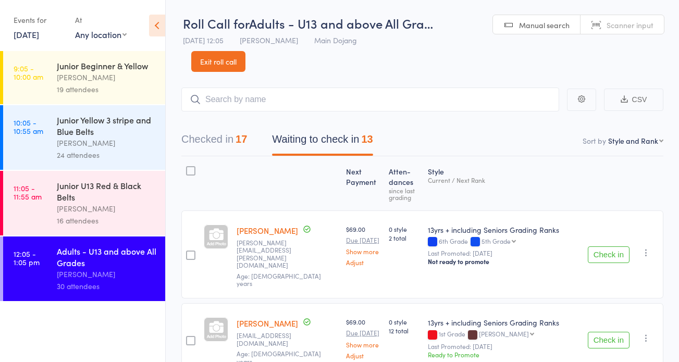
click at [218, 64] on link "Exit roll call" at bounding box center [218, 61] width 54 height 21
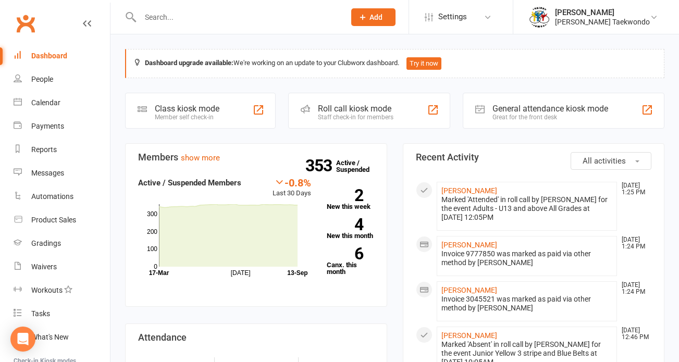
click at [167, 21] on input "text" at bounding box center [237, 17] width 200 height 15
type input "h"
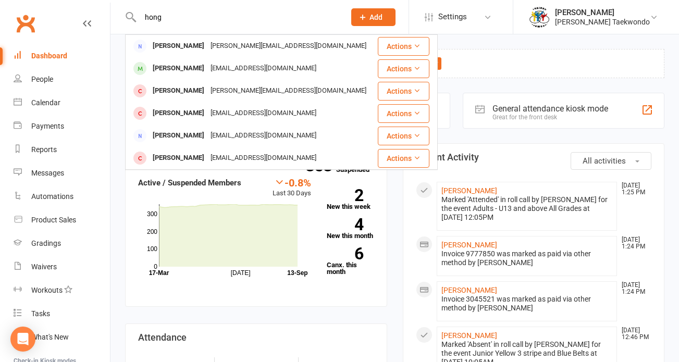
type input "hong"
drag, startPoint x: 163, startPoint y: 19, endPoint x: 167, endPoint y: 70, distance: 51.7
click at [165, 73] on div "[PERSON_NAME]" at bounding box center [178, 68] width 58 height 15
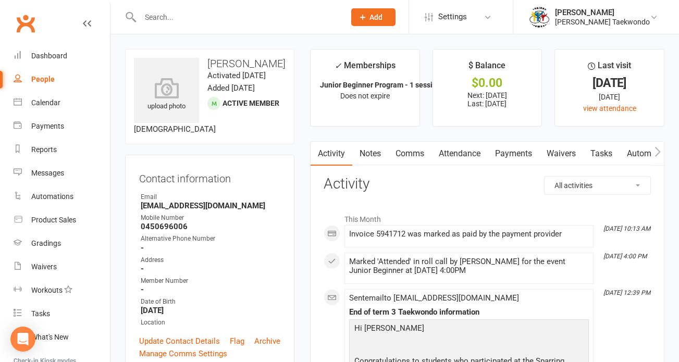
click at [507, 152] on link "Payments" at bounding box center [513, 154] width 52 height 24
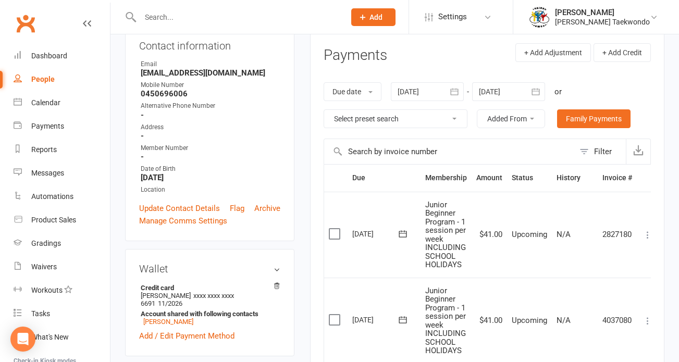
scroll to position [173, 0]
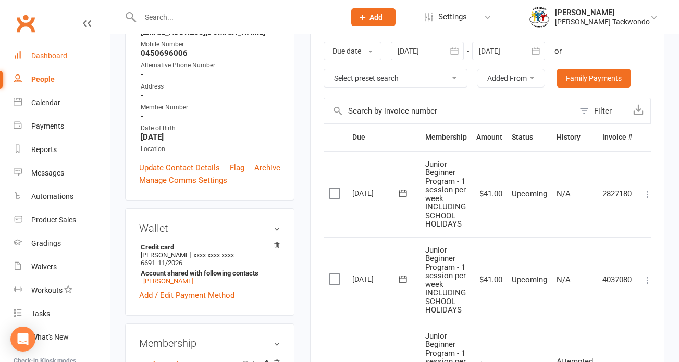
click at [52, 49] on link "Dashboard" at bounding box center [62, 55] width 96 height 23
